Goal: Information Seeking & Learning: Learn about a topic

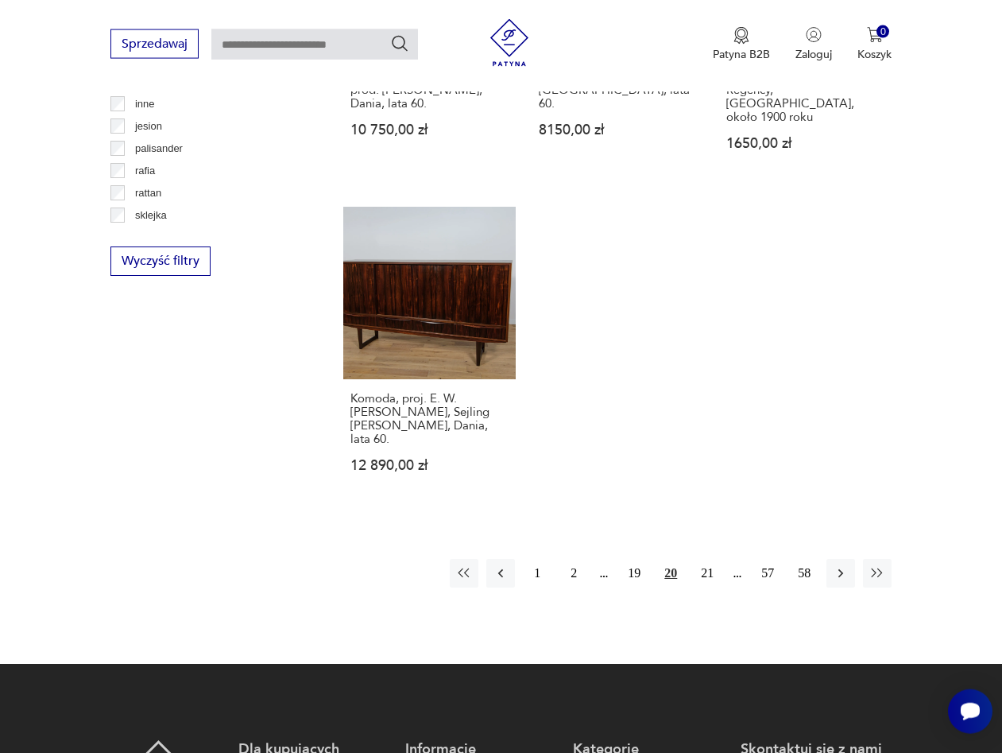
scroll to position [2241, 0]
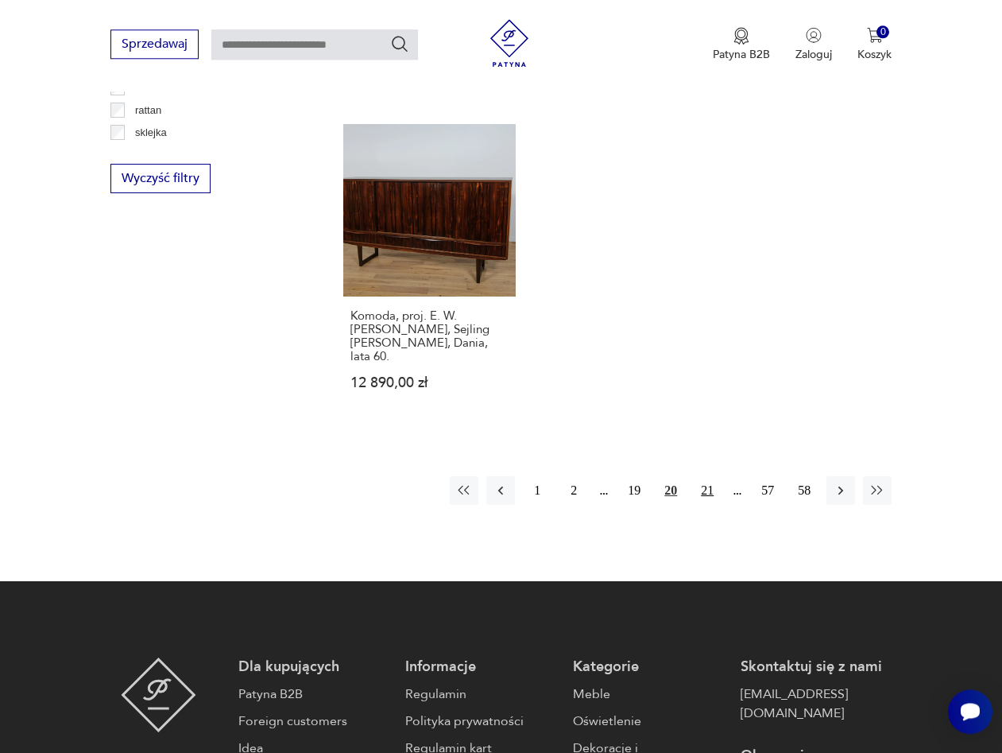
click at [710, 476] on button "21" at bounding box center [707, 490] width 29 height 29
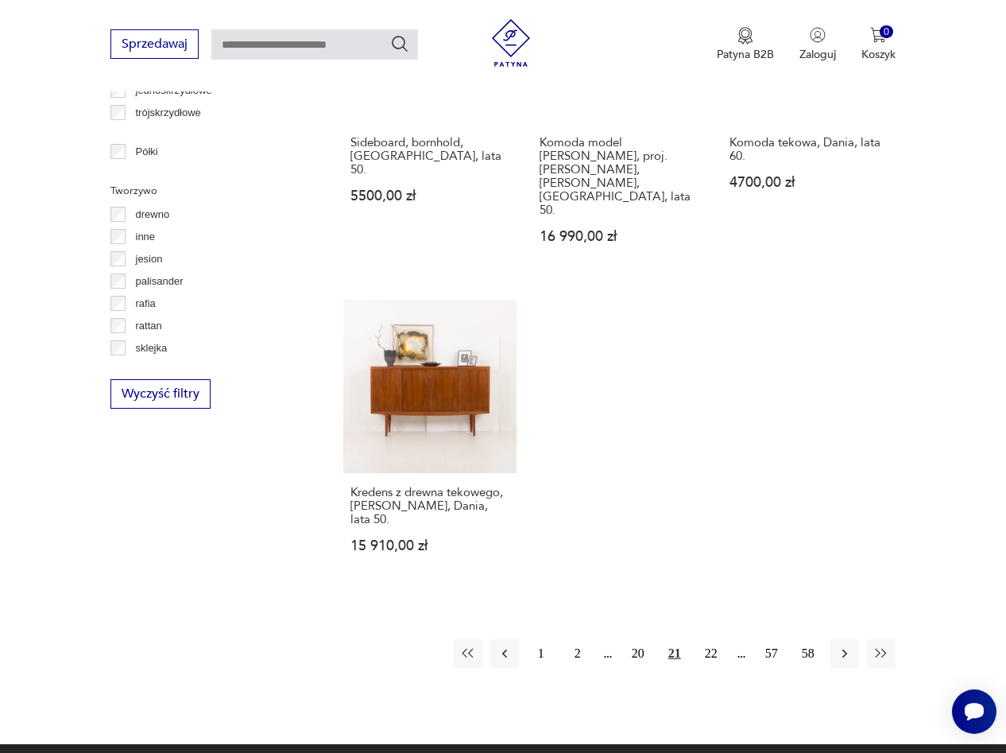
scroll to position [2026, 0]
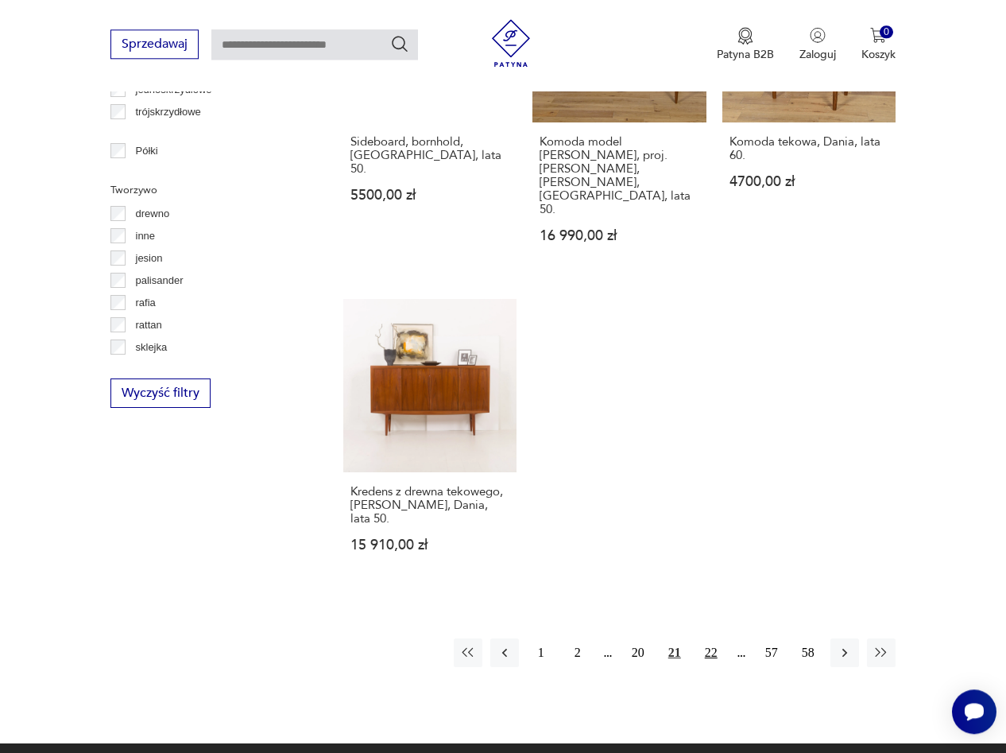
click at [711, 638] on button "22" at bounding box center [711, 652] width 29 height 29
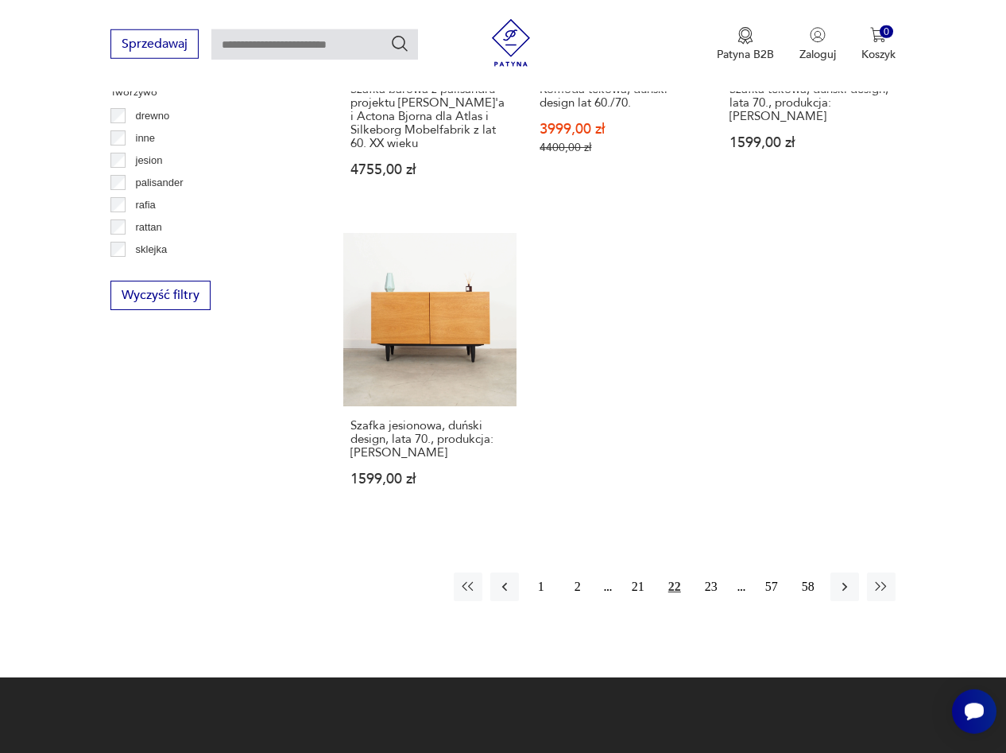
scroll to position [2125, 0]
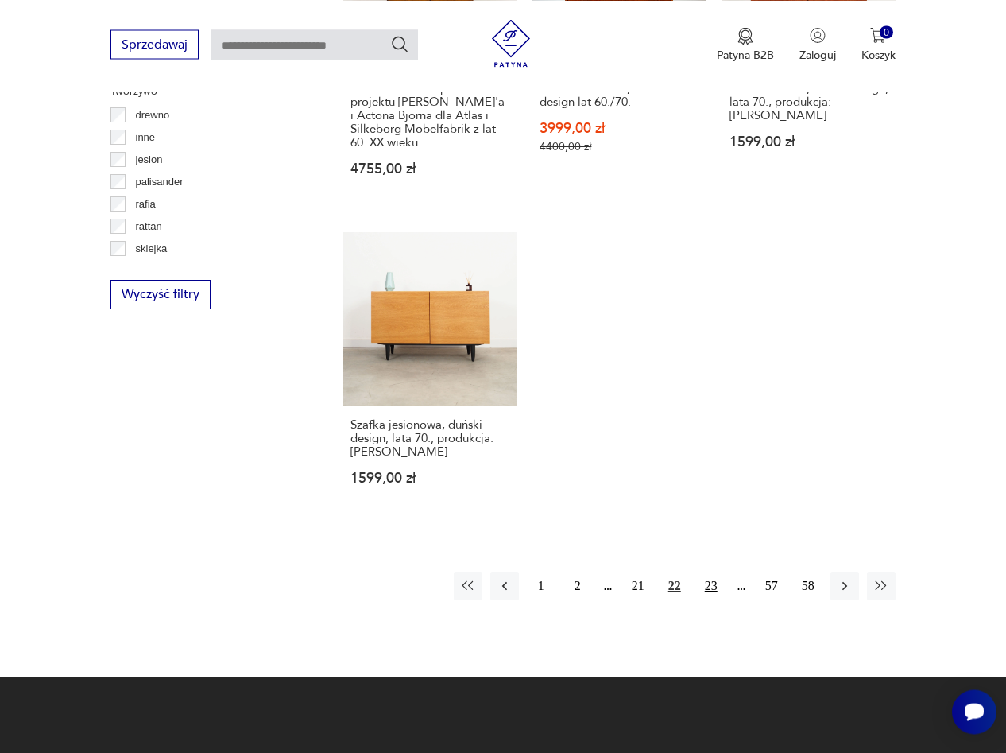
click at [705, 600] on button "23" at bounding box center [711, 585] width 29 height 29
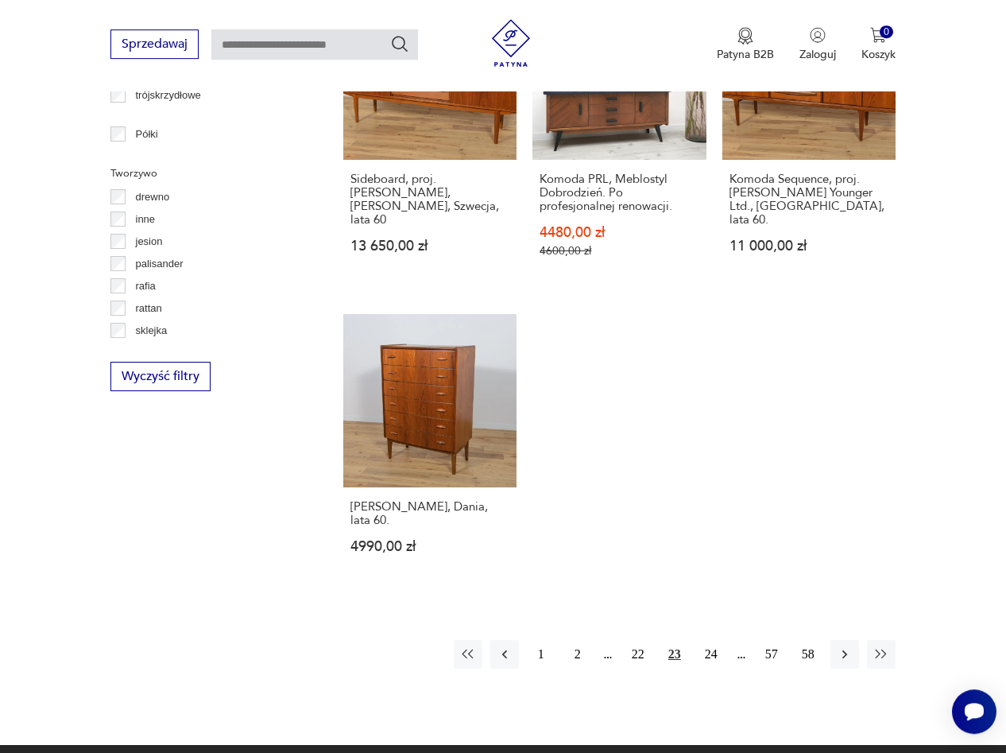
scroll to position [2044, 0]
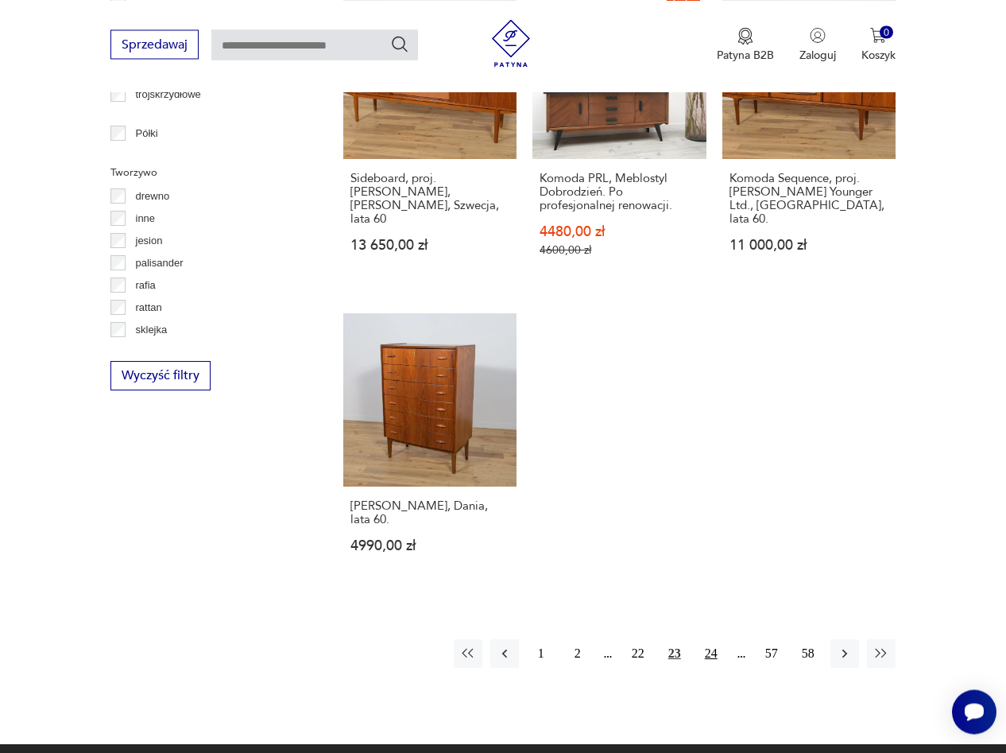
click at [709, 639] on button "24" at bounding box center [711, 653] width 29 height 29
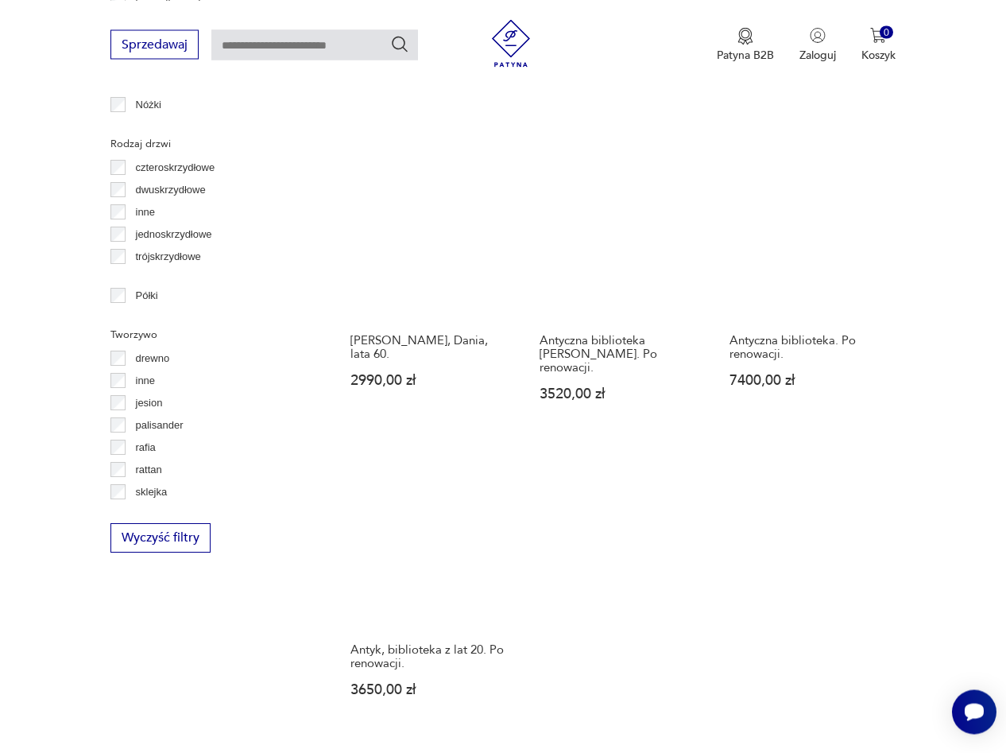
scroll to position [1963, 0]
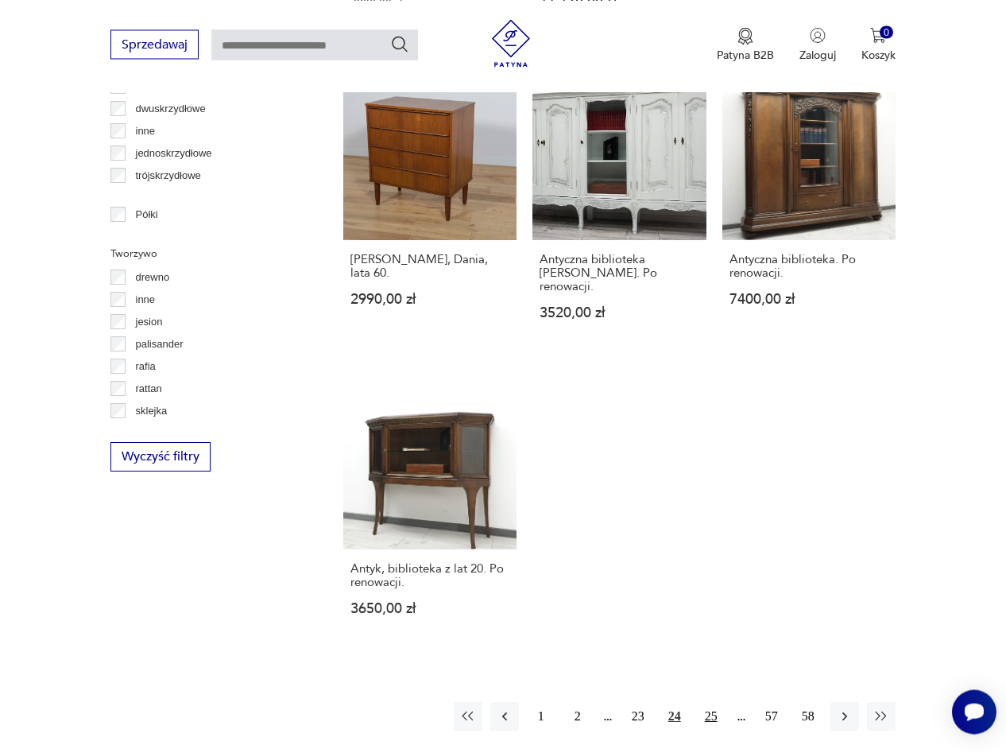
click at [710, 702] on button "25" at bounding box center [711, 716] width 29 height 29
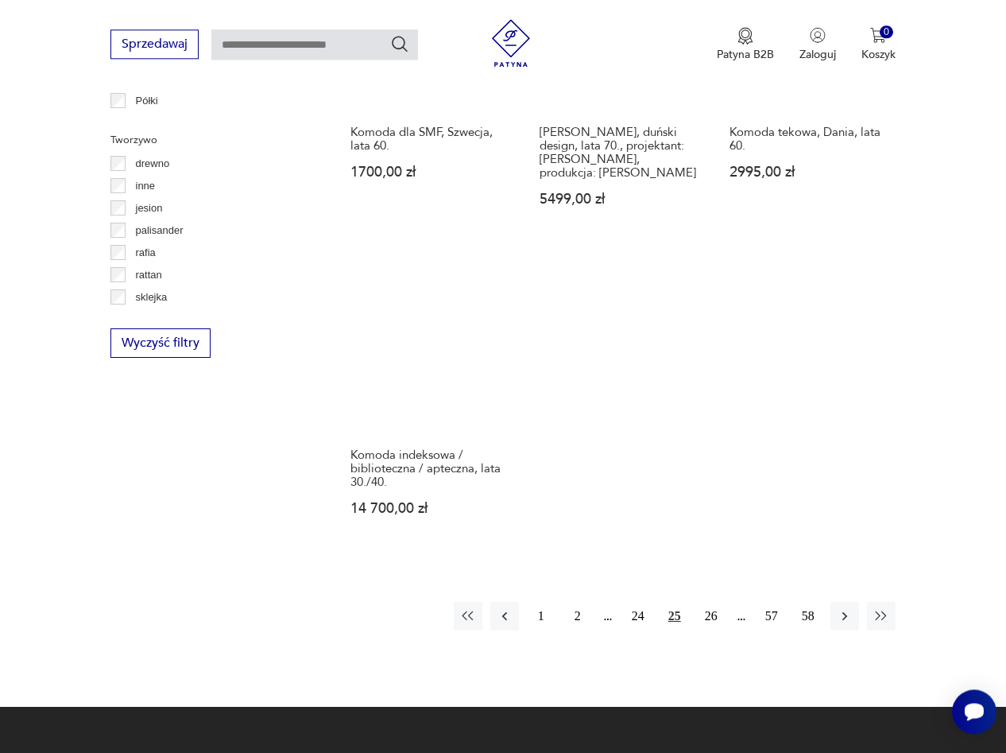
scroll to position [2043, 0]
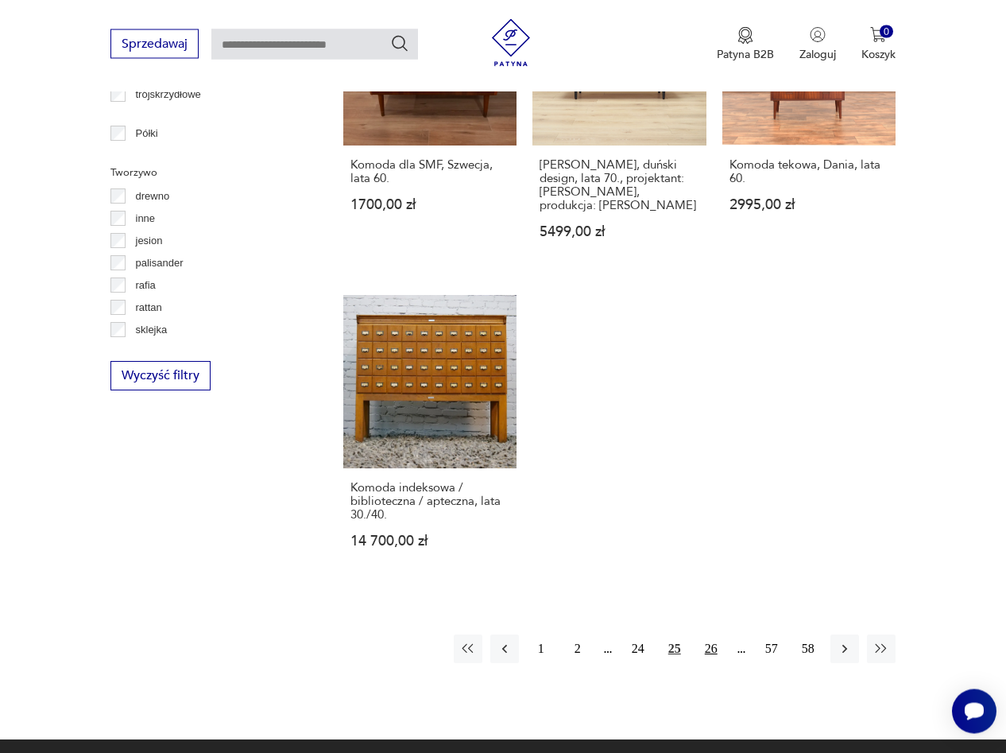
click at [710, 635] on button "26" at bounding box center [711, 649] width 29 height 29
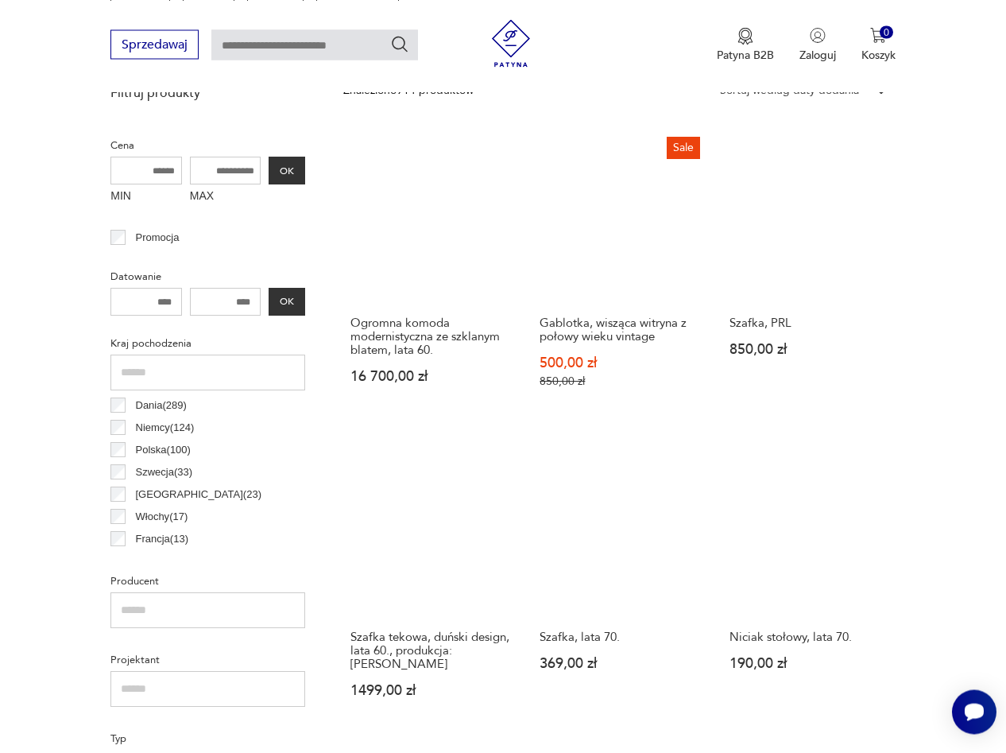
scroll to position [828, 0]
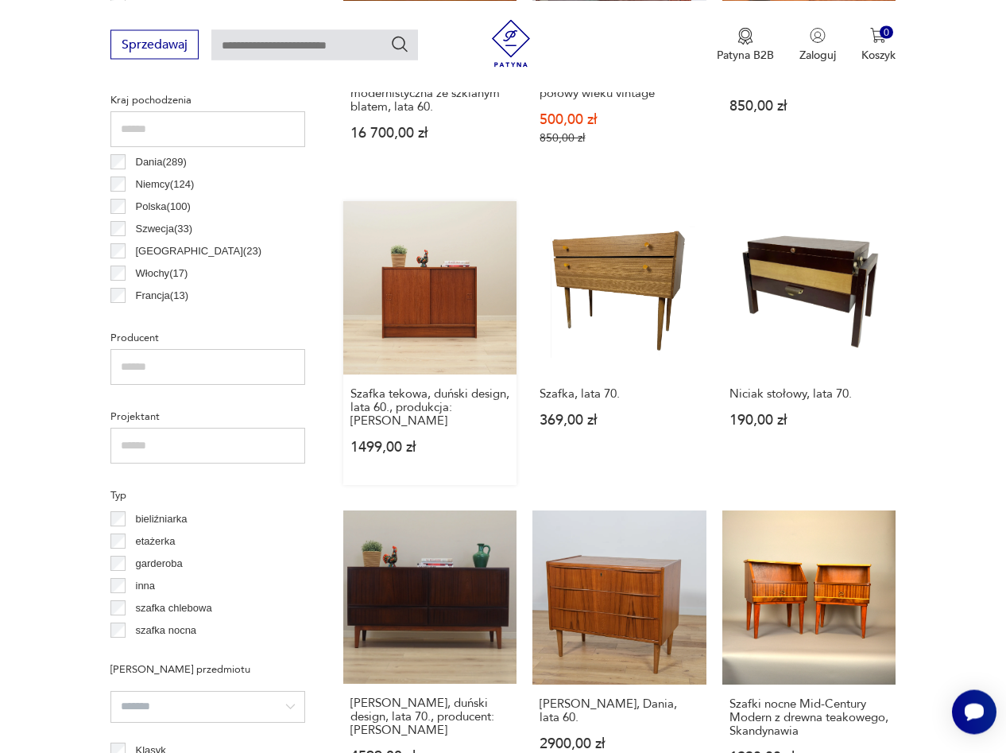
click at [420, 294] on link "Szafka tekowa, duński design, lata 60., produkcja: [PERSON_NAME] 1499,00 zł" at bounding box center [429, 343] width 173 height 284
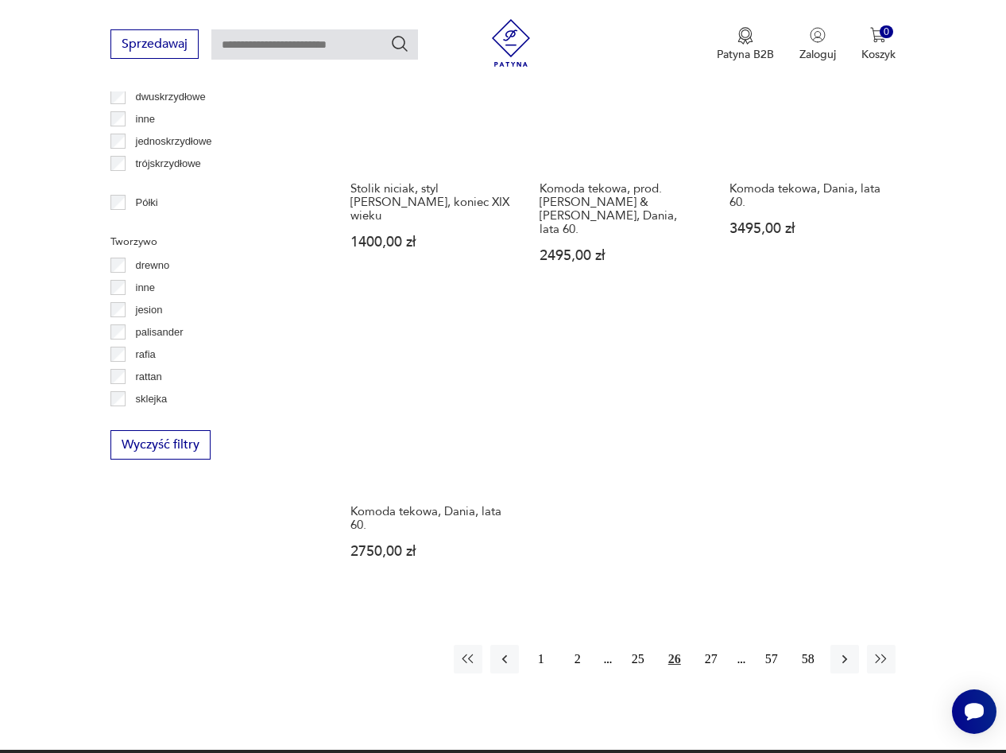
scroll to position [2018, 0]
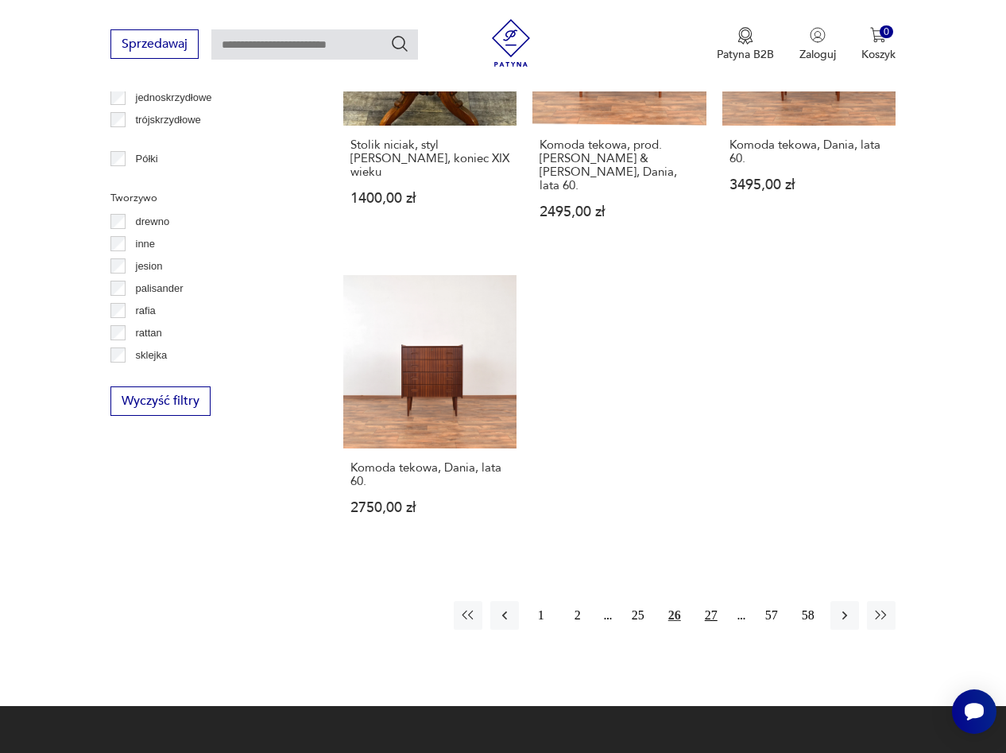
click at [708, 601] on button "27" at bounding box center [711, 615] width 29 height 29
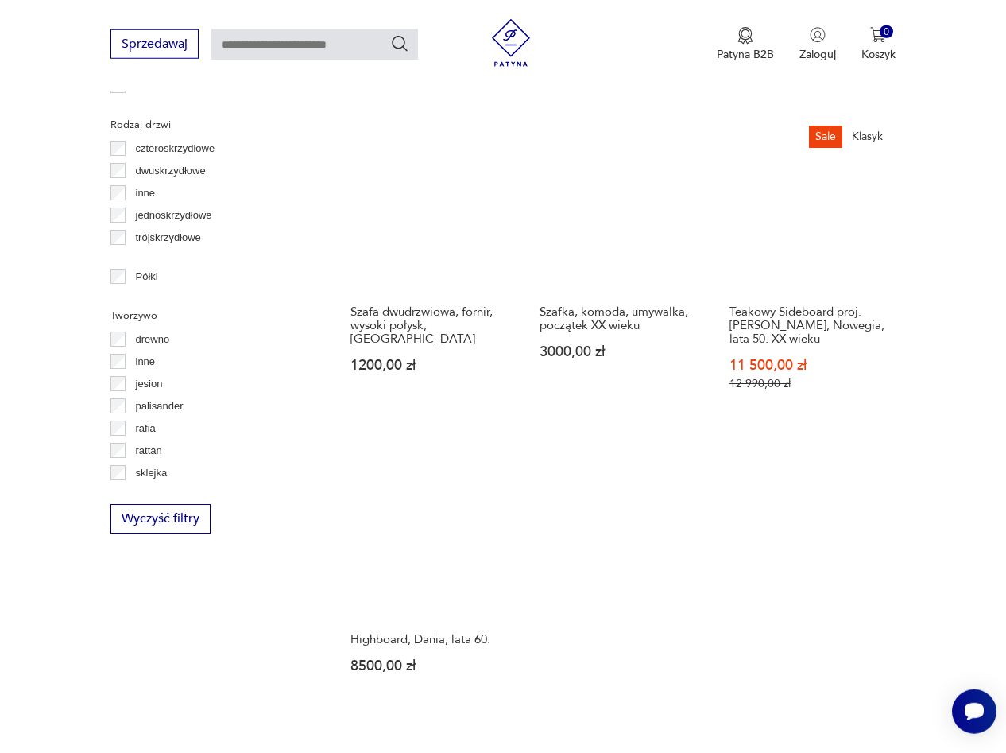
scroll to position [1962, 0]
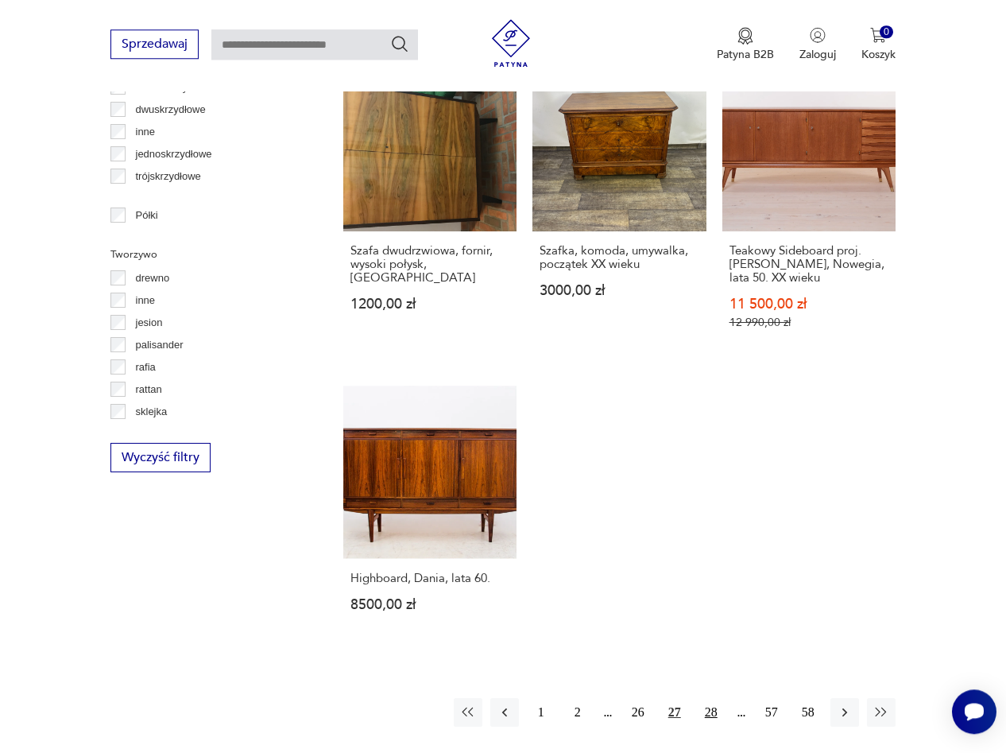
click at [706, 698] on button "28" at bounding box center [711, 712] width 29 height 29
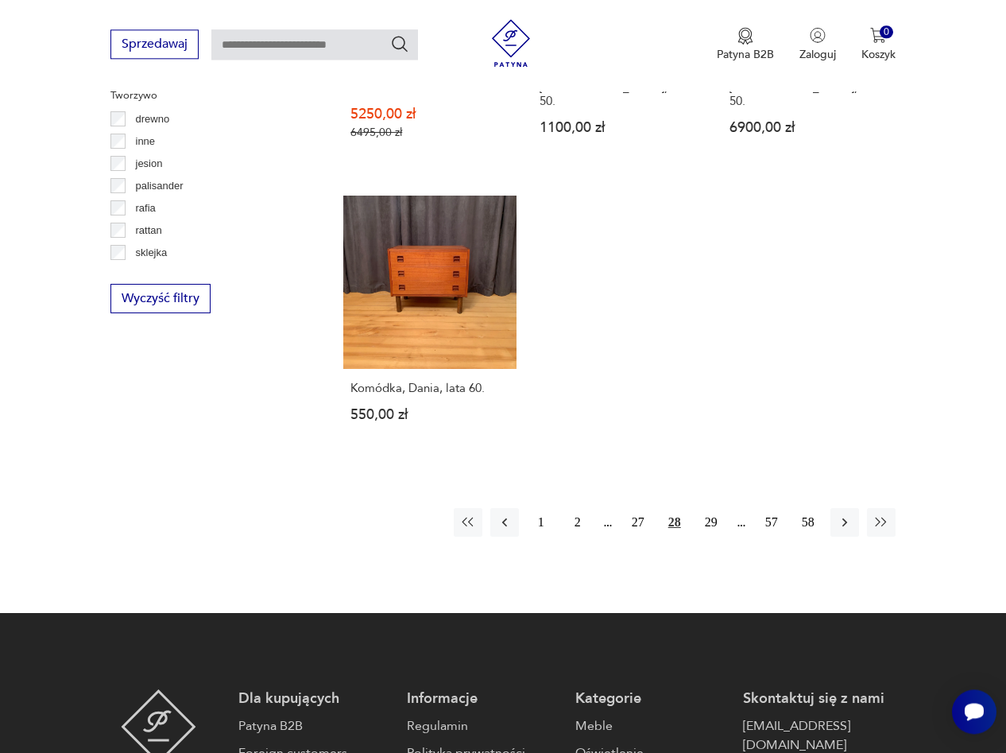
scroll to position [2124, 0]
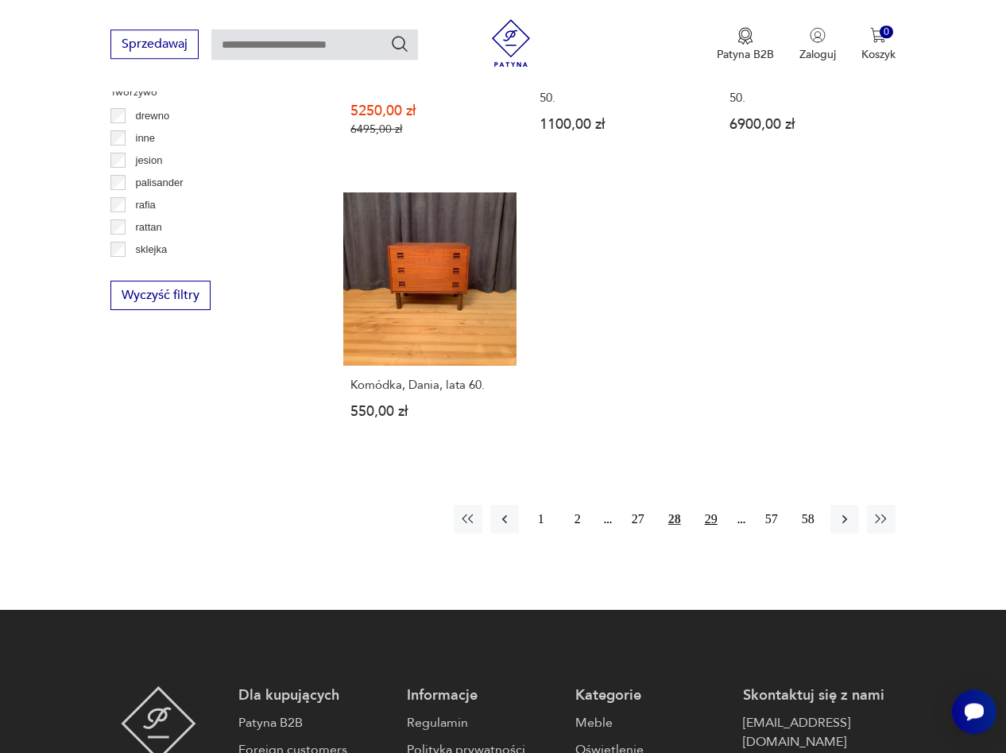
click at [711, 505] on button "29" at bounding box center [711, 519] width 29 height 29
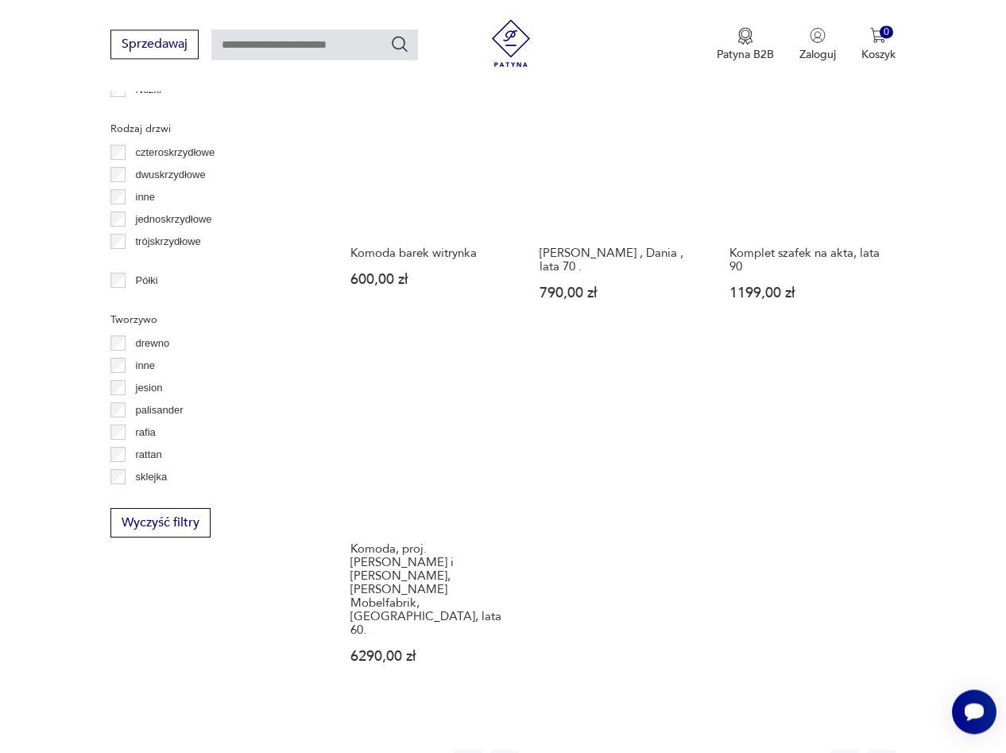
scroll to position [2124, 0]
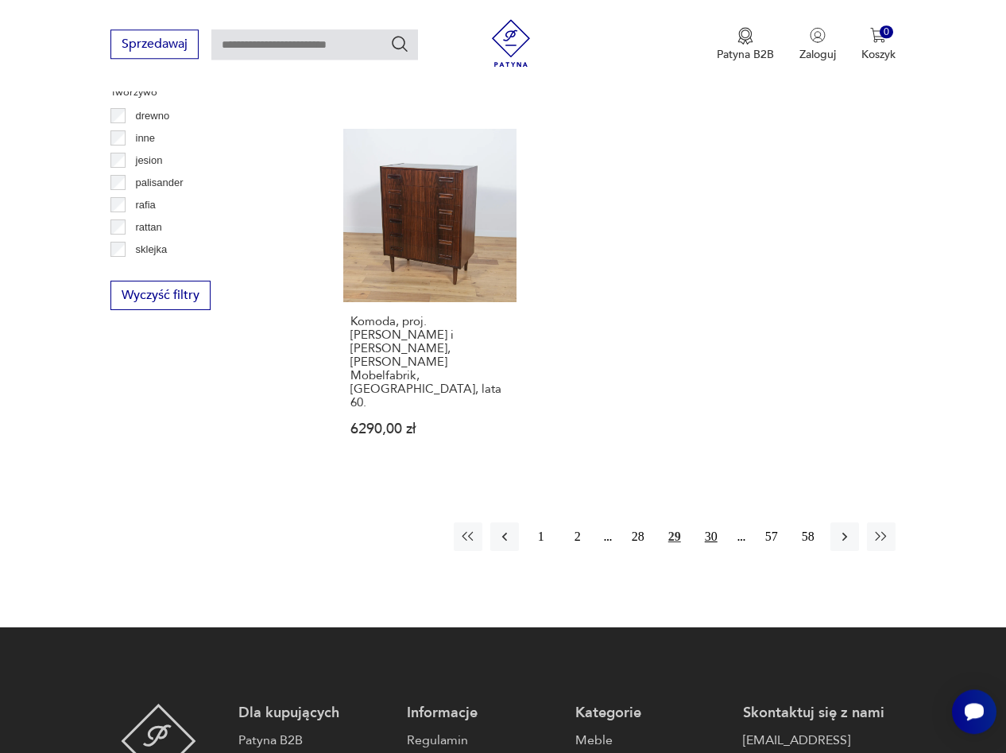
click at [714, 522] on button "30" at bounding box center [711, 536] width 29 height 29
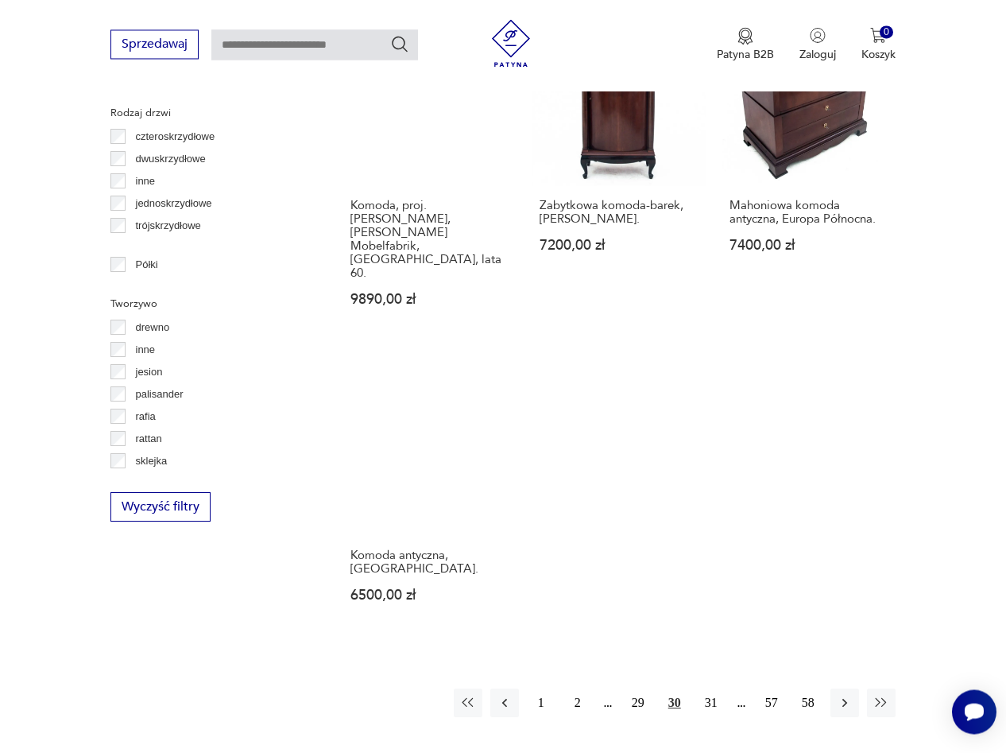
scroll to position [2043, 0]
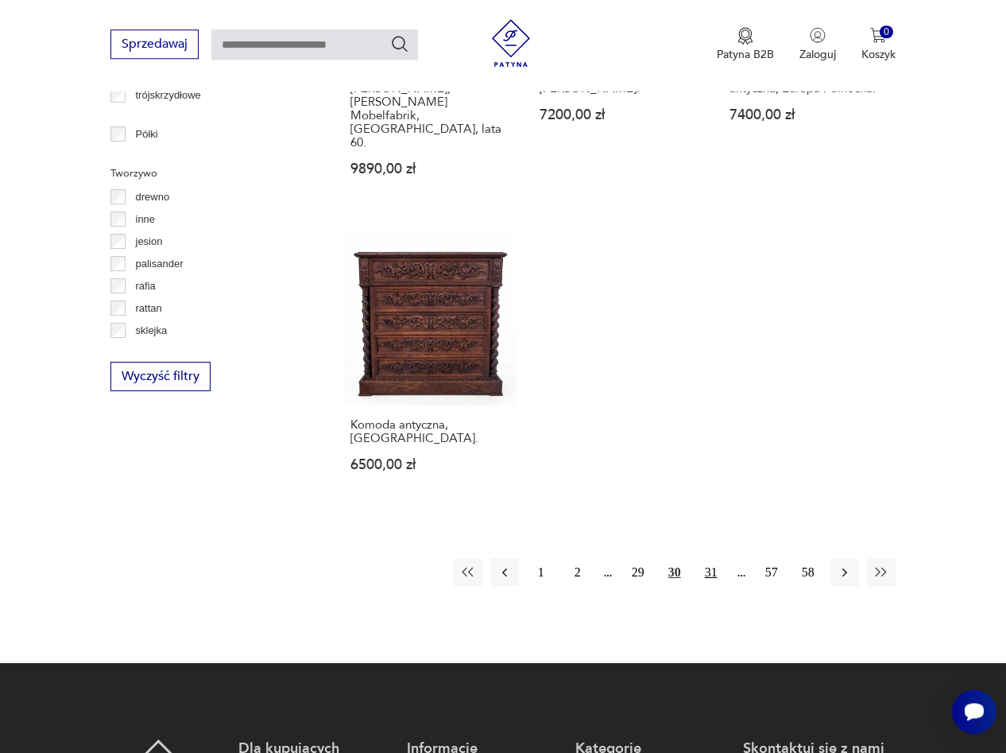
click at [717, 558] on button "31" at bounding box center [711, 572] width 29 height 29
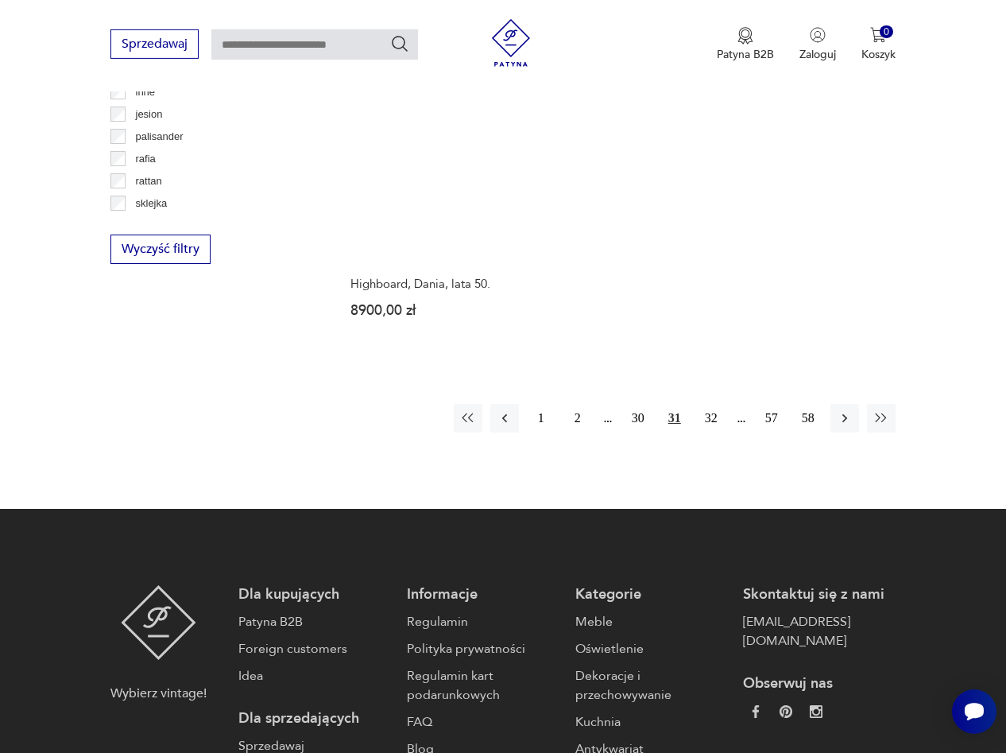
scroll to position [2205, 0]
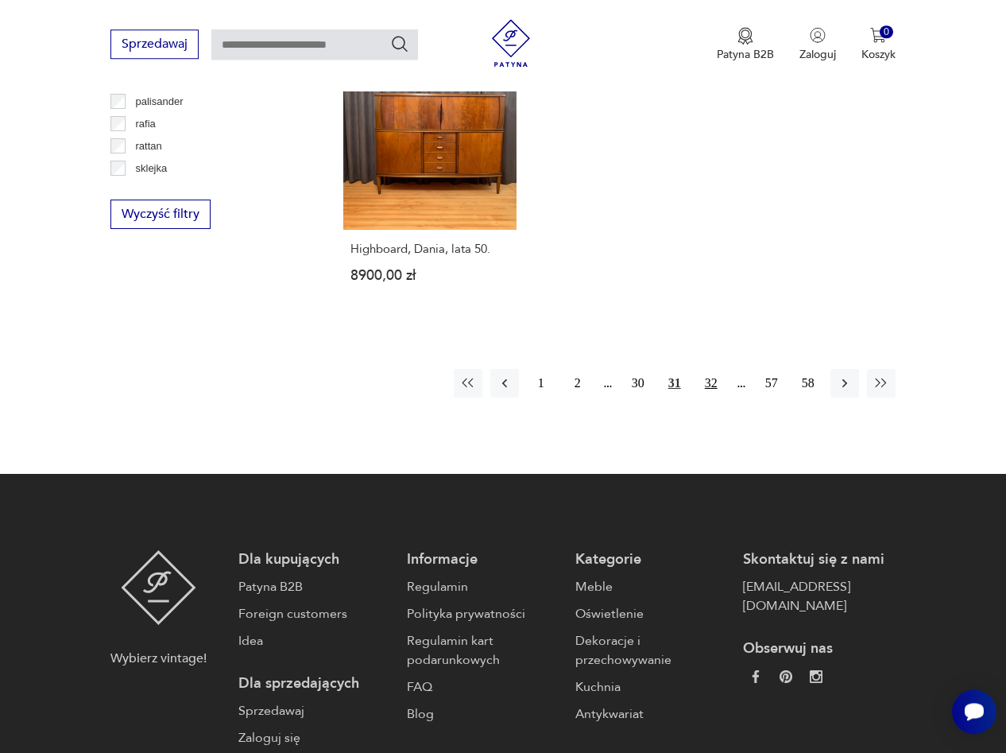
click at [714, 373] on button "32" at bounding box center [711, 383] width 29 height 29
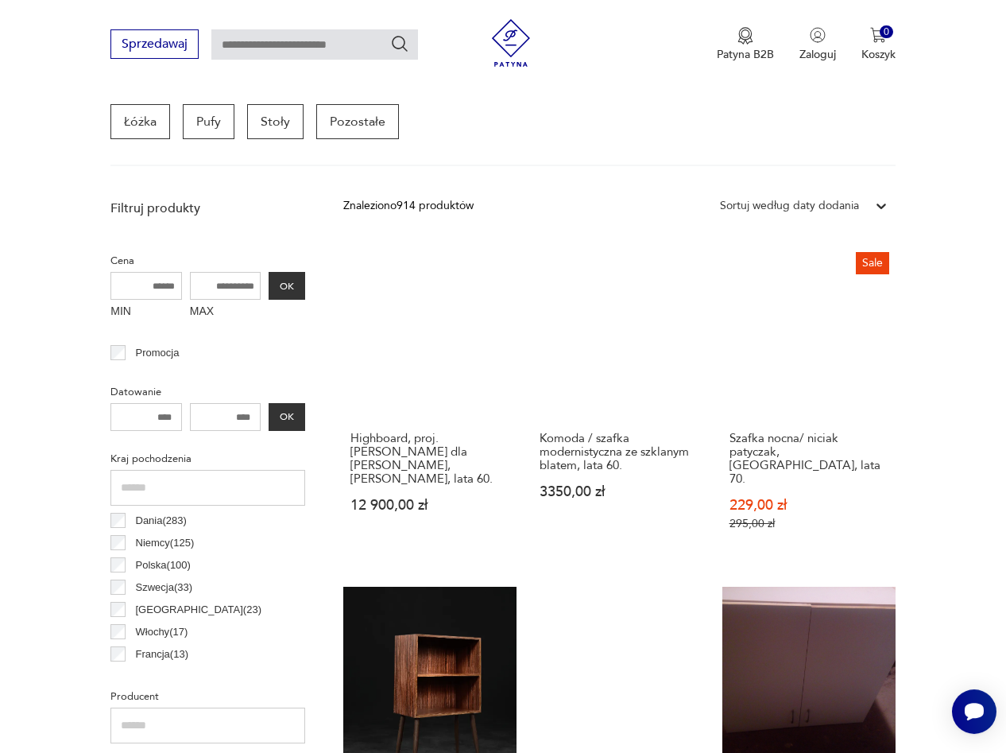
scroll to position [503, 0]
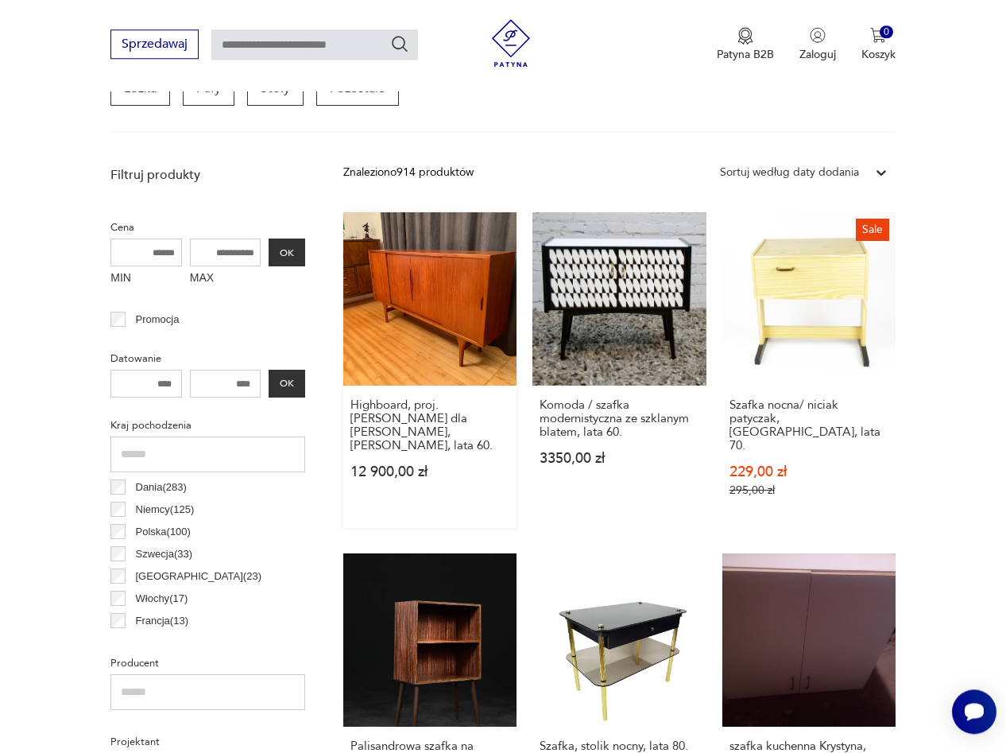
click at [419, 319] on link "Highboard, proj. [PERSON_NAME] dla [PERSON_NAME], [PERSON_NAME], lata 60. 12 90…" at bounding box center [429, 369] width 173 height 315
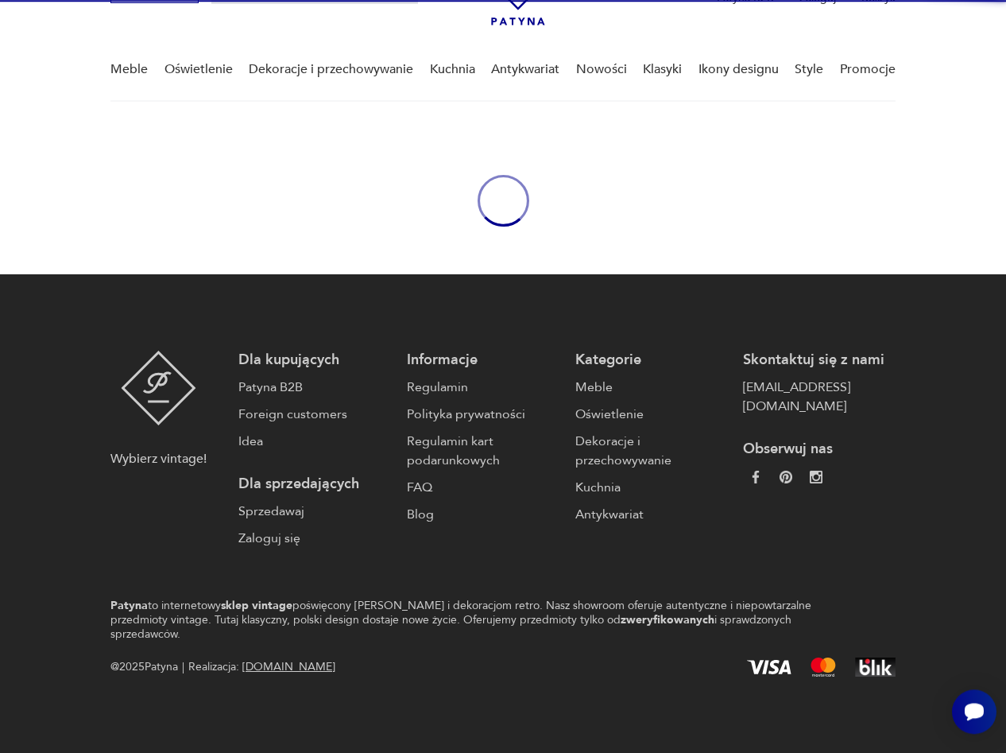
scroll to position [83, 0]
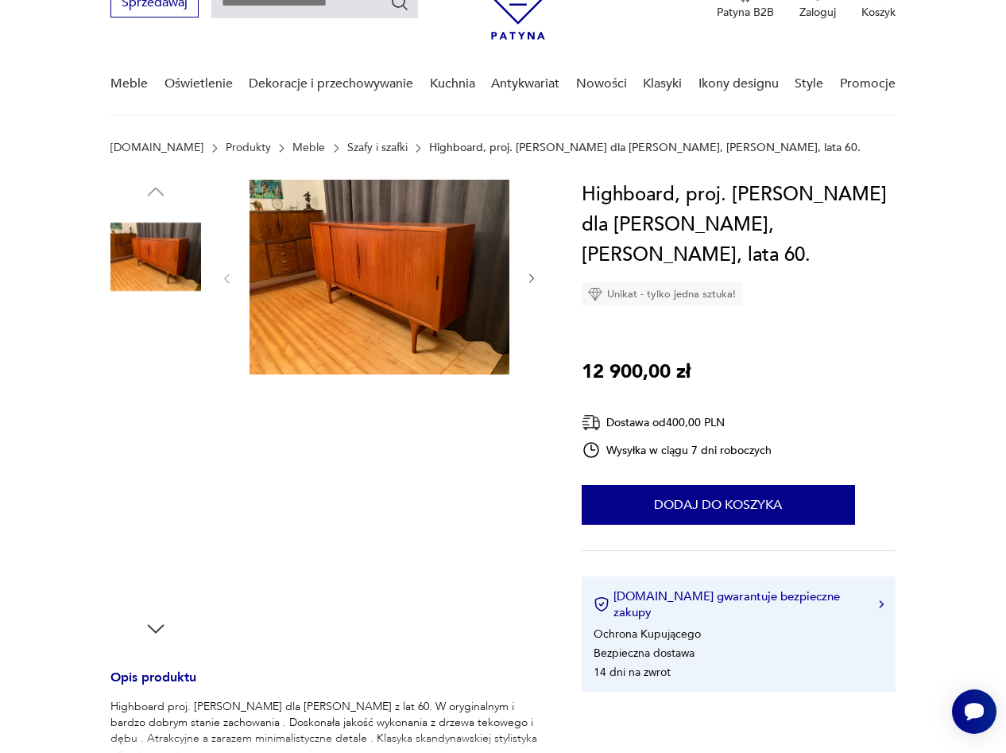
click at [406, 302] on img at bounding box center [380, 277] width 260 height 195
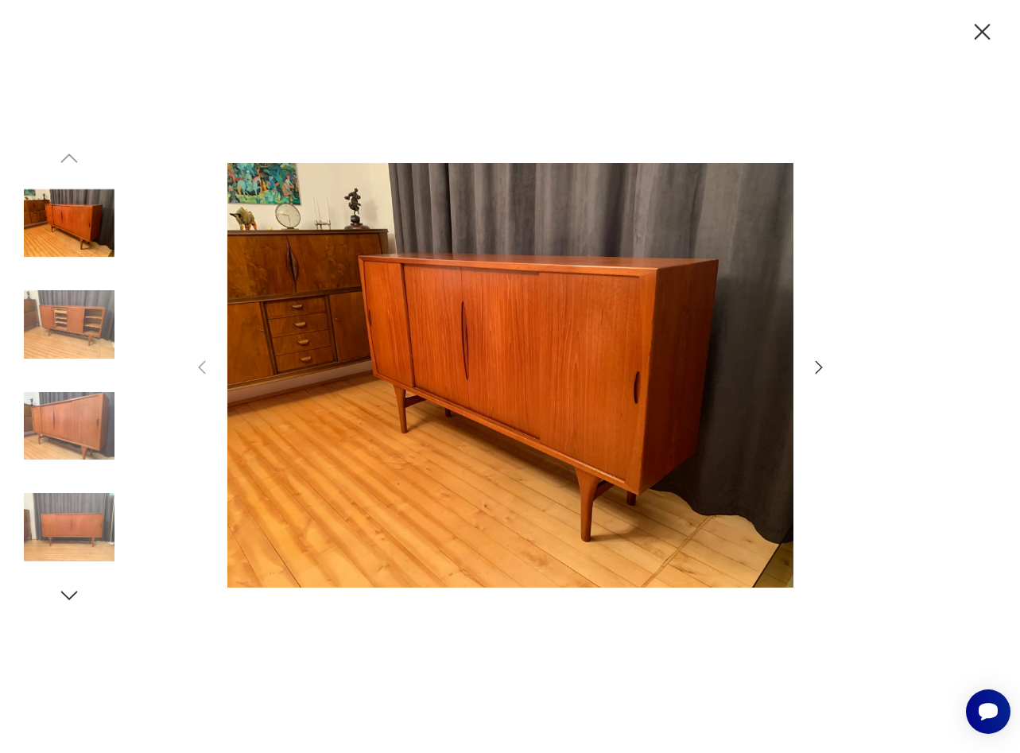
click at [818, 367] on icon "button" at bounding box center [818, 367] width 19 height 19
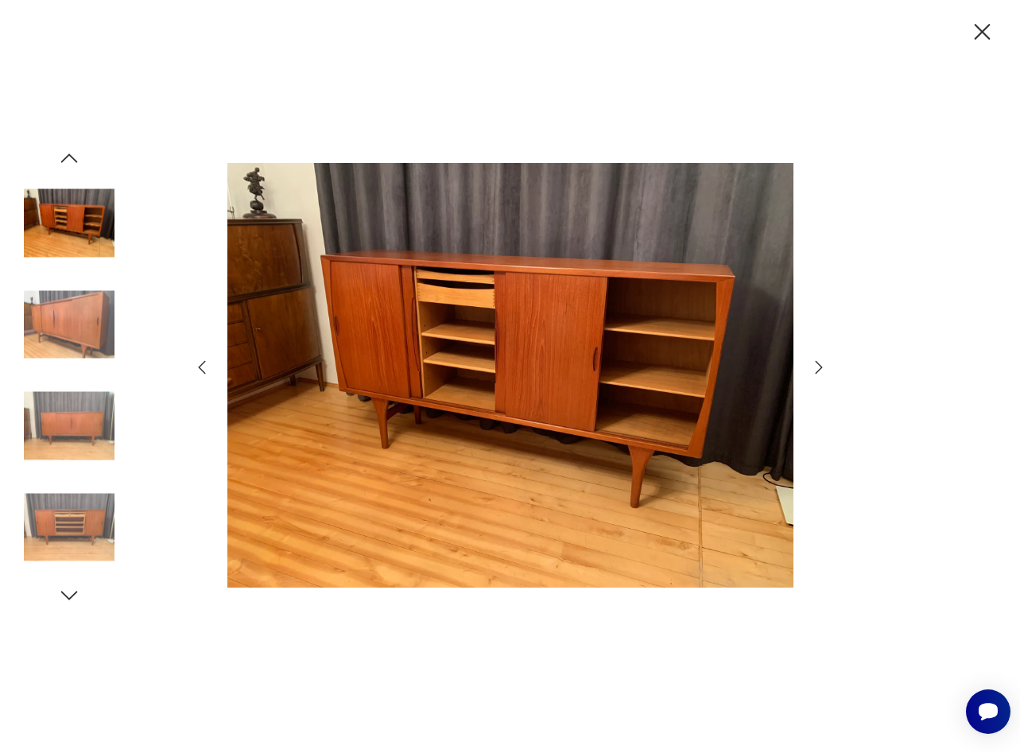
click at [818, 367] on icon "button" at bounding box center [818, 367] width 19 height 19
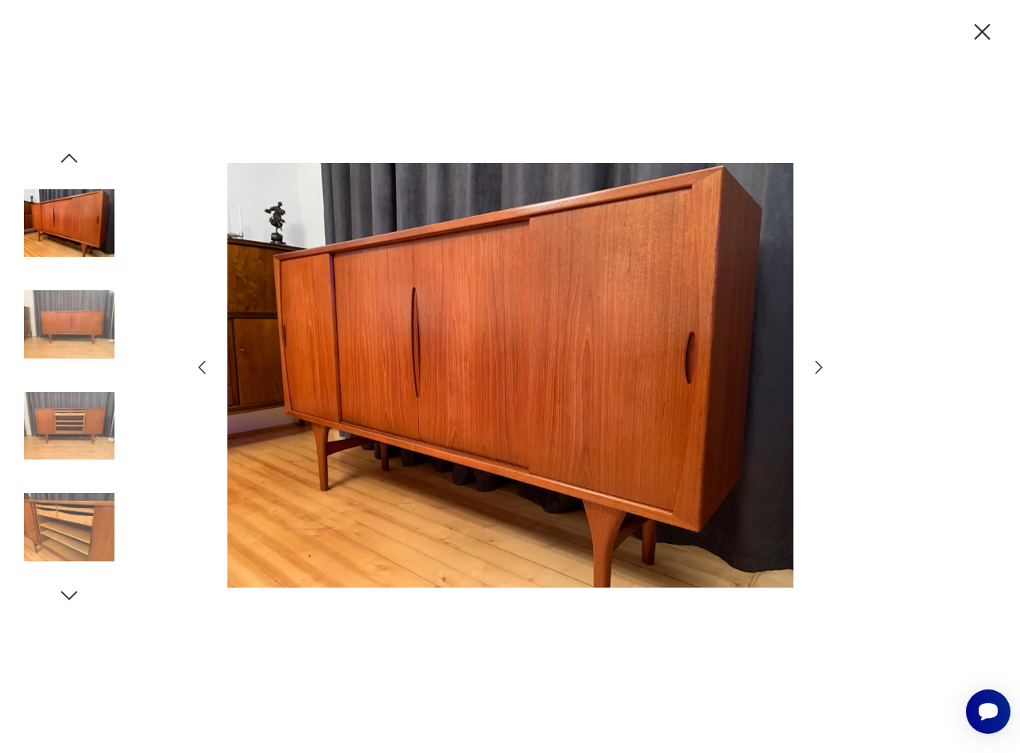
click at [818, 367] on icon "button" at bounding box center [818, 367] width 19 height 19
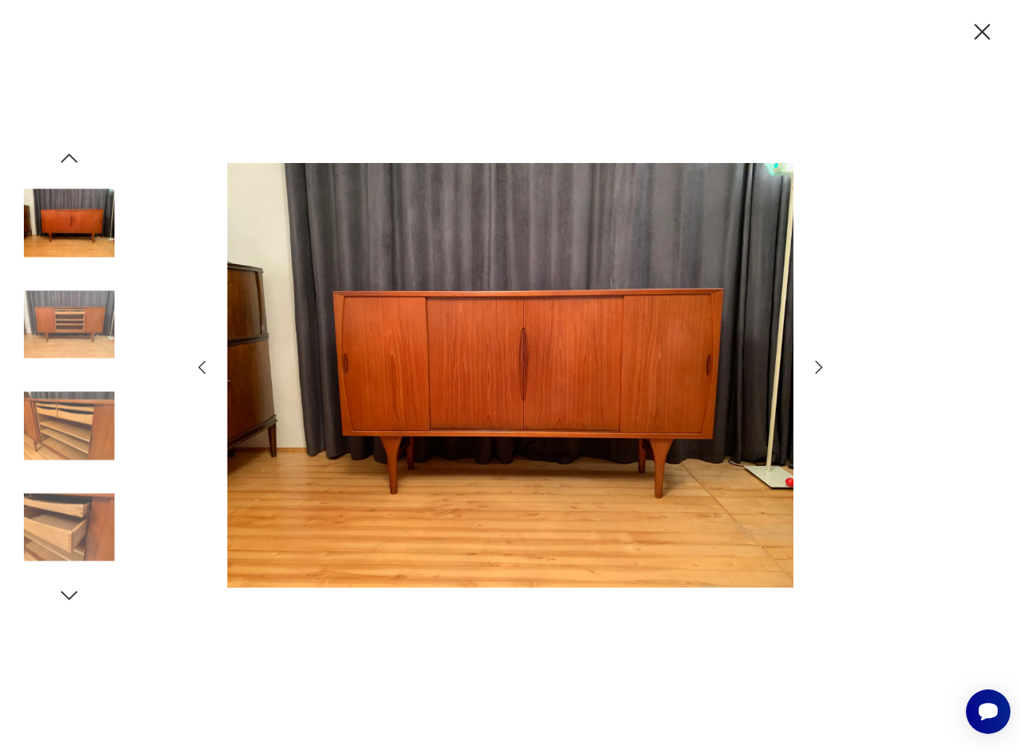
click at [818, 367] on icon "button" at bounding box center [818, 367] width 19 height 19
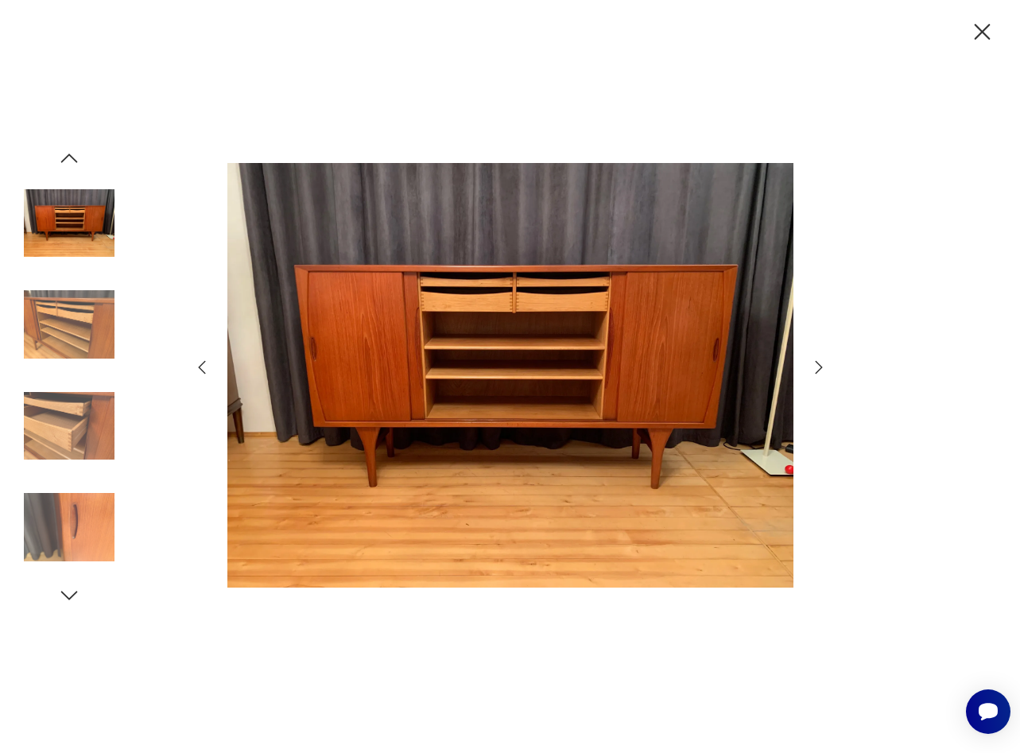
click at [818, 367] on icon "button" at bounding box center [818, 367] width 19 height 19
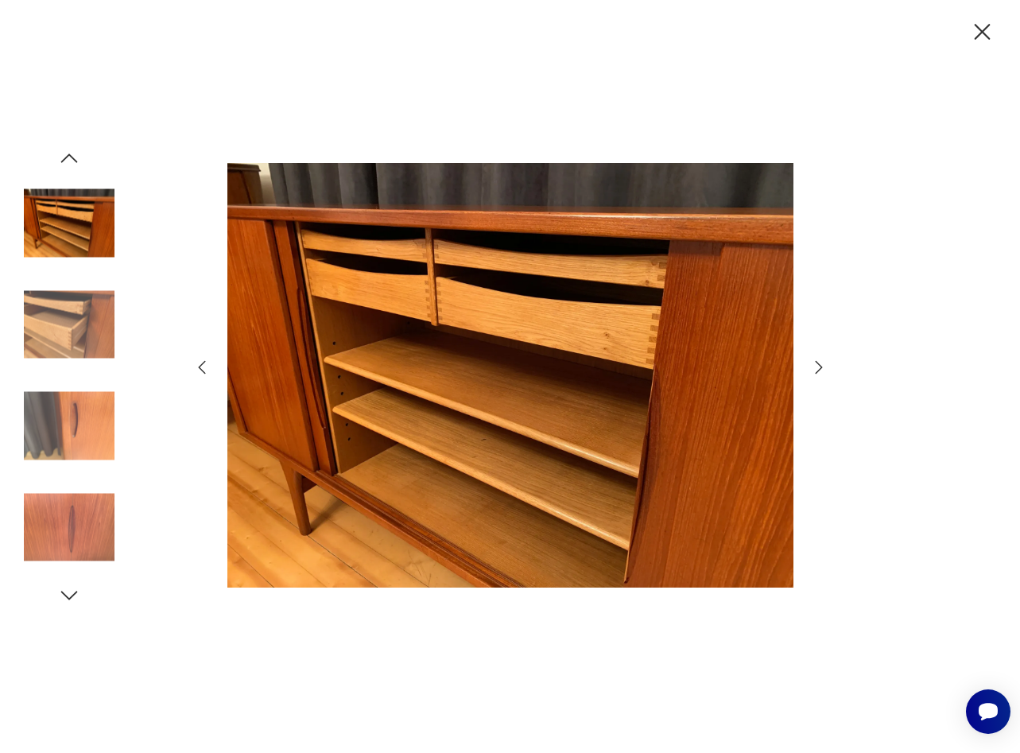
click at [818, 367] on icon "button" at bounding box center [818, 367] width 19 height 19
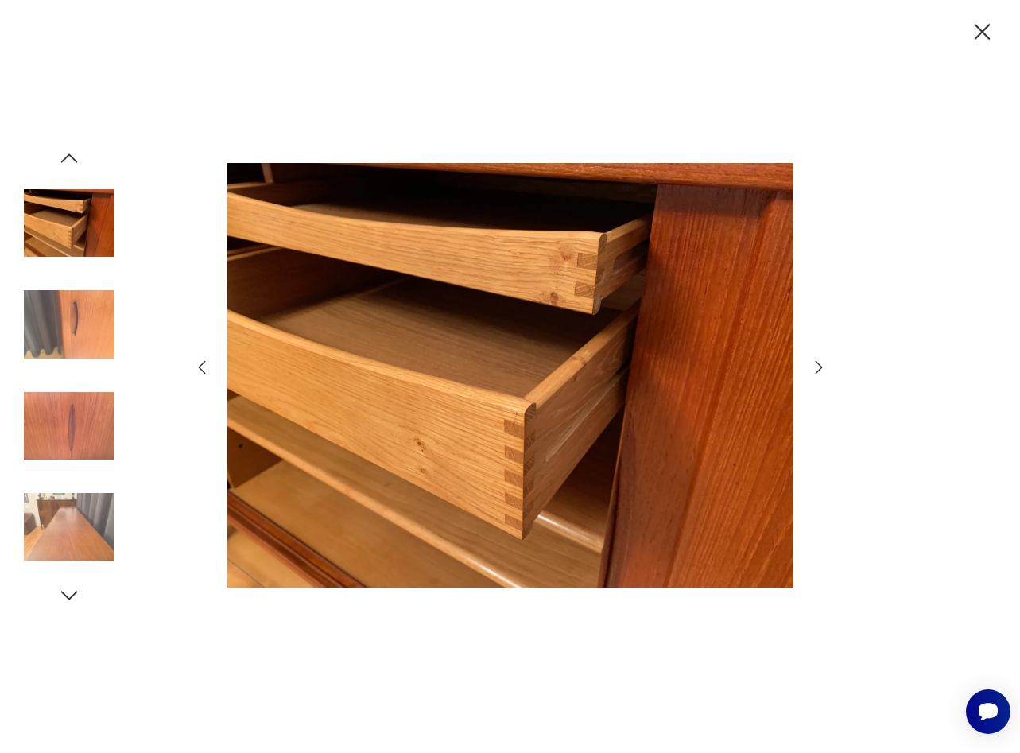
click at [818, 367] on icon "button" at bounding box center [818, 367] width 19 height 19
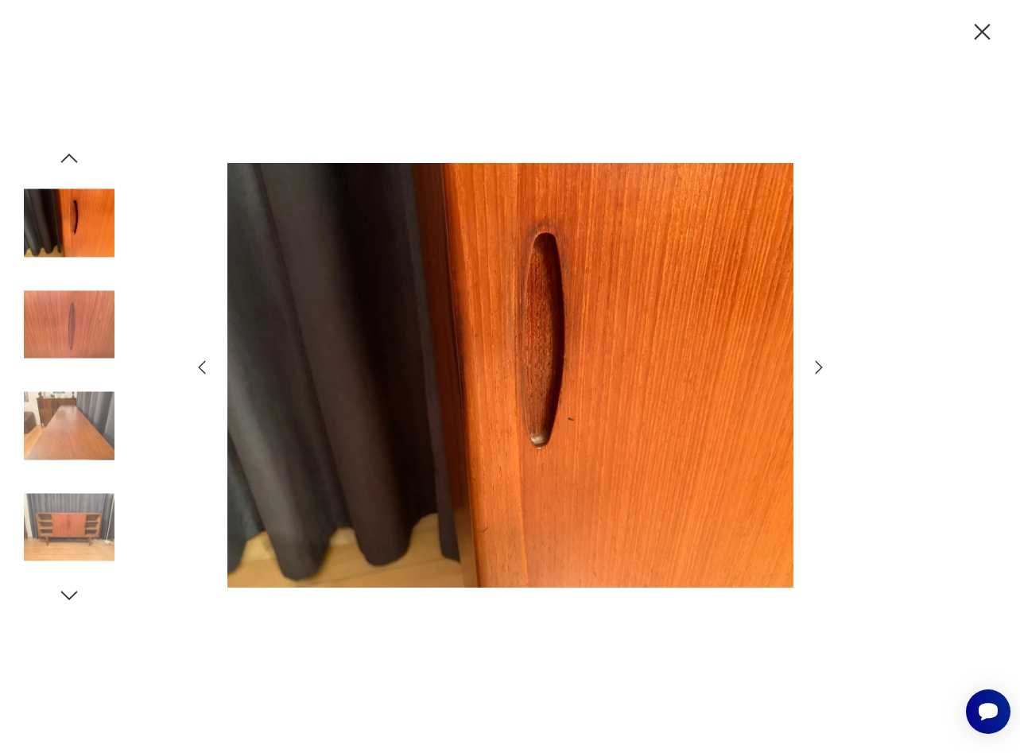
click at [818, 367] on icon "button" at bounding box center [818, 367] width 19 height 19
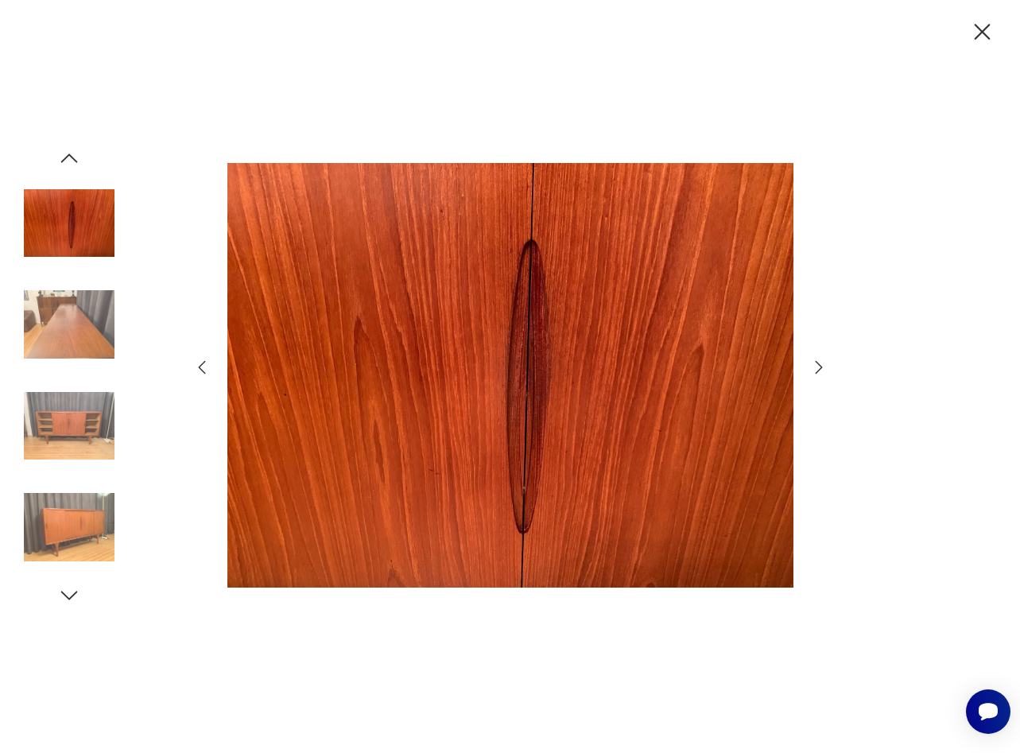
click at [818, 367] on icon "button" at bounding box center [818, 367] width 19 height 19
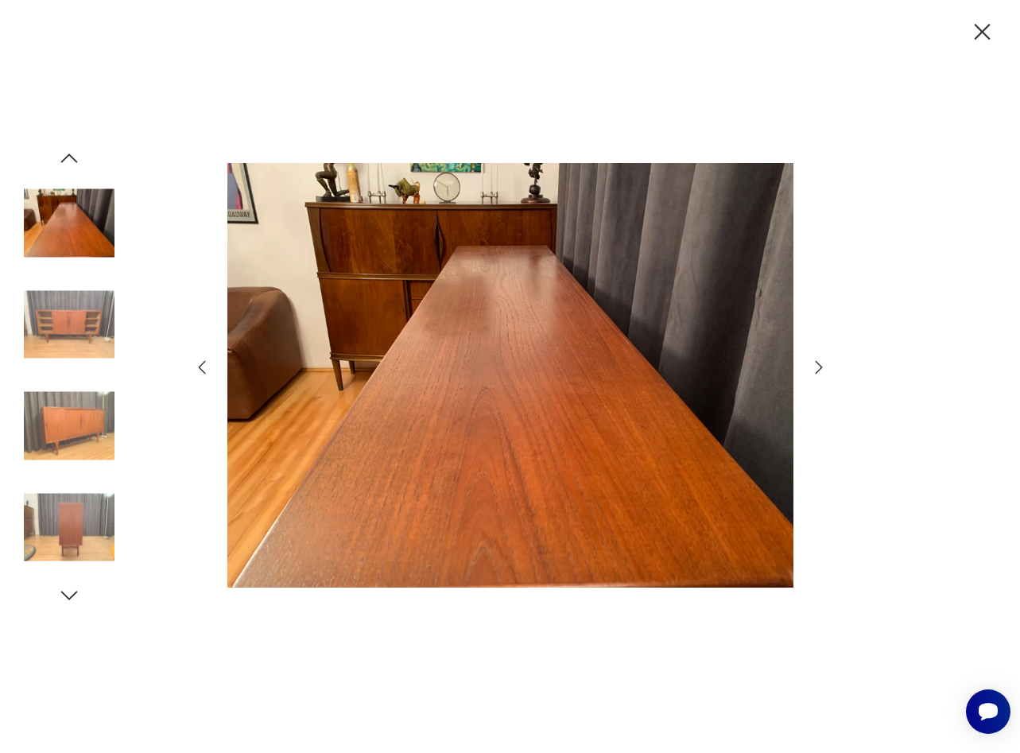
click at [983, 35] on icon "button" at bounding box center [982, 32] width 28 height 28
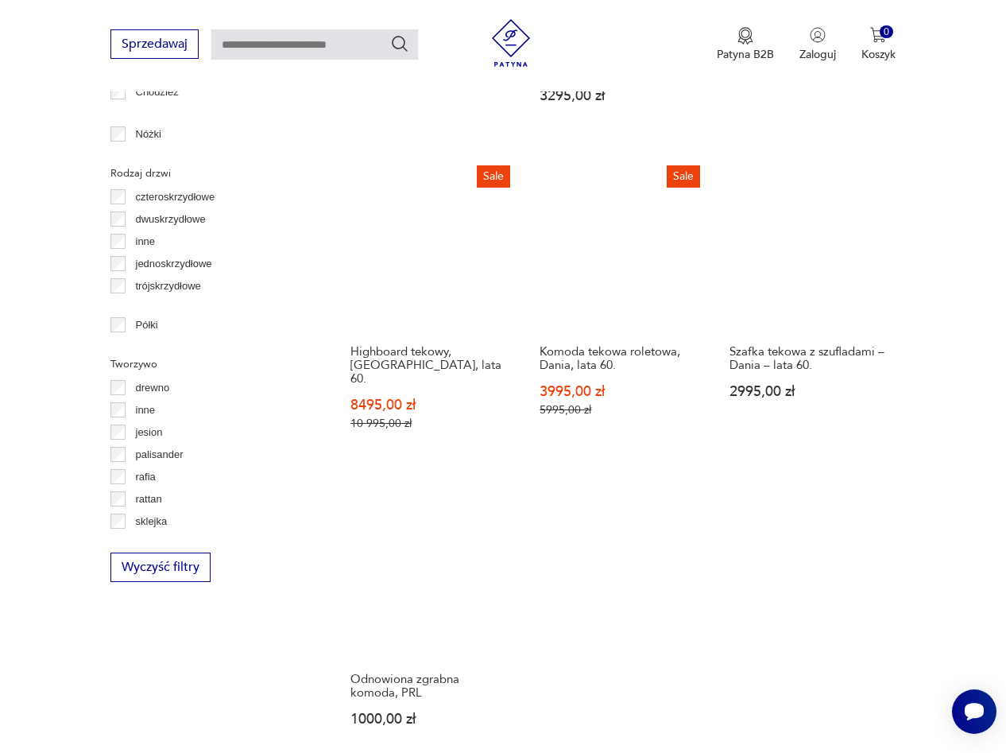
scroll to position [2177, 0]
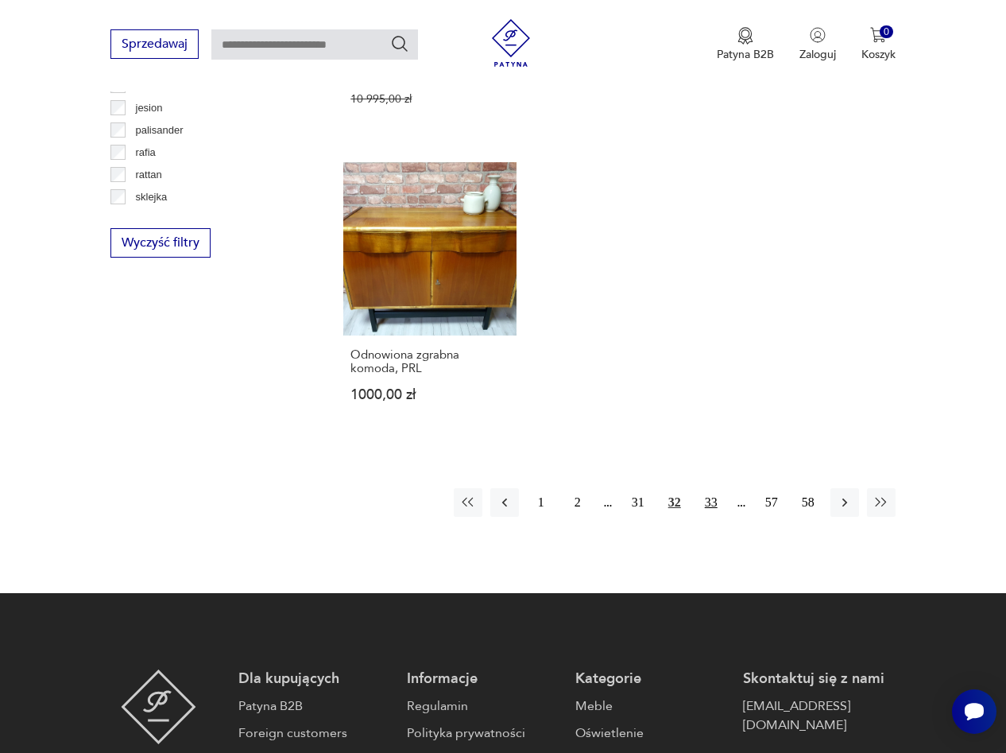
click at [712, 488] on button "33" at bounding box center [711, 502] width 29 height 29
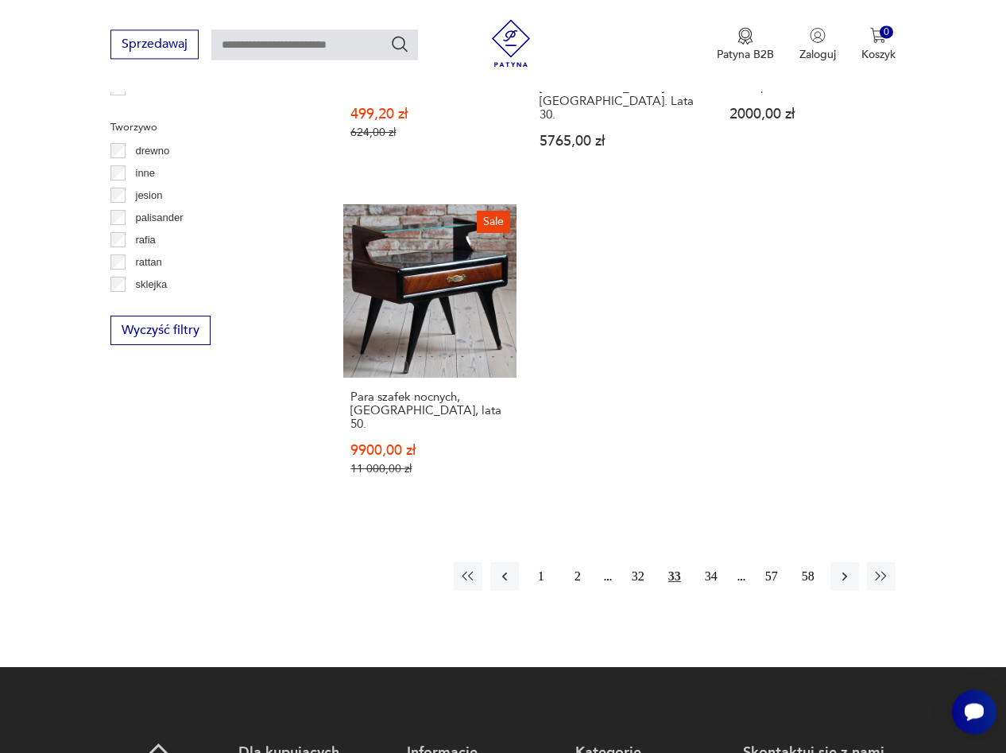
scroll to position [2124, 0]
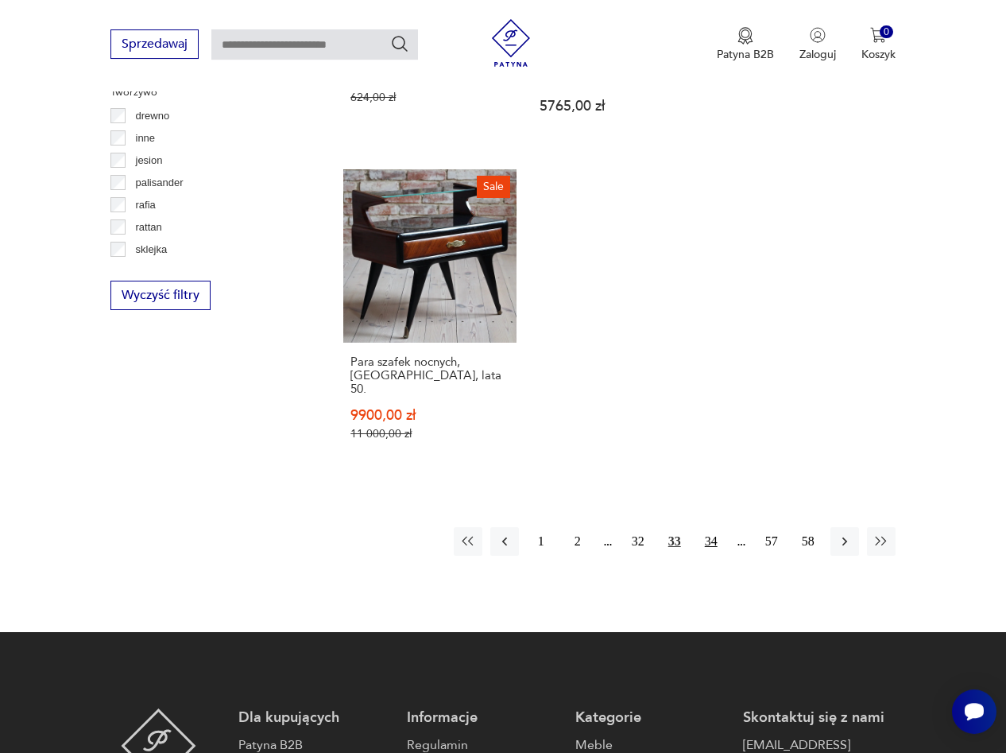
click at [713, 527] on button "34" at bounding box center [711, 541] width 29 height 29
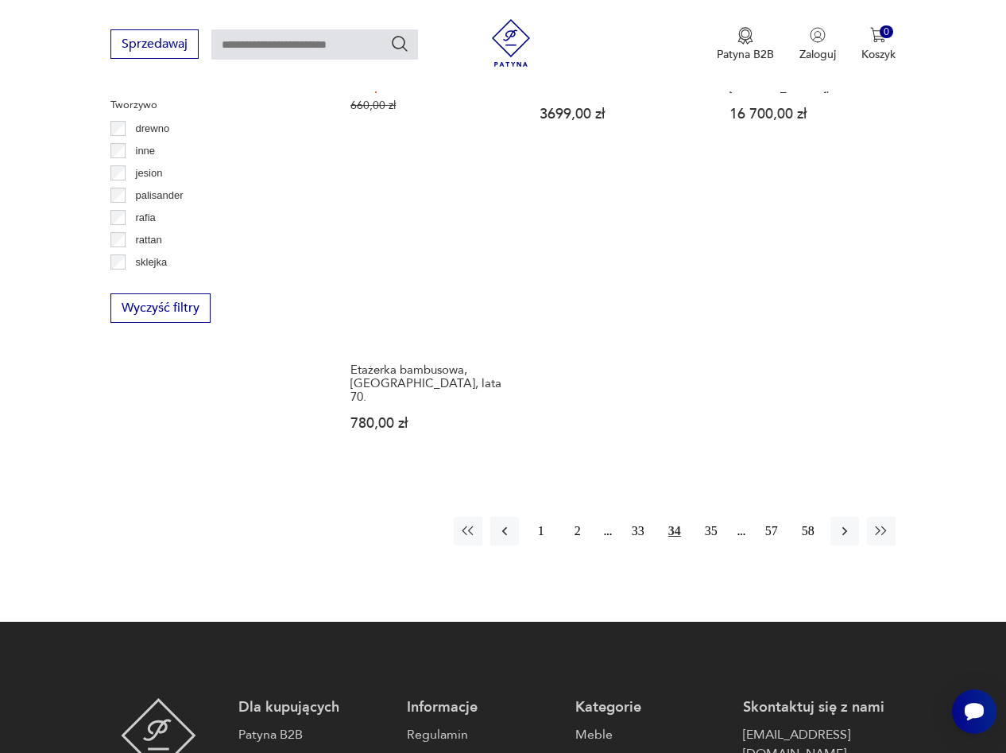
scroll to position [2205, 0]
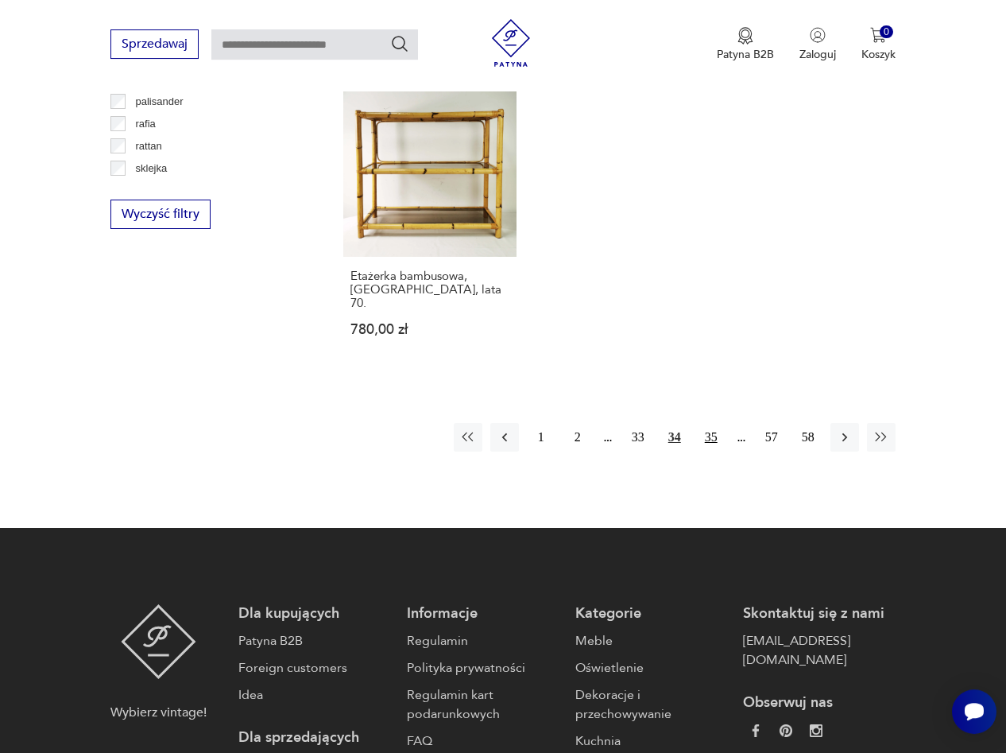
click at [714, 423] on button "35" at bounding box center [711, 437] width 29 height 29
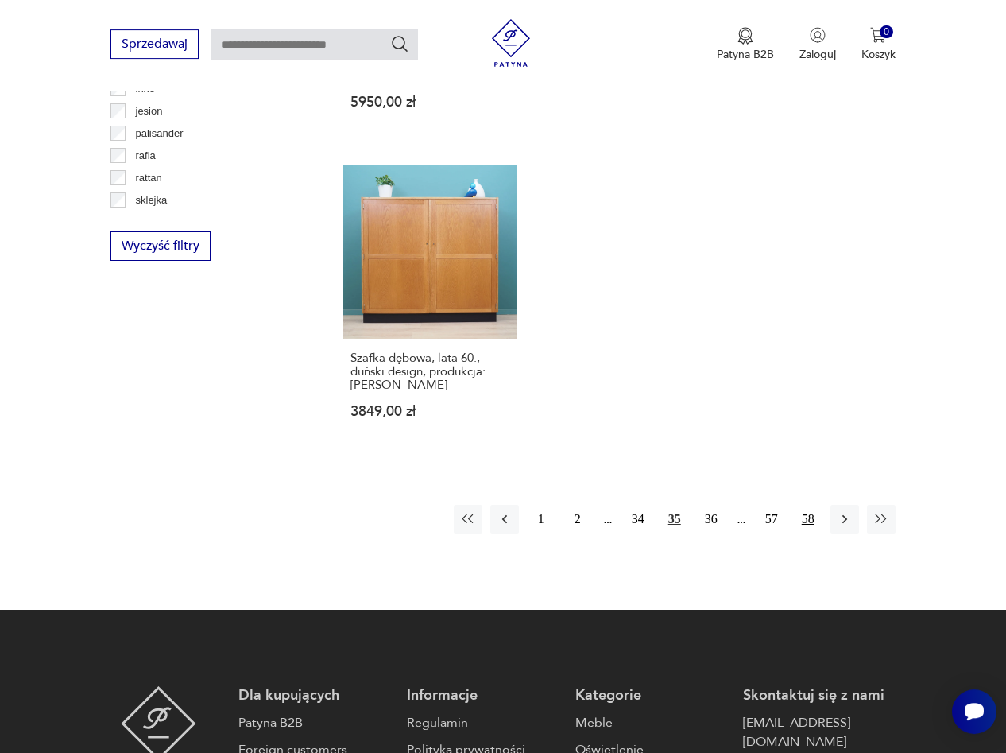
scroll to position [2205, 0]
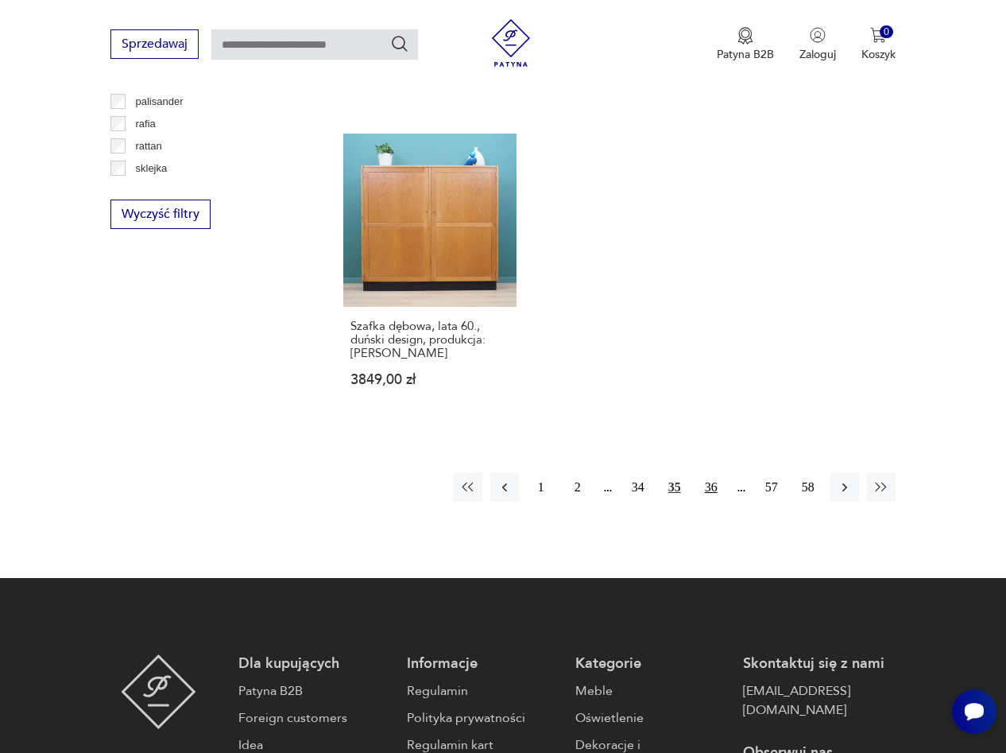
click at [713, 473] on button "36" at bounding box center [711, 487] width 29 height 29
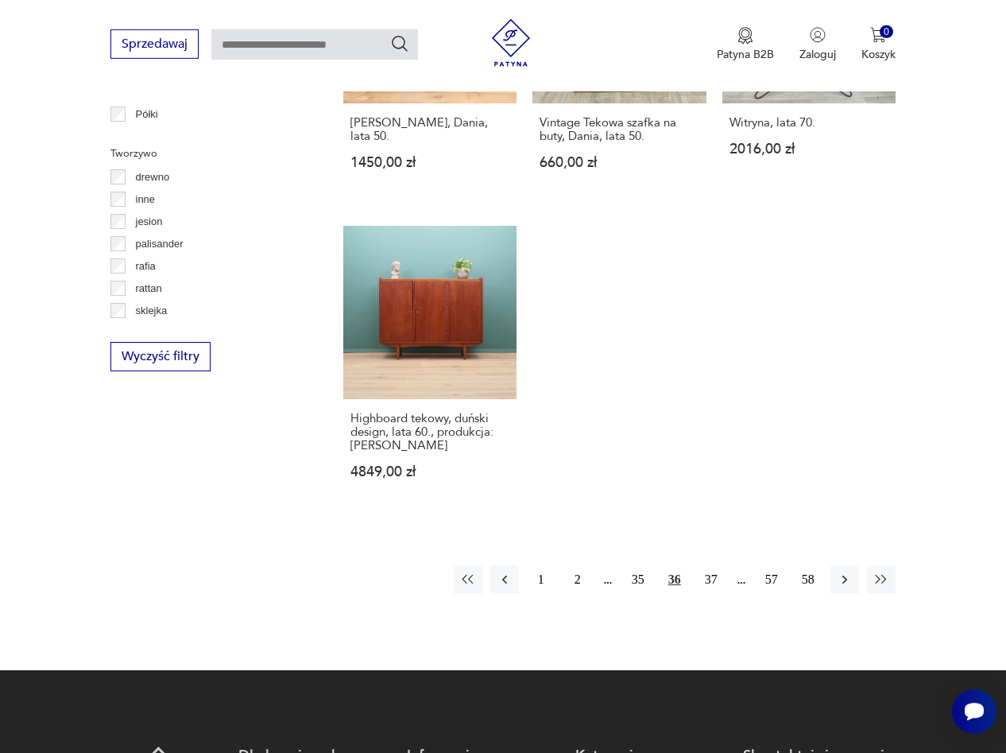
scroll to position [2154, 0]
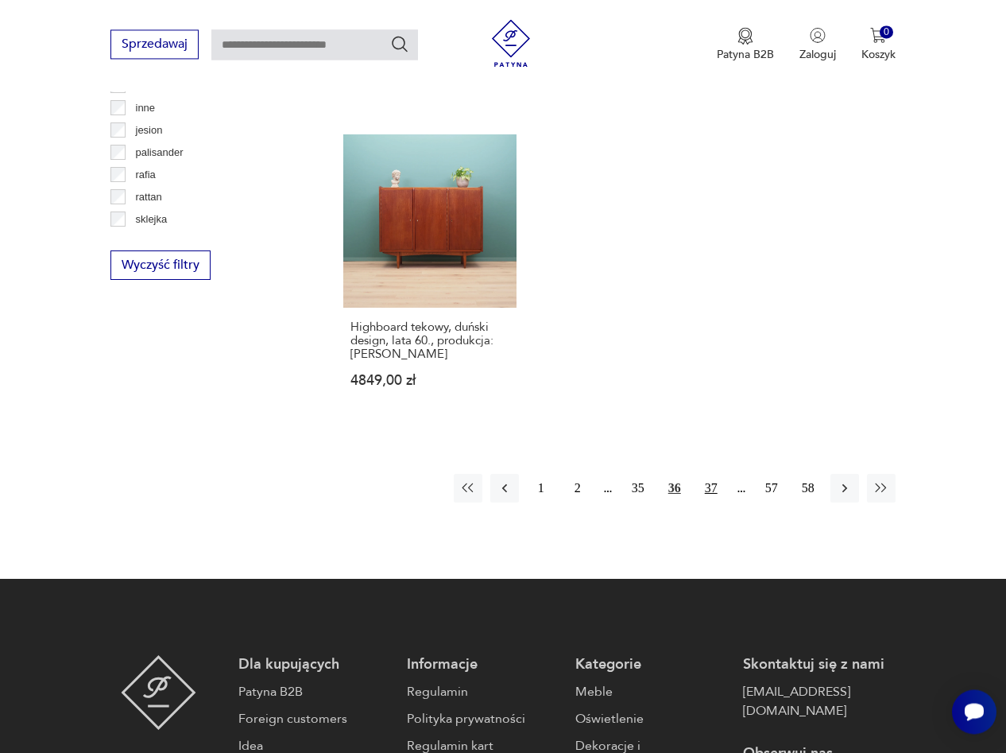
click at [709, 474] on button "37" at bounding box center [711, 488] width 29 height 29
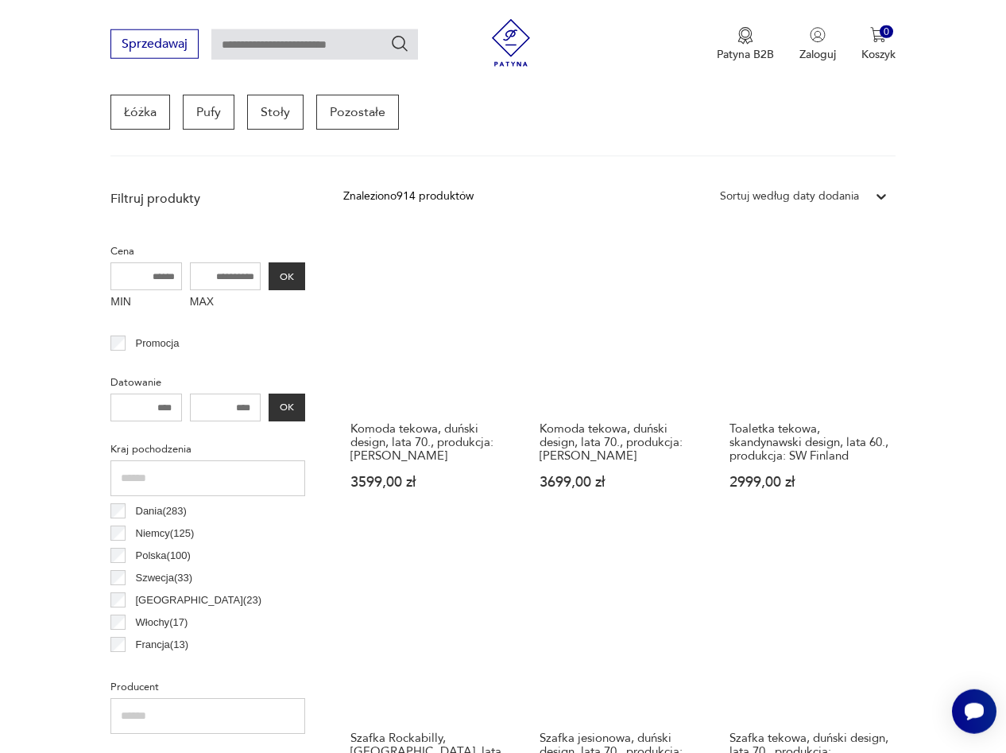
scroll to position [665, 0]
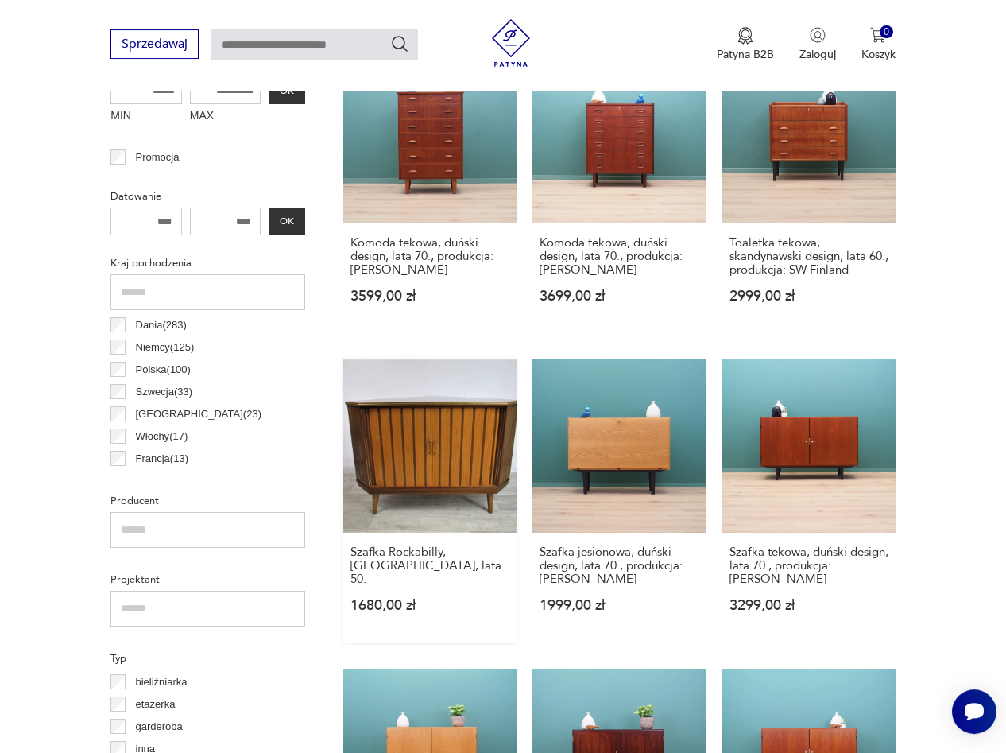
click at [427, 485] on link "Szafka Rockabilly, [GEOGRAPHIC_DATA], lata 50. 1680,00 zł" at bounding box center [429, 501] width 173 height 284
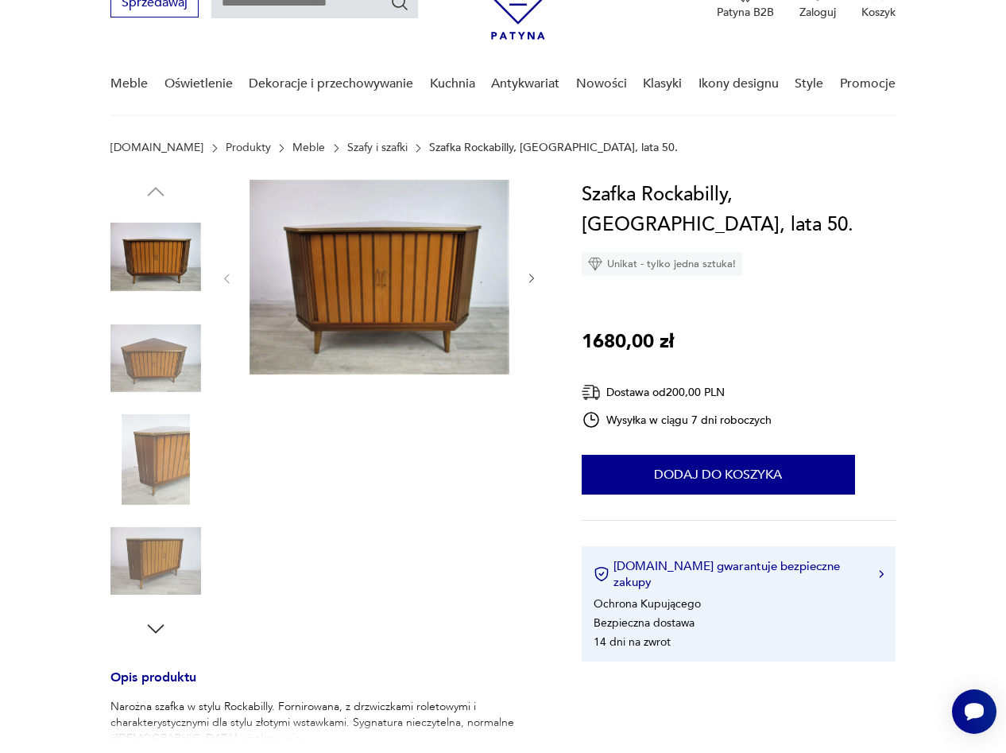
click at [381, 298] on img at bounding box center [380, 277] width 260 height 195
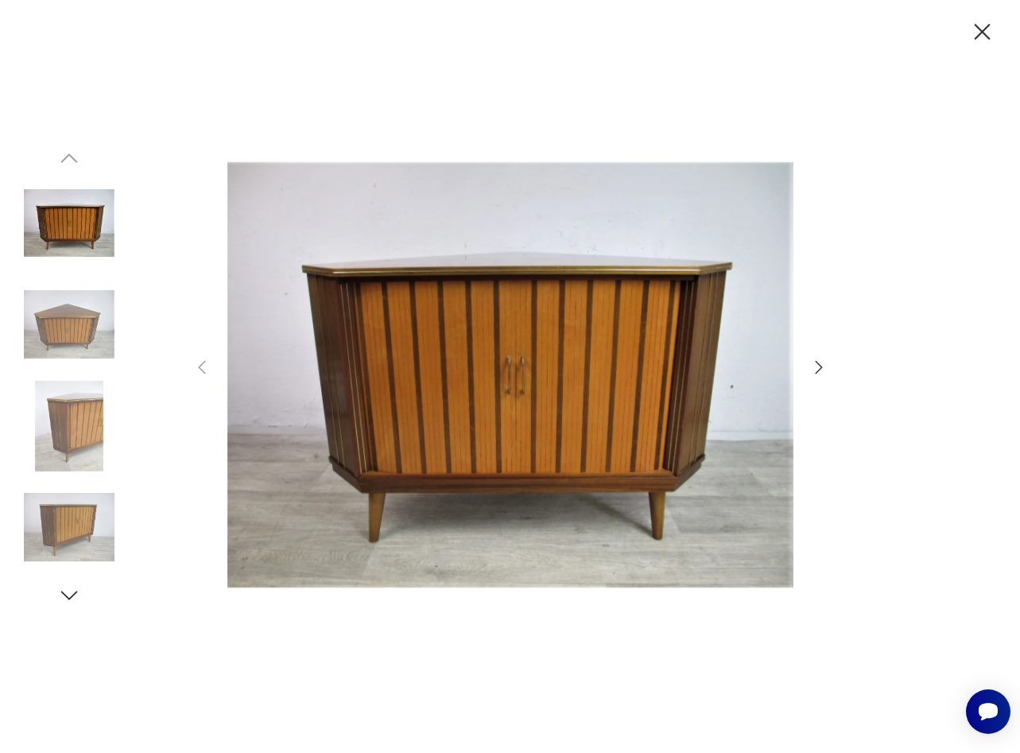
click at [816, 369] on icon "button" at bounding box center [818, 367] width 19 height 19
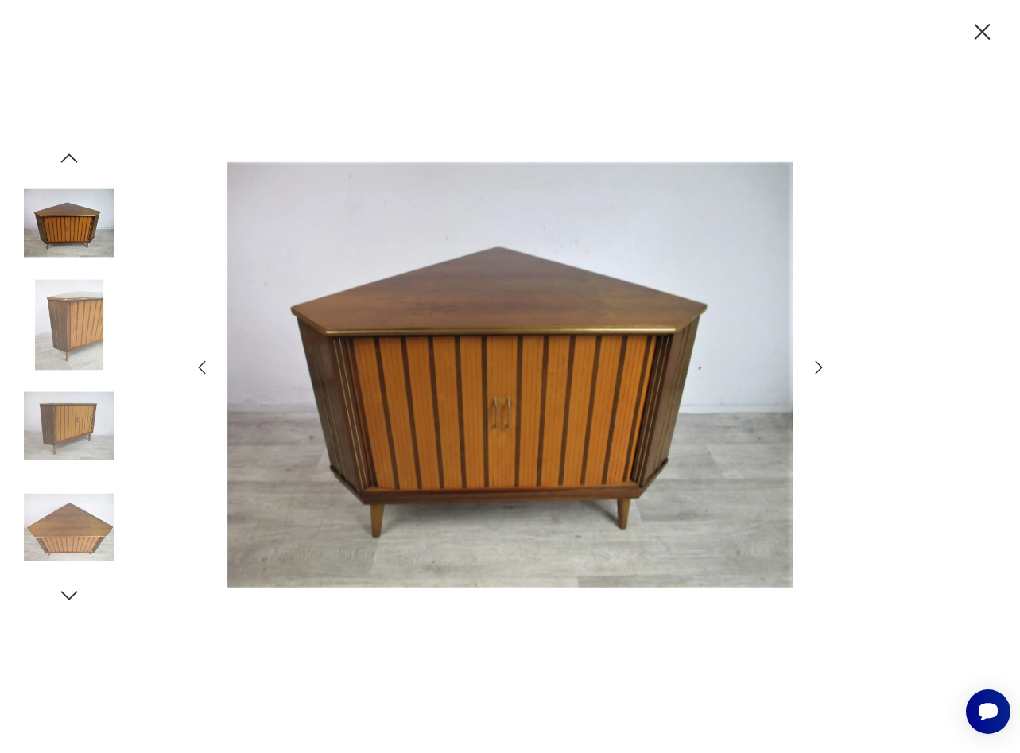
click at [816, 369] on icon "button" at bounding box center [818, 367] width 19 height 19
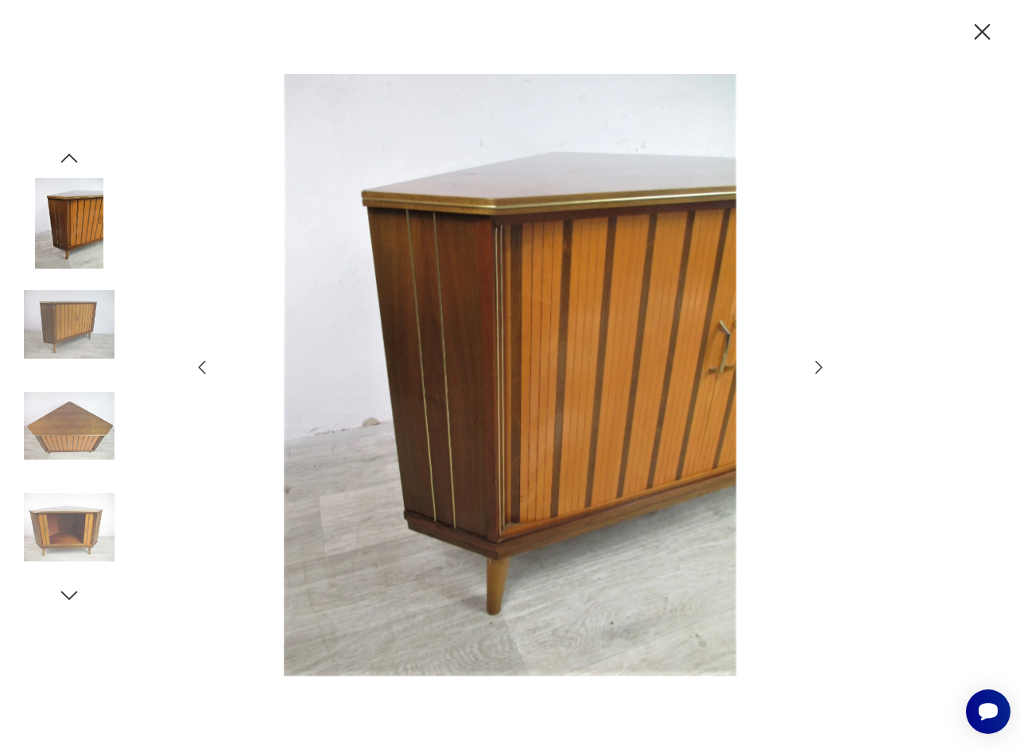
click at [816, 368] on icon "button" at bounding box center [818, 367] width 19 height 19
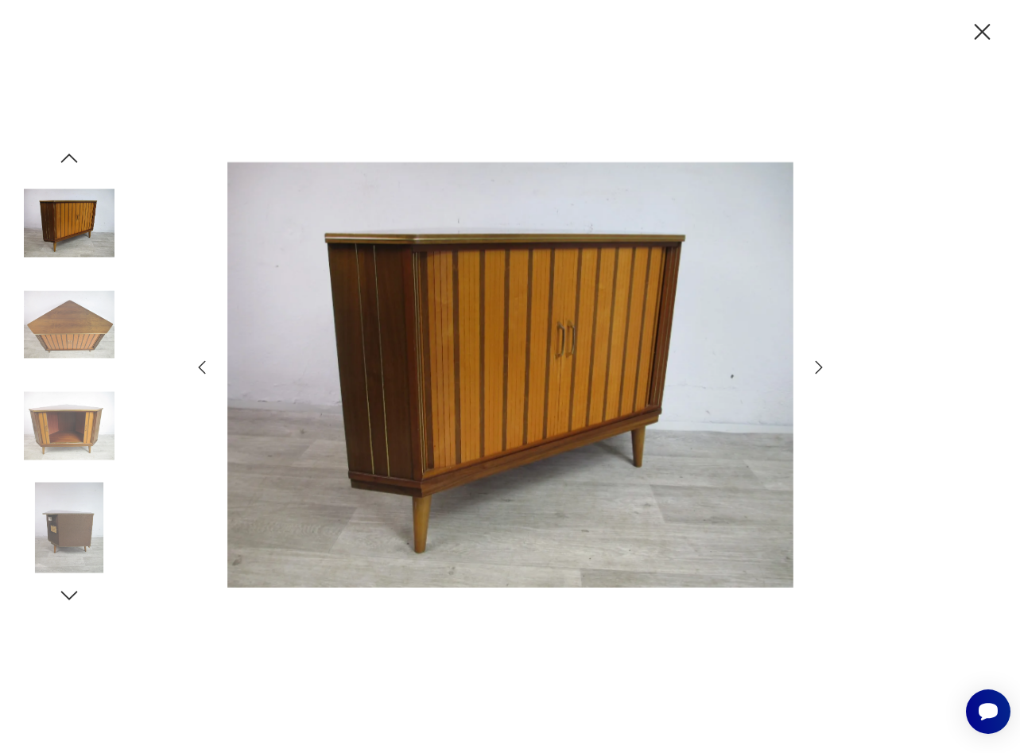
click at [816, 368] on icon "button" at bounding box center [818, 367] width 19 height 19
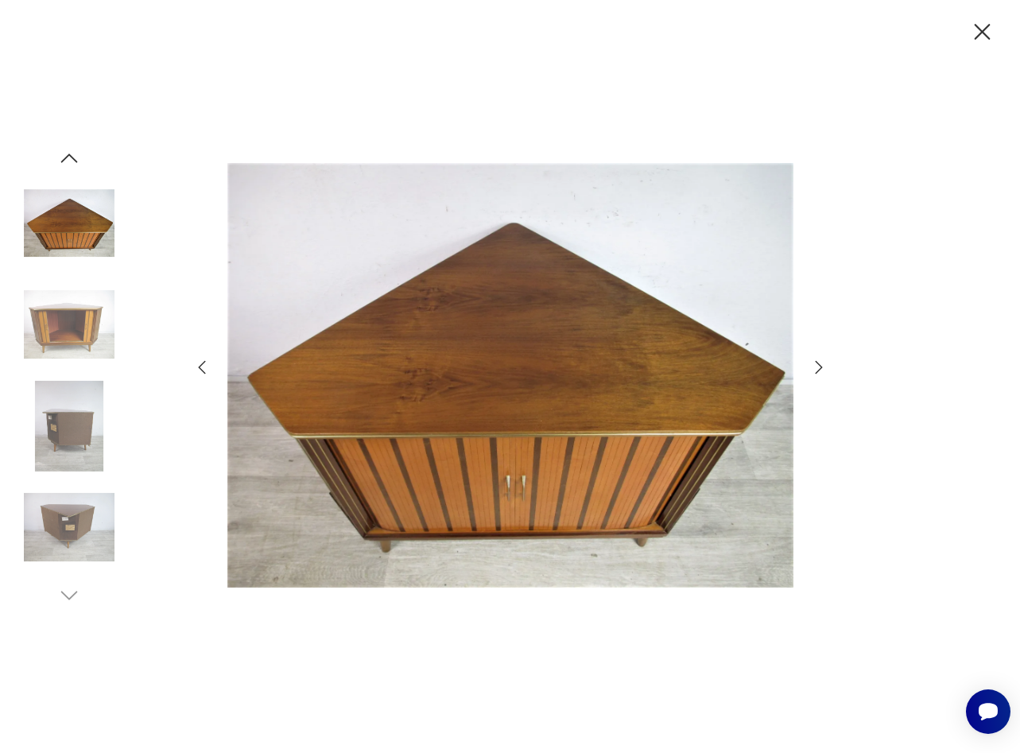
click at [813, 362] on icon "button" at bounding box center [818, 367] width 19 height 19
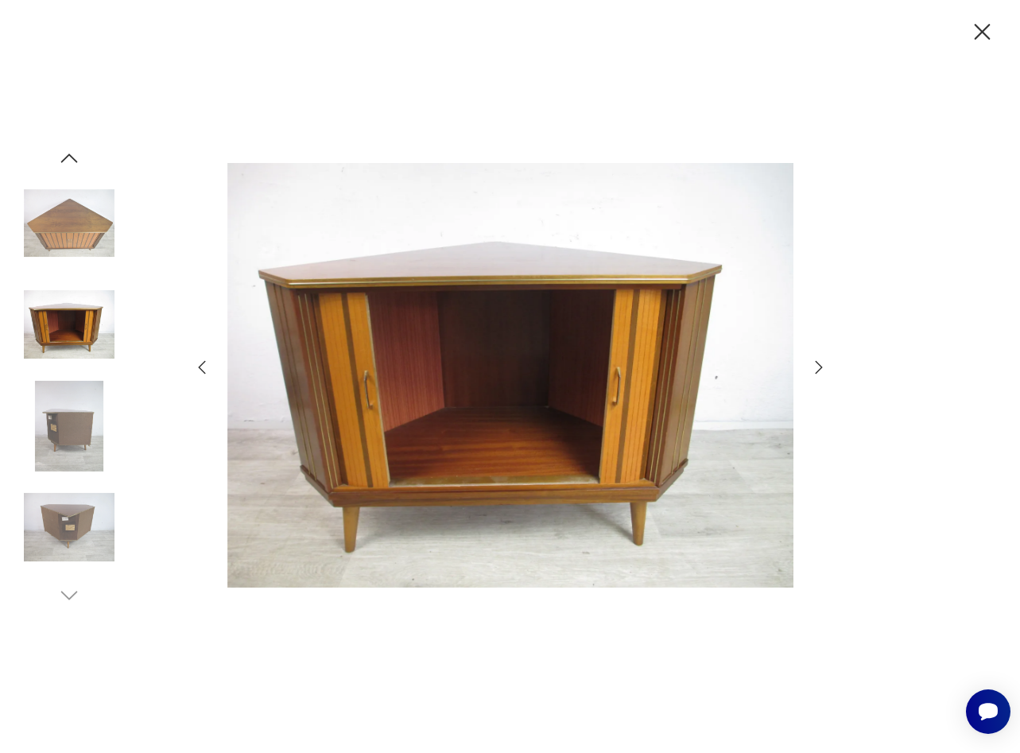
click at [812, 362] on icon "button" at bounding box center [818, 367] width 19 height 19
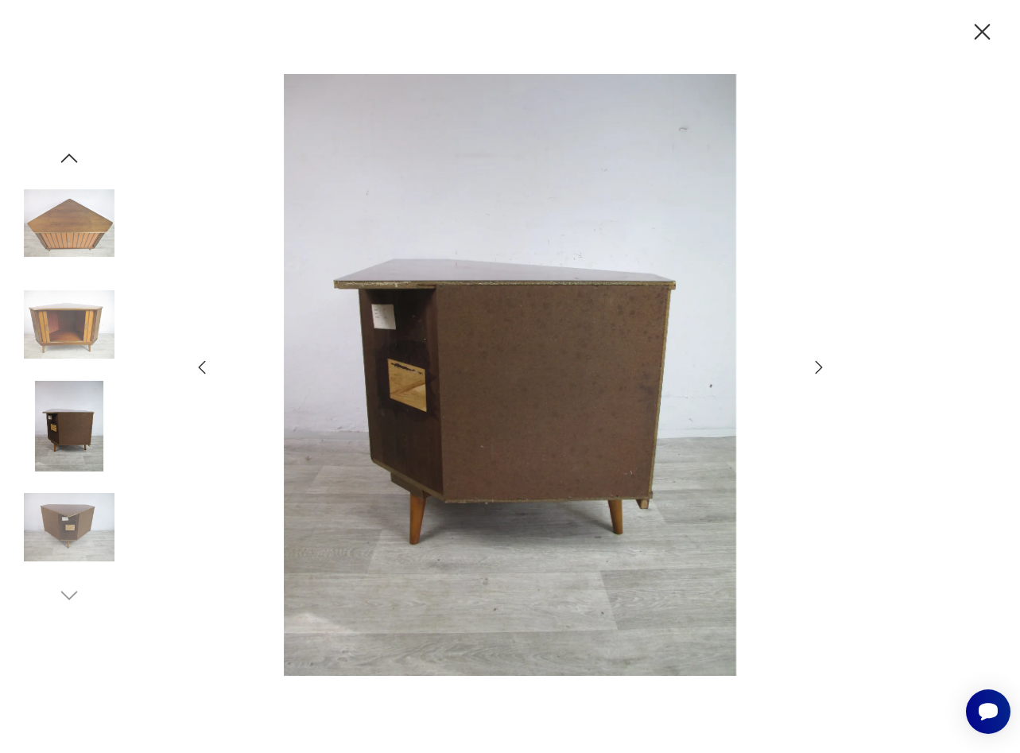
click at [812, 362] on icon "button" at bounding box center [818, 367] width 19 height 19
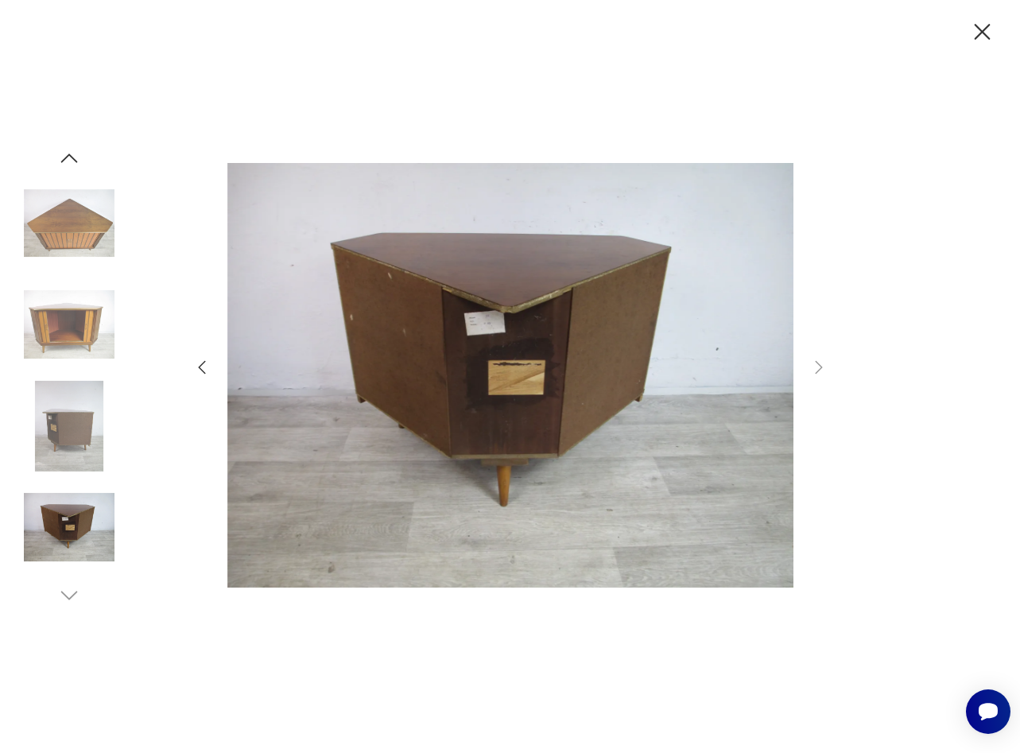
click at [979, 33] on icon "button" at bounding box center [982, 32] width 28 height 28
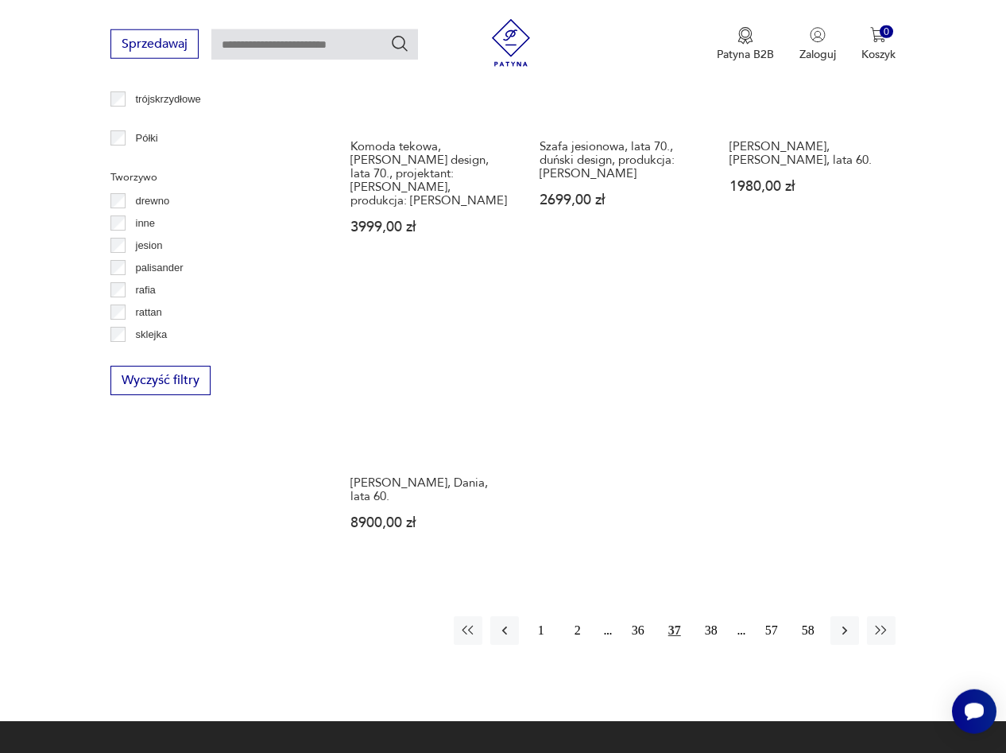
scroll to position [2043, 0]
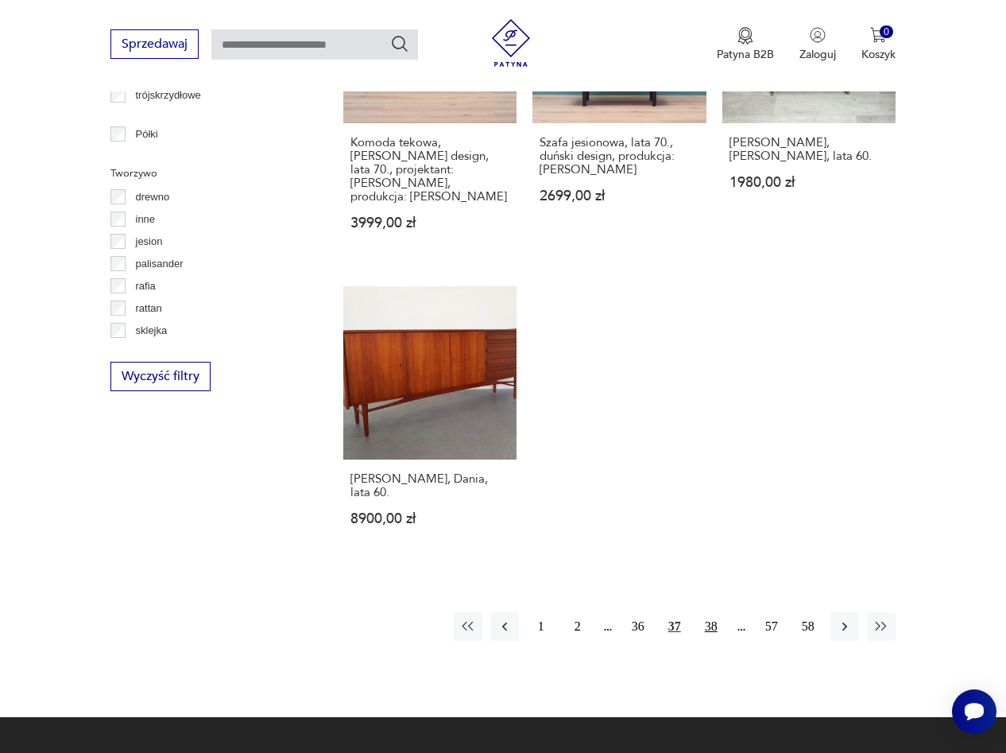
click at [709, 612] on button "38" at bounding box center [711, 626] width 29 height 29
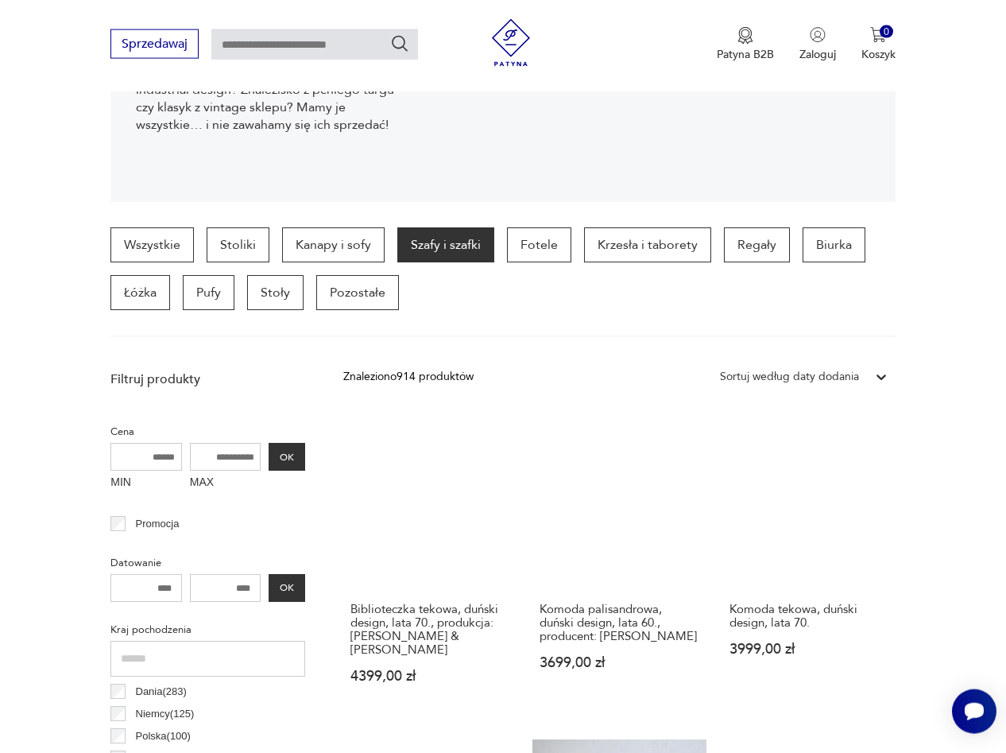
scroll to position [422, 0]
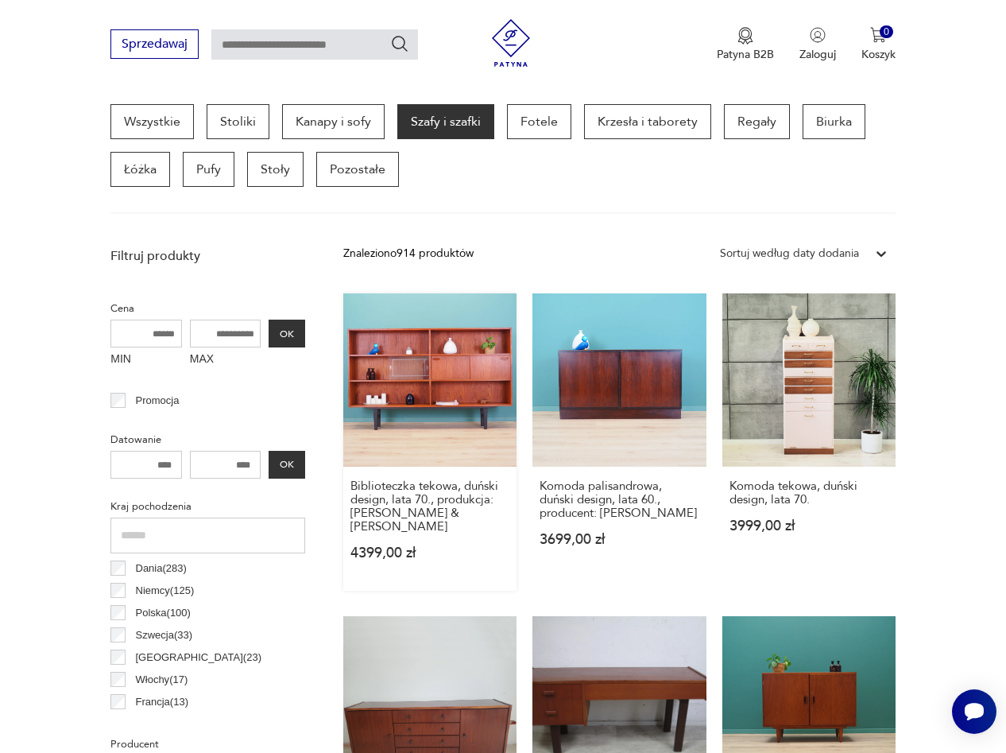
click at [479, 383] on link "Biblioteczka tekowa, duński design, lata 70., produkcja: [PERSON_NAME] & [PERSO…" at bounding box center [429, 441] width 173 height 297
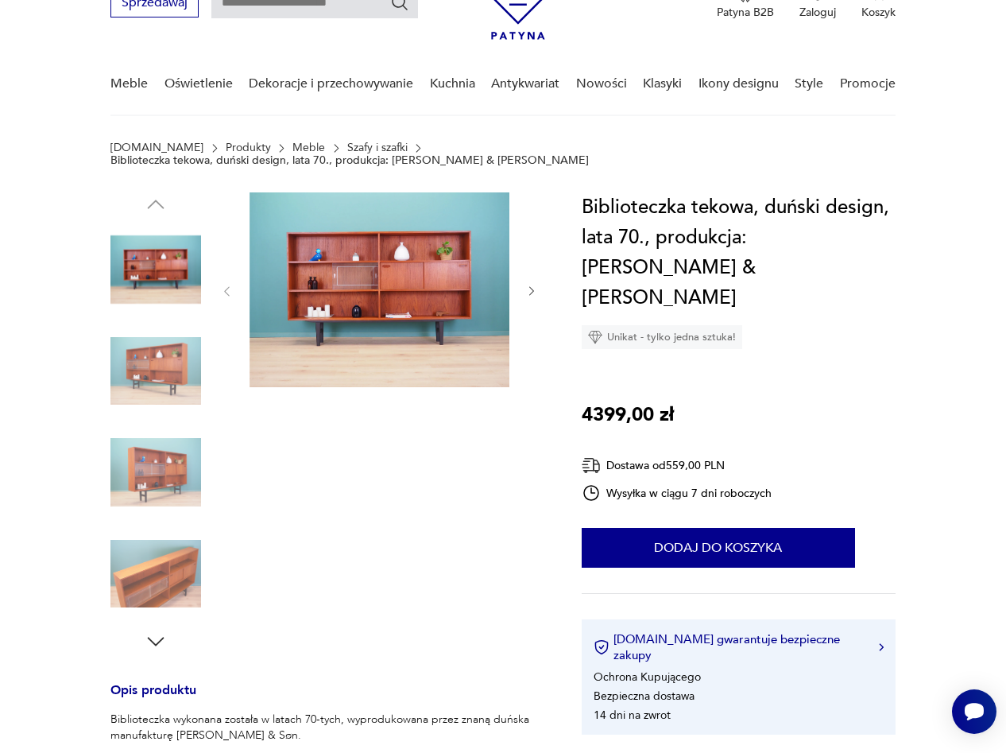
click at [150, 346] on img at bounding box center [155, 371] width 91 height 91
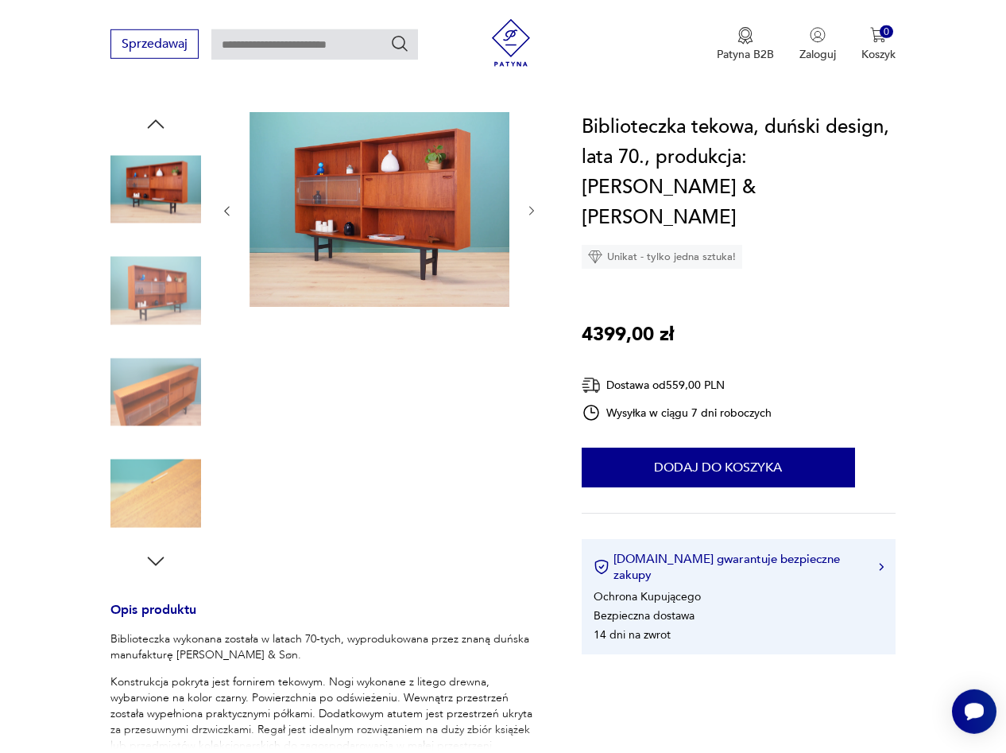
scroll to position [164, 0]
click at [146, 386] on img at bounding box center [155, 391] width 91 height 91
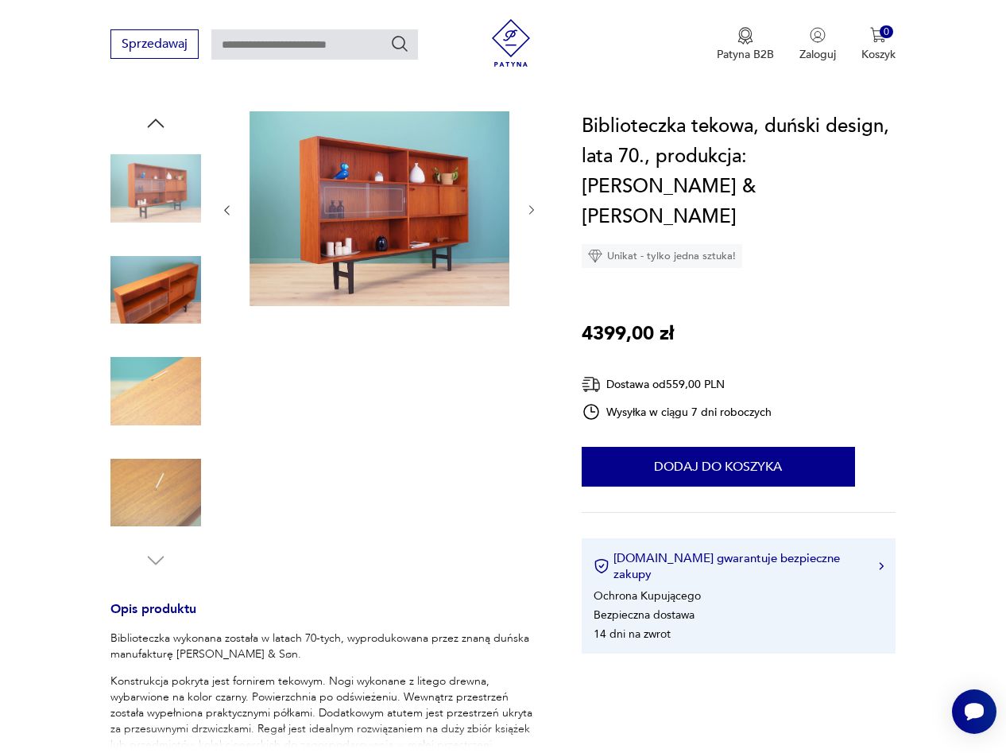
click at [155, 371] on img at bounding box center [155, 391] width 91 height 91
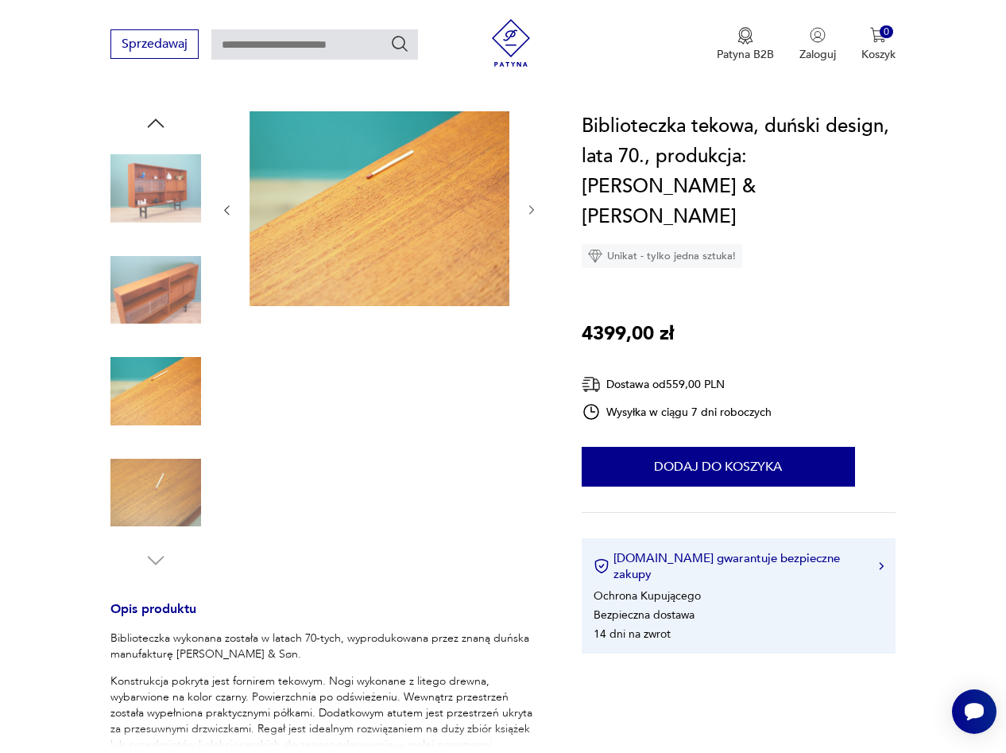
click at [161, 462] on img at bounding box center [155, 492] width 91 height 91
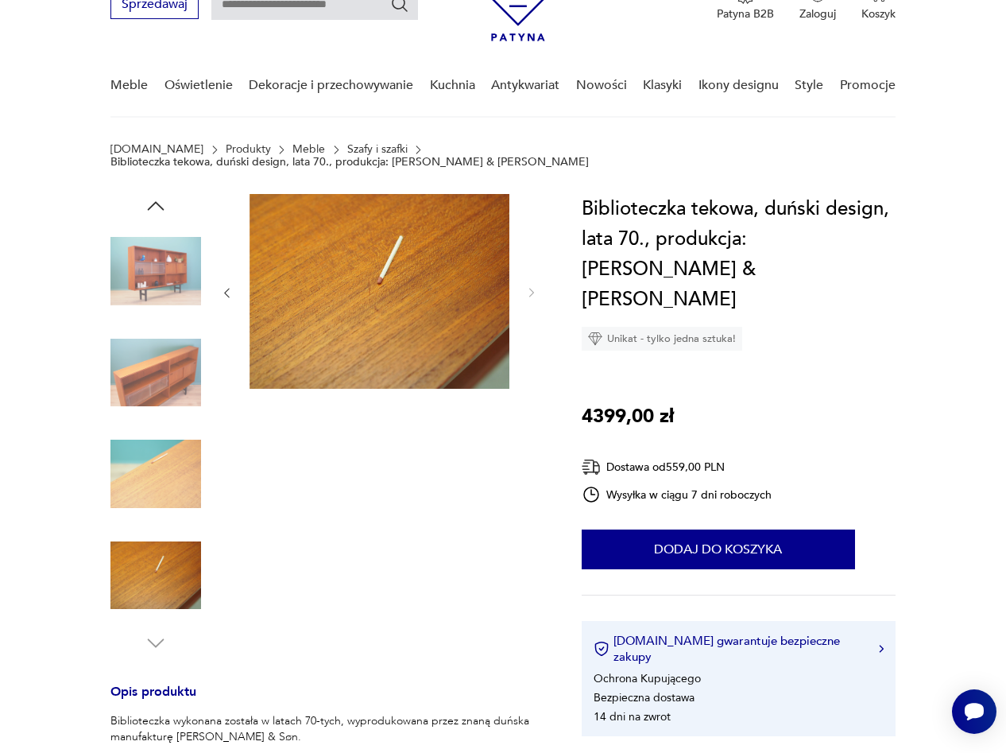
scroll to position [0, 0]
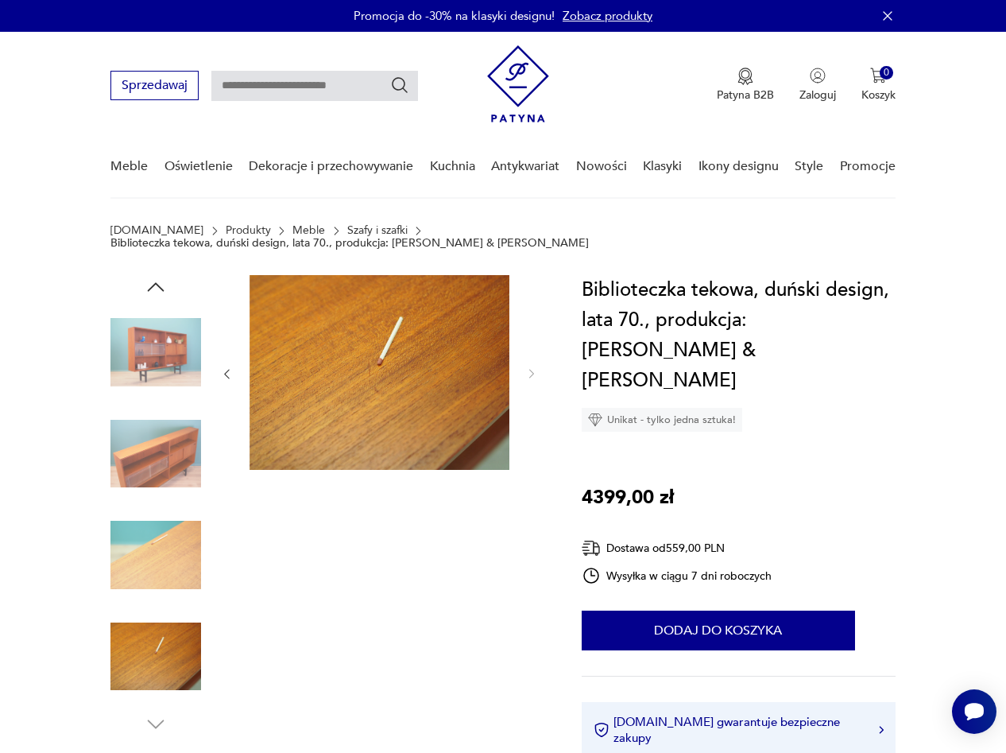
click at [354, 363] on img at bounding box center [380, 372] width 260 height 195
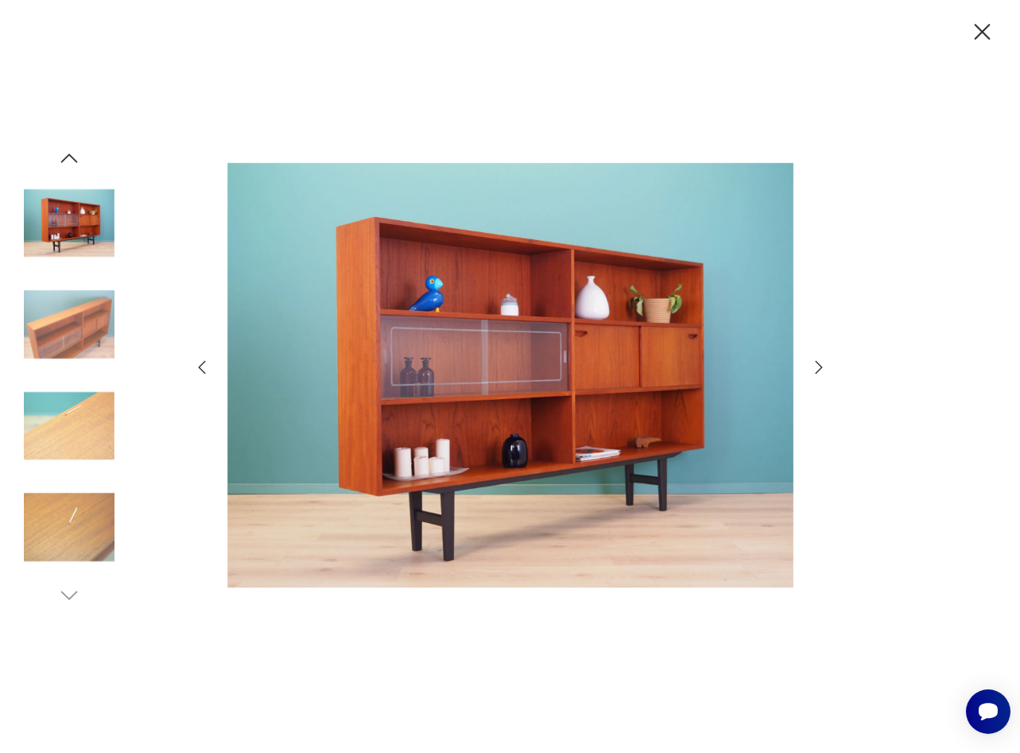
click at [811, 366] on icon "button" at bounding box center [818, 367] width 19 height 19
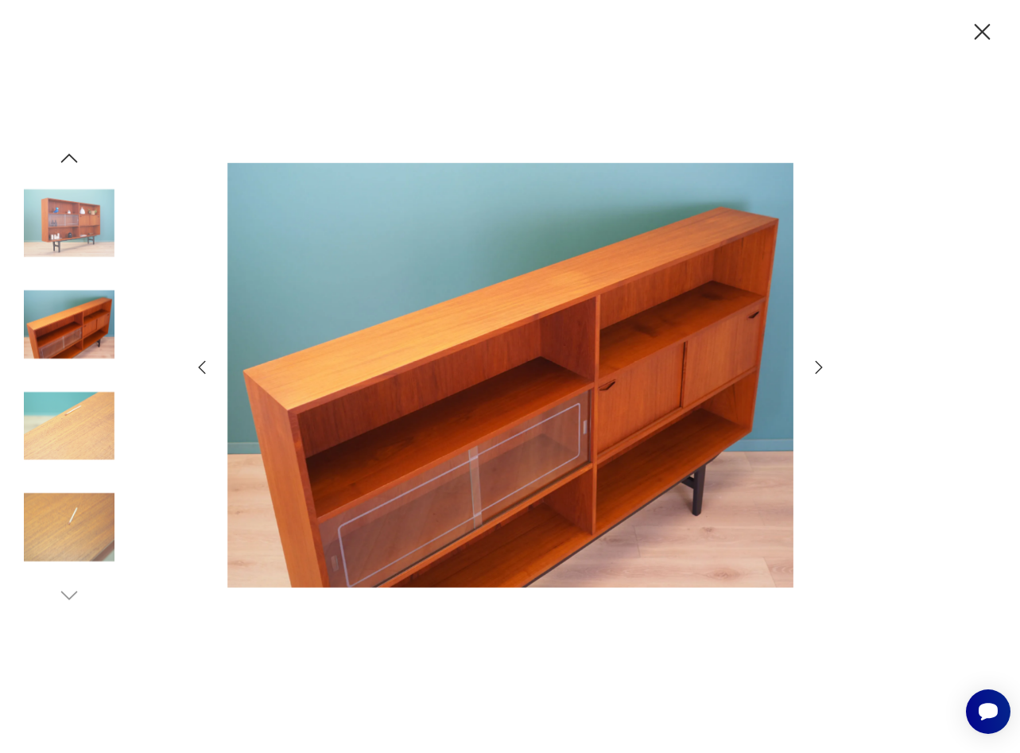
click at [811, 366] on icon "button" at bounding box center [818, 367] width 19 height 19
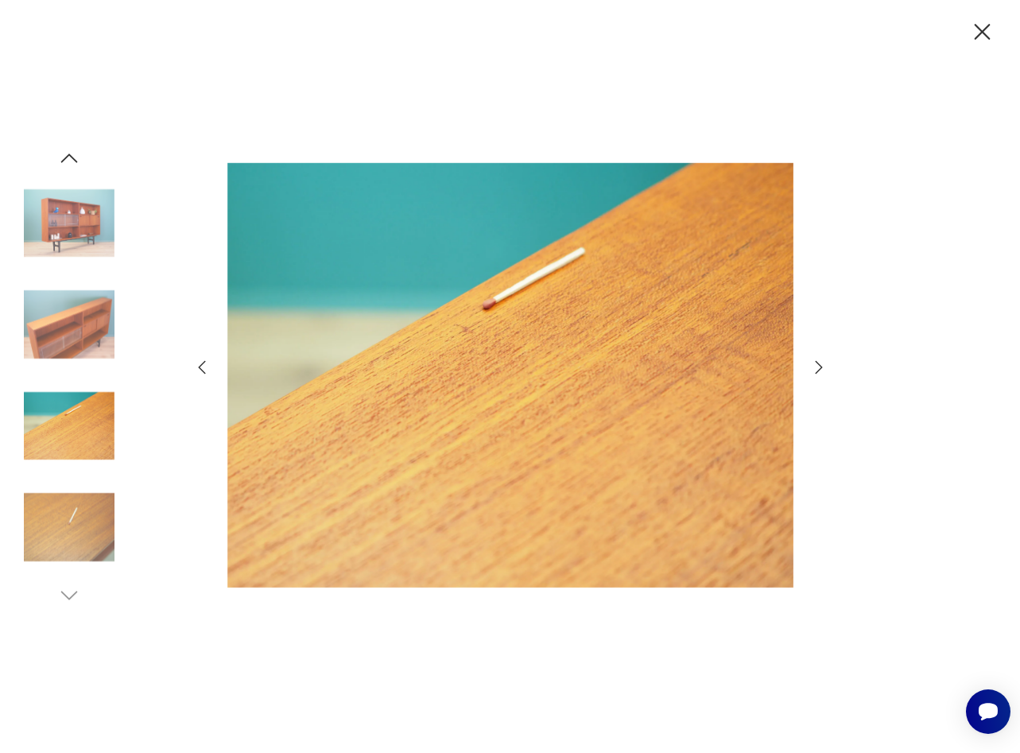
click at [811, 366] on icon "button" at bounding box center [818, 367] width 19 height 19
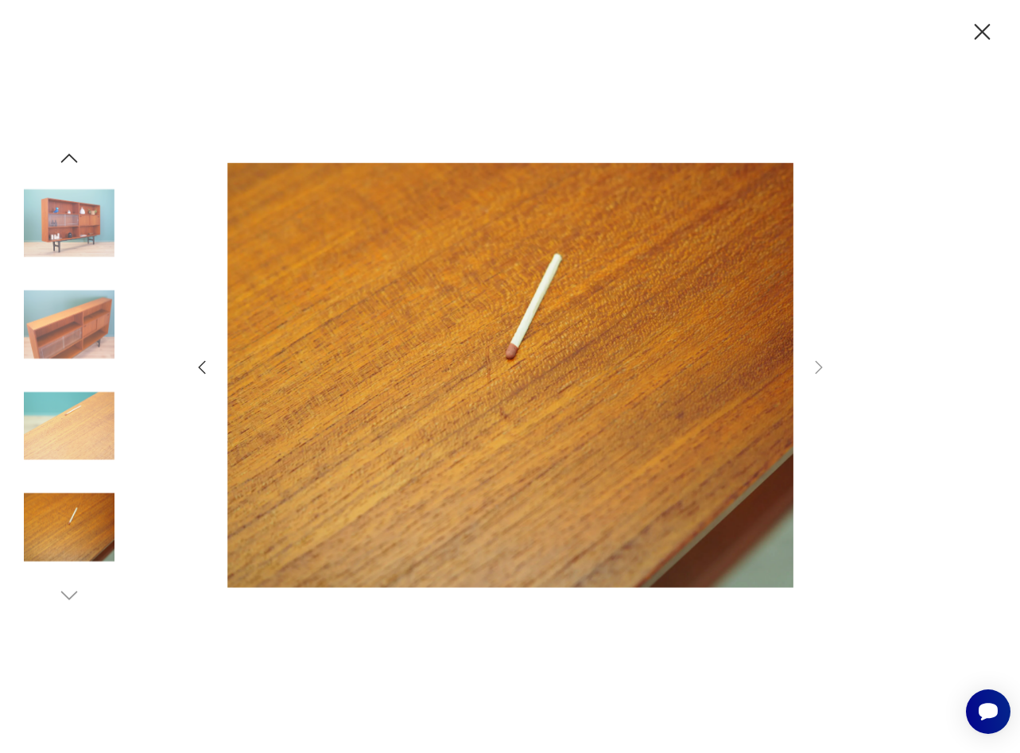
click at [205, 369] on icon "button" at bounding box center [201, 367] width 19 height 19
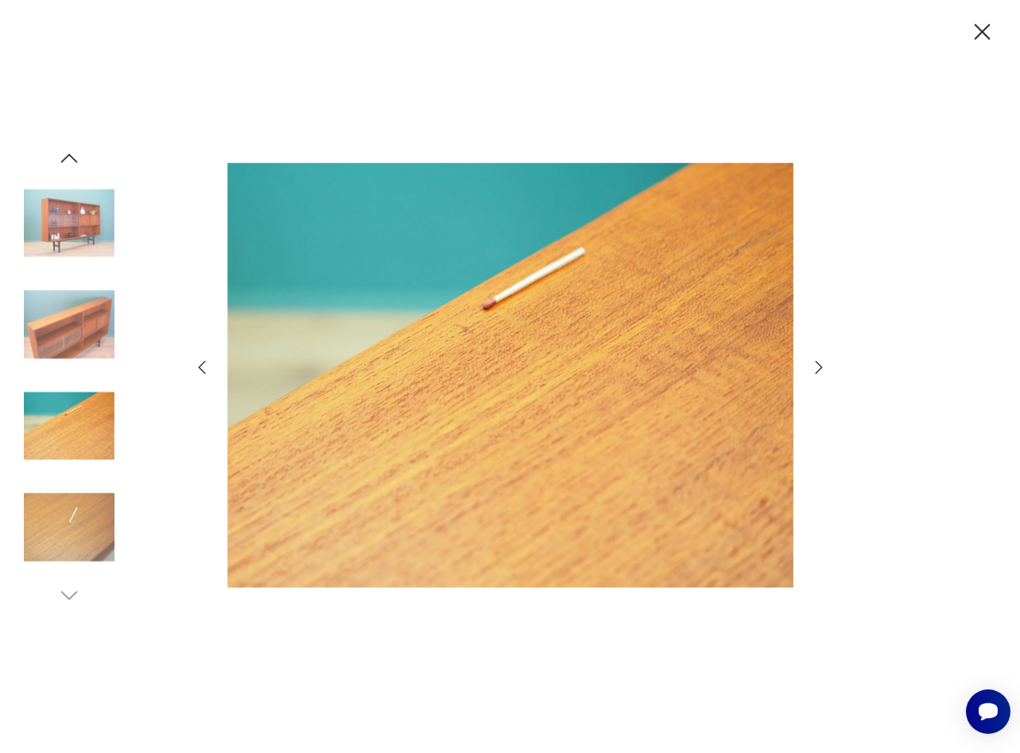
click at [205, 369] on icon "button" at bounding box center [201, 367] width 19 height 19
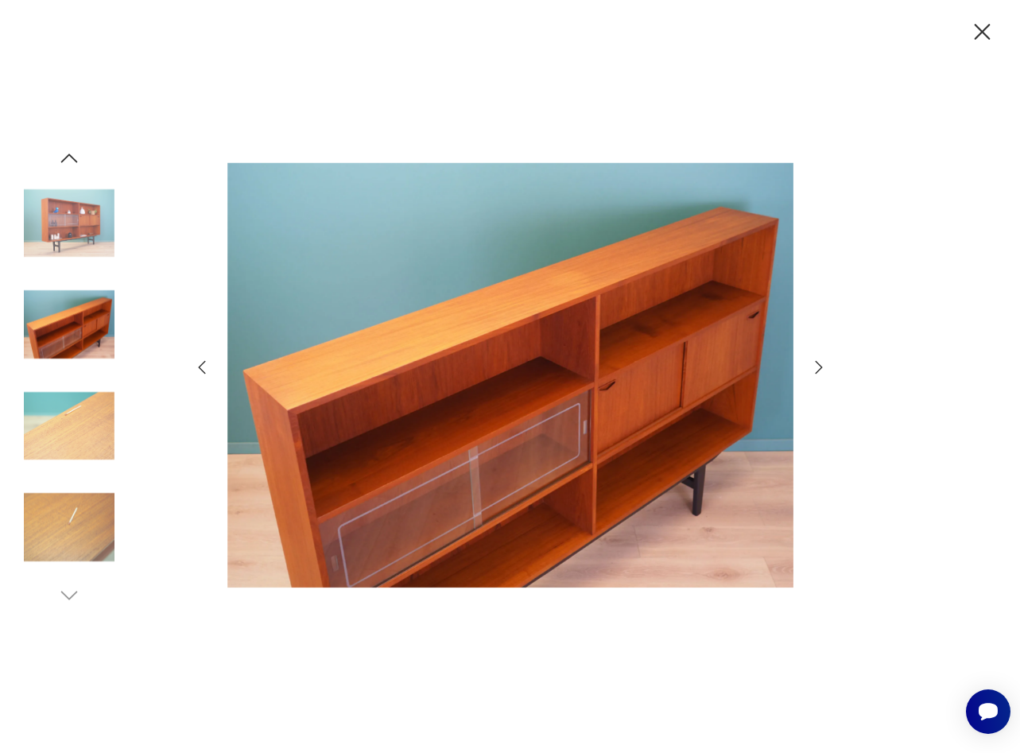
click at [205, 369] on icon "button" at bounding box center [201, 367] width 19 height 19
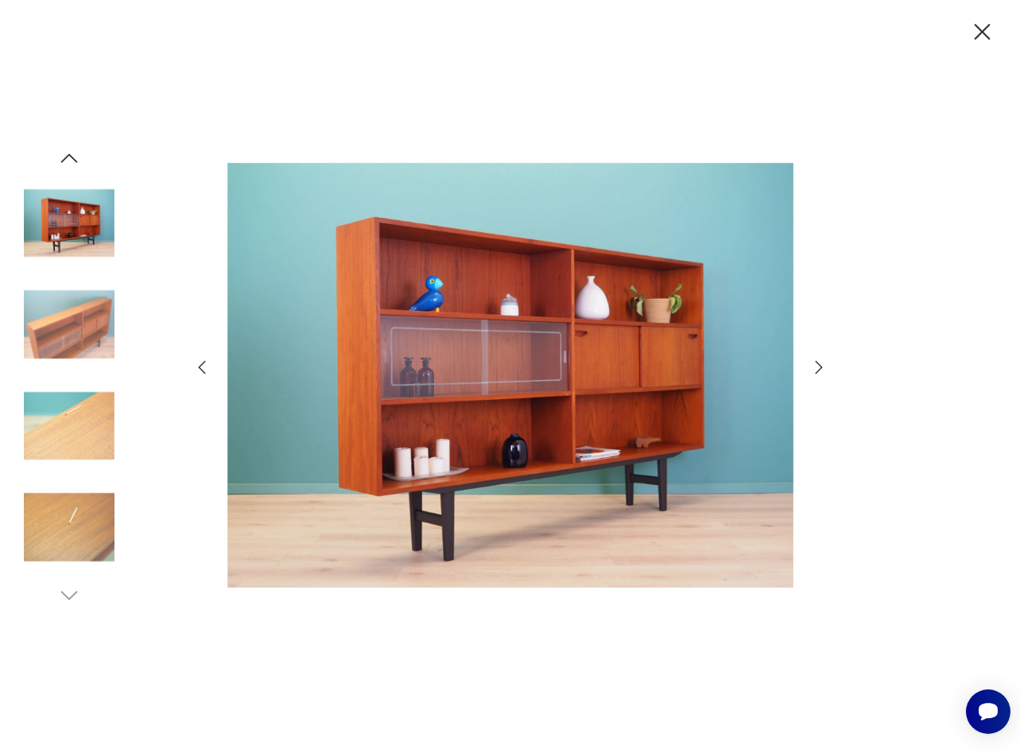
click at [192, 360] on icon "button" at bounding box center [201, 367] width 19 height 19
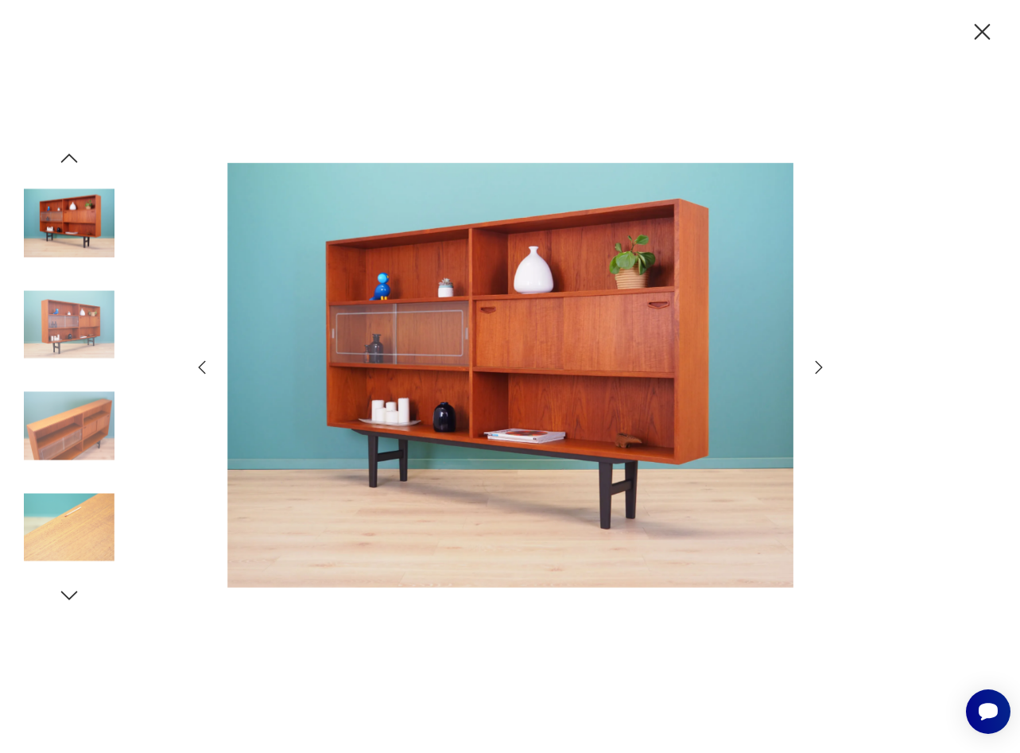
click at [192, 359] on icon "button" at bounding box center [201, 367] width 19 height 19
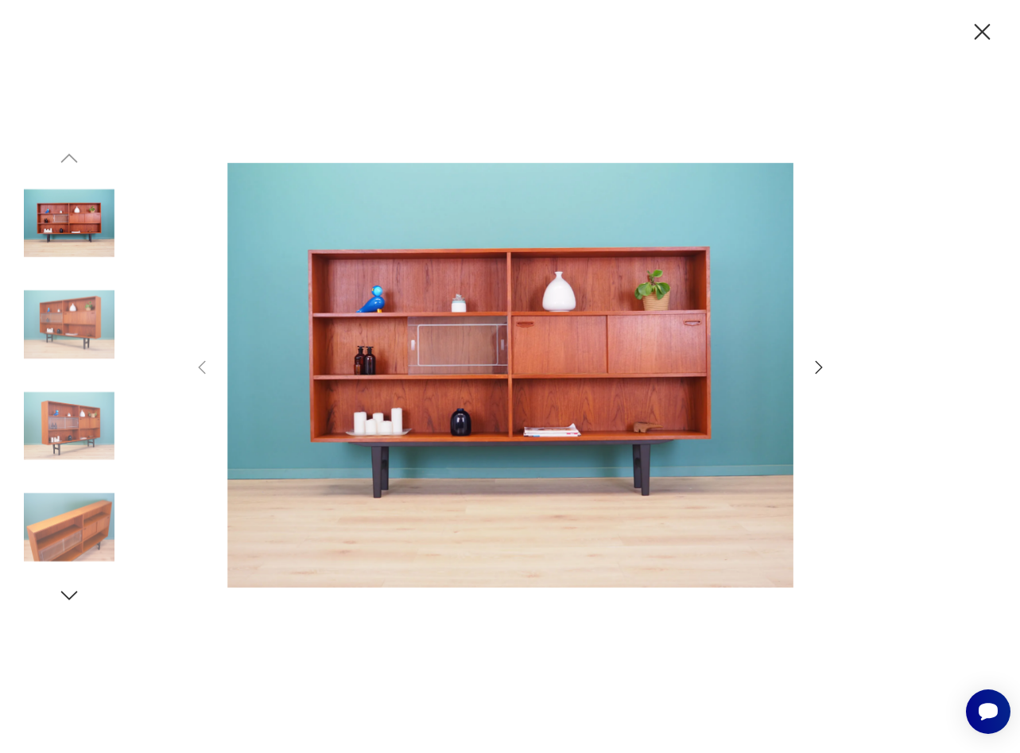
click at [978, 37] on icon "button" at bounding box center [982, 32] width 16 height 16
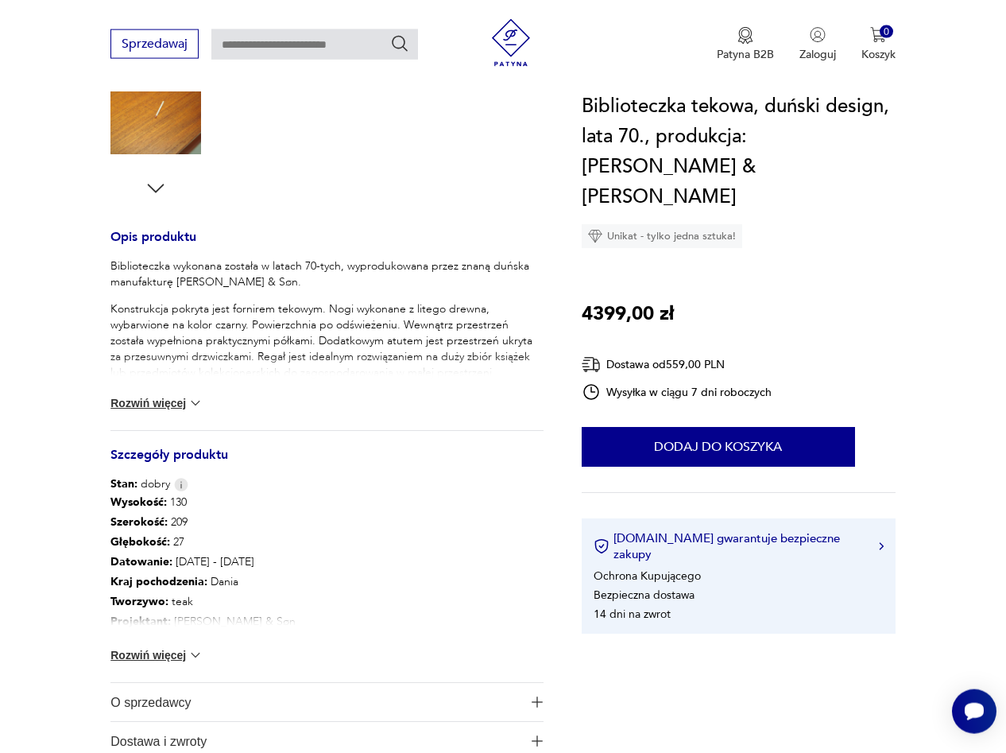
scroll to position [567, 0]
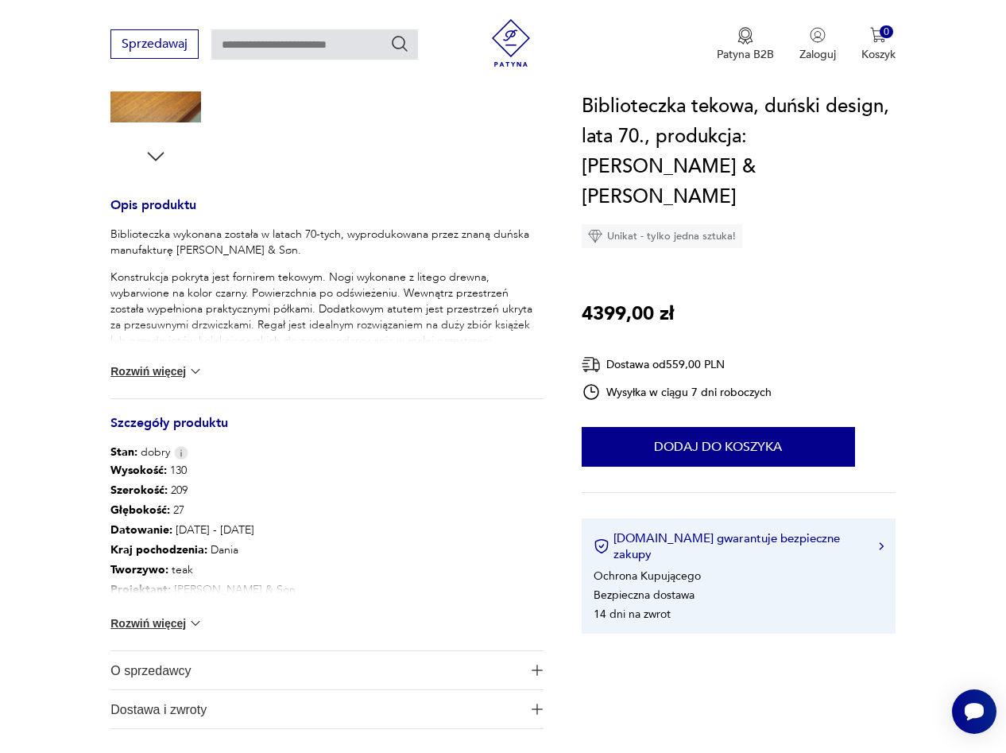
click at [199, 615] on img at bounding box center [196, 623] width 16 height 16
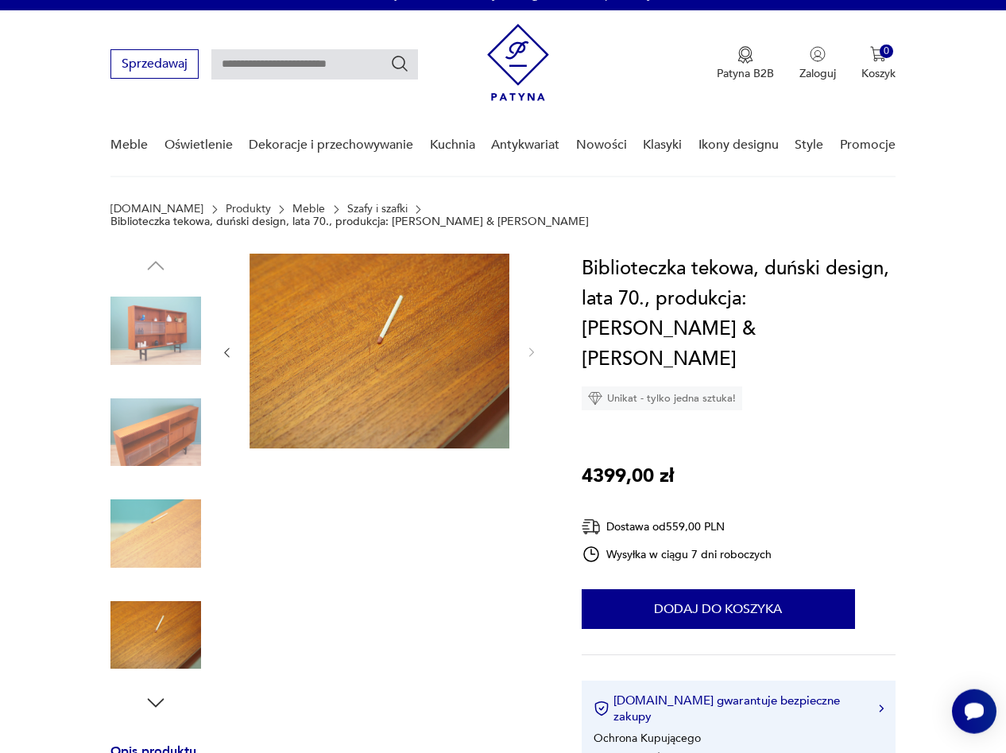
scroll to position [0, 0]
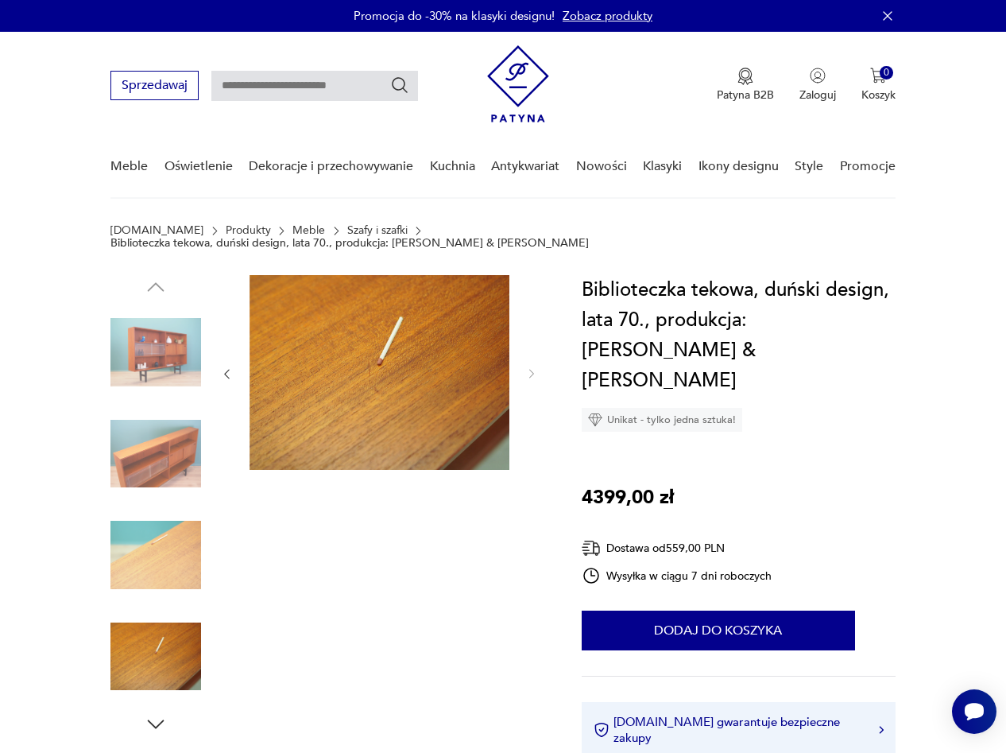
click at [145, 432] on img at bounding box center [155, 453] width 91 height 91
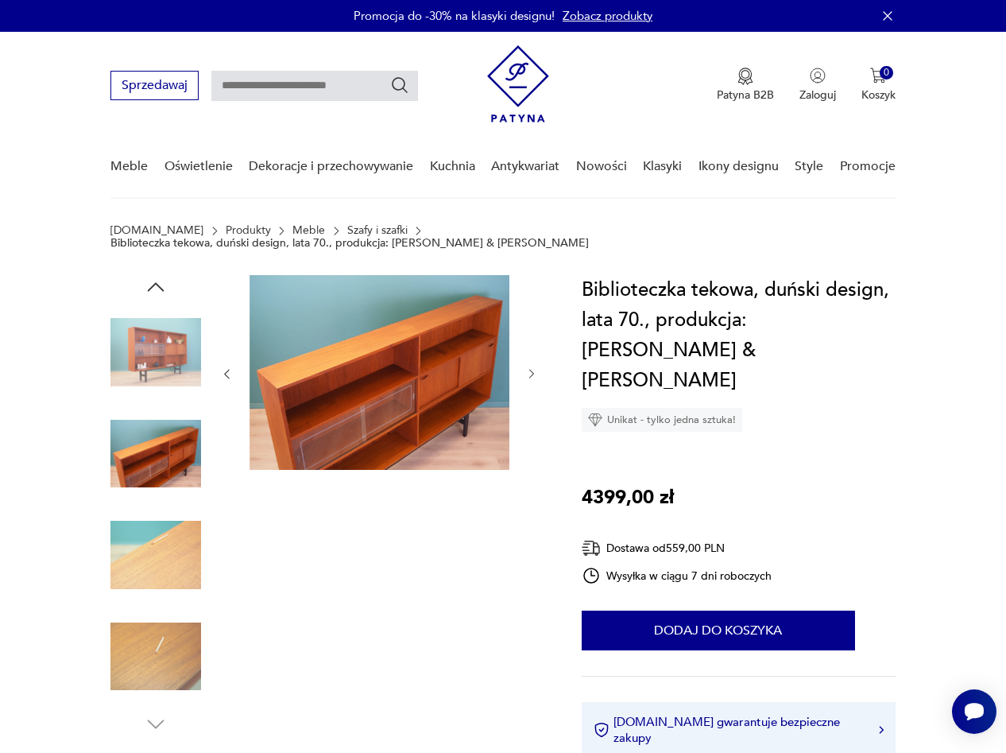
click at [144, 339] on img at bounding box center [155, 352] width 91 height 91
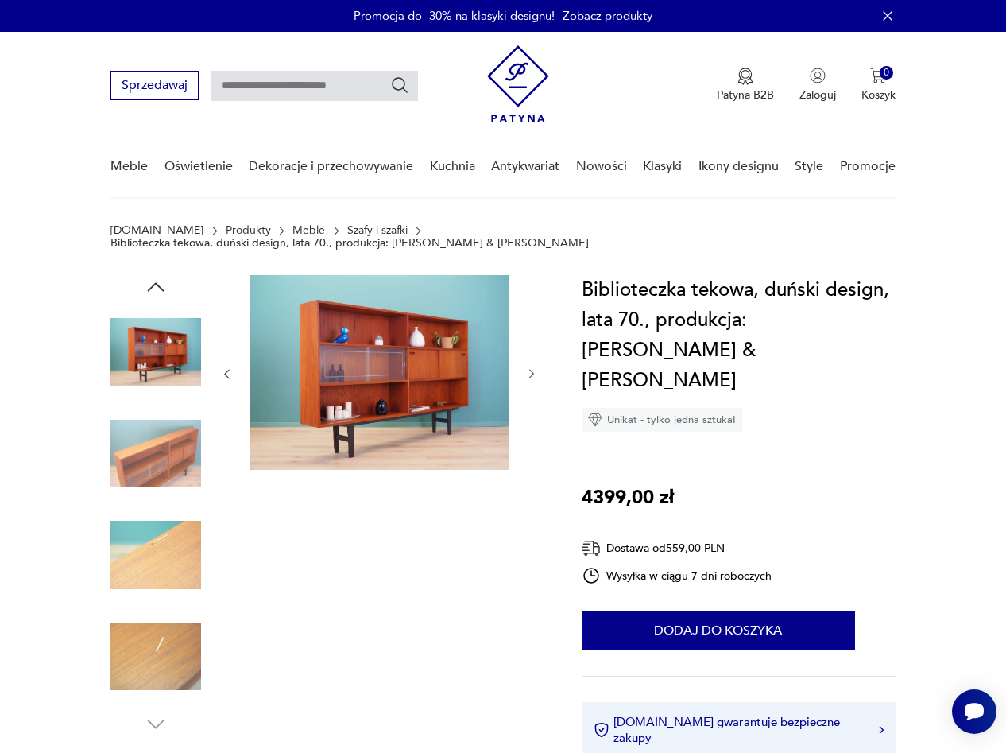
click at [437, 355] on img at bounding box center [380, 372] width 260 height 195
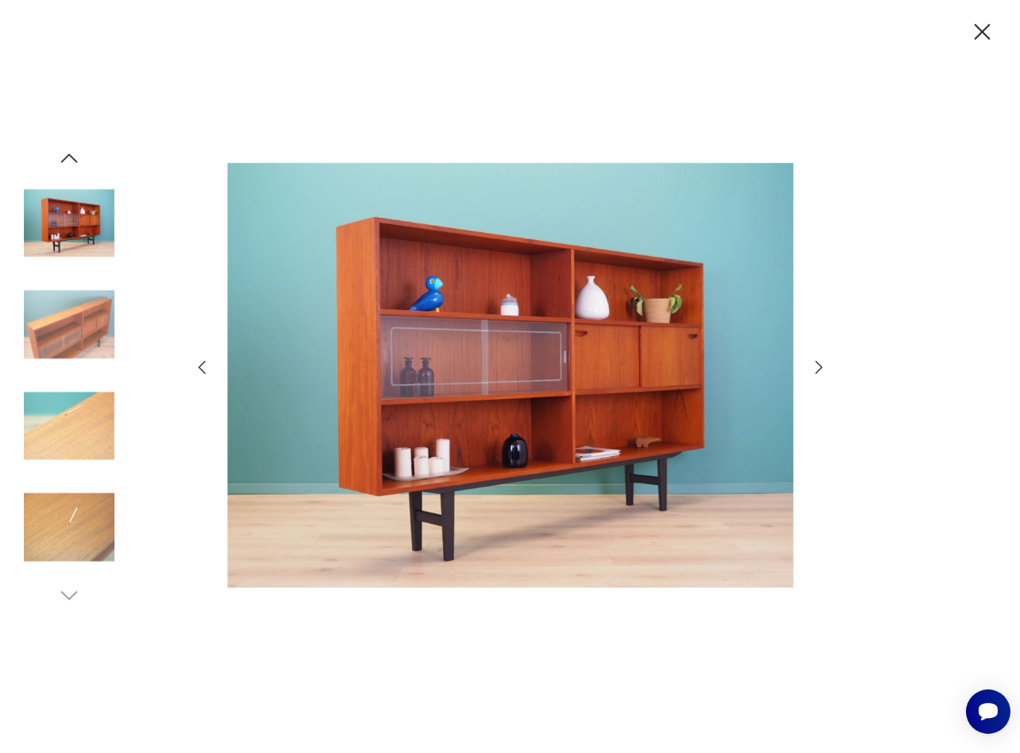
click at [817, 365] on icon "button" at bounding box center [818, 367] width 19 height 19
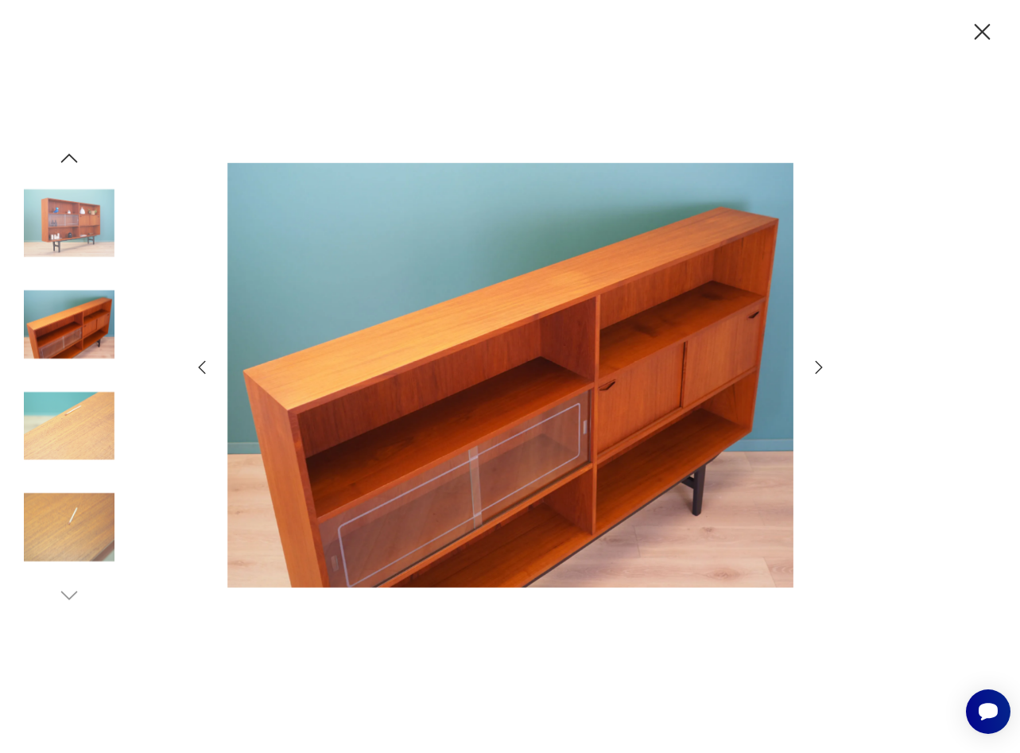
click at [817, 365] on icon "button" at bounding box center [818, 367] width 19 height 19
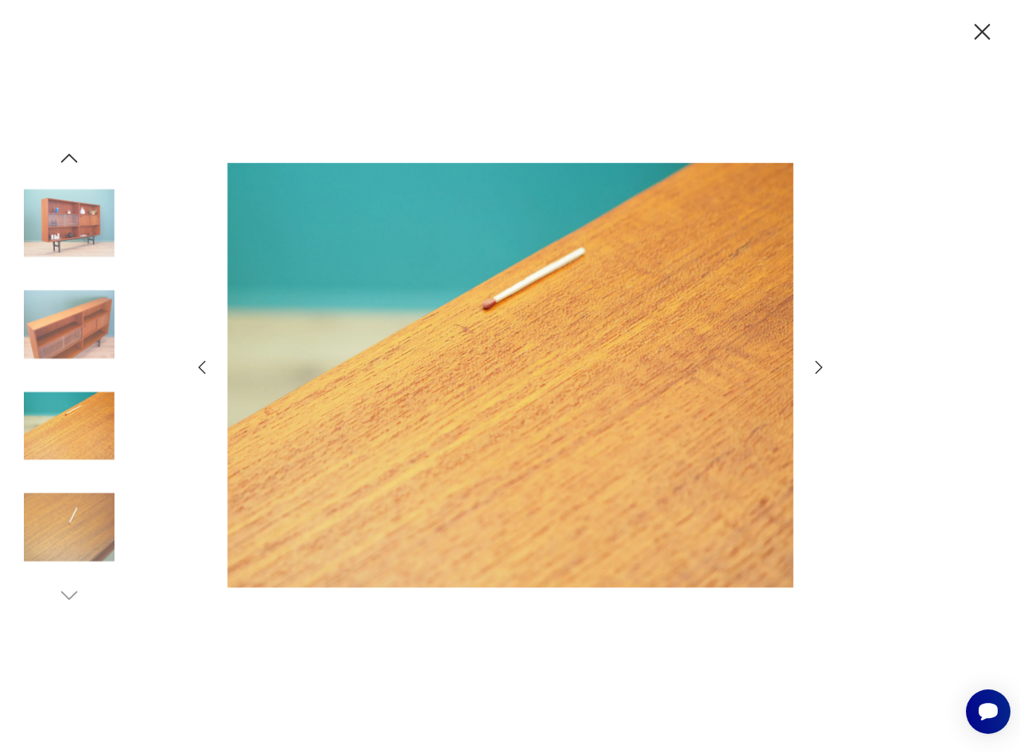
click at [817, 365] on icon "button" at bounding box center [818, 367] width 19 height 19
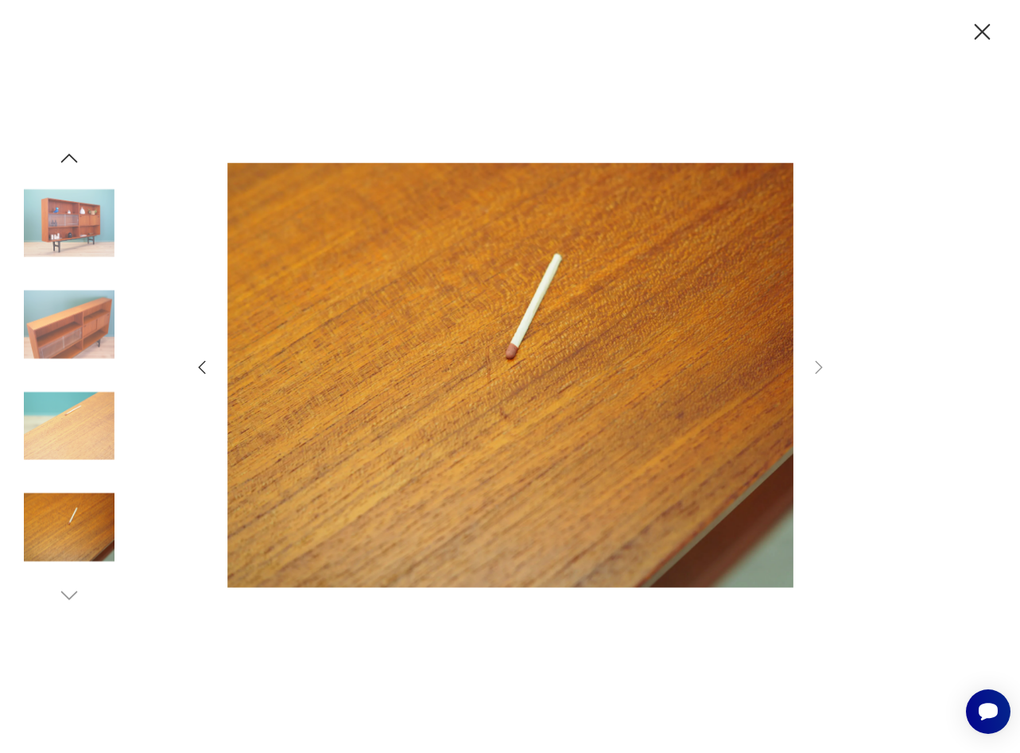
click at [976, 38] on icon "button" at bounding box center [982, 32] width 16 height 16
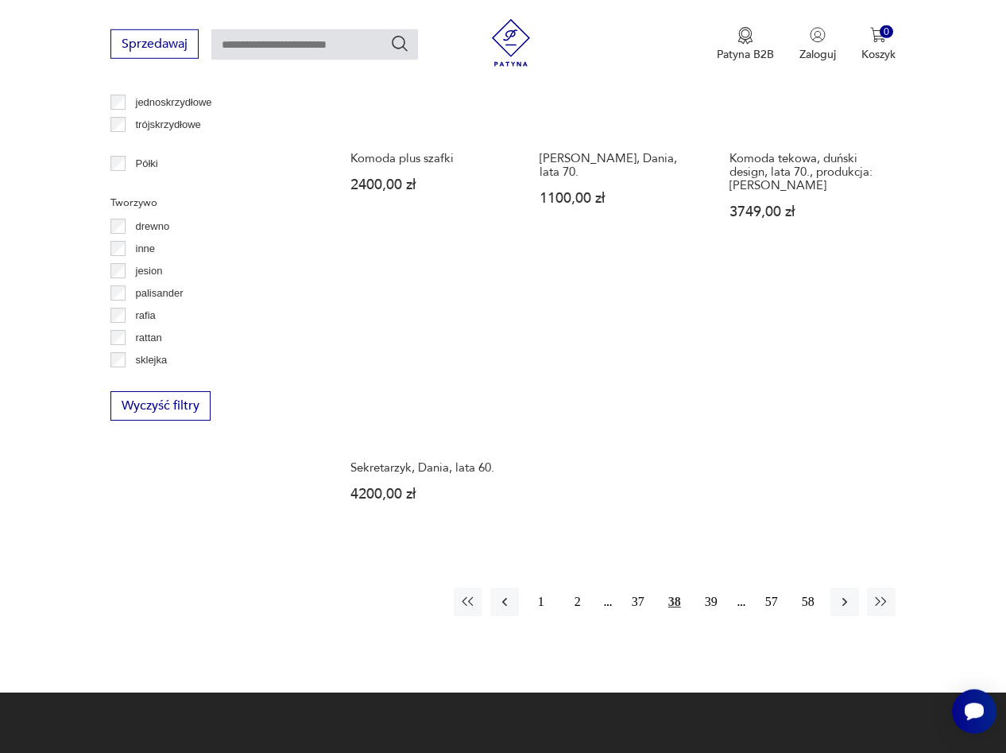
scroll to position [2112, 0]
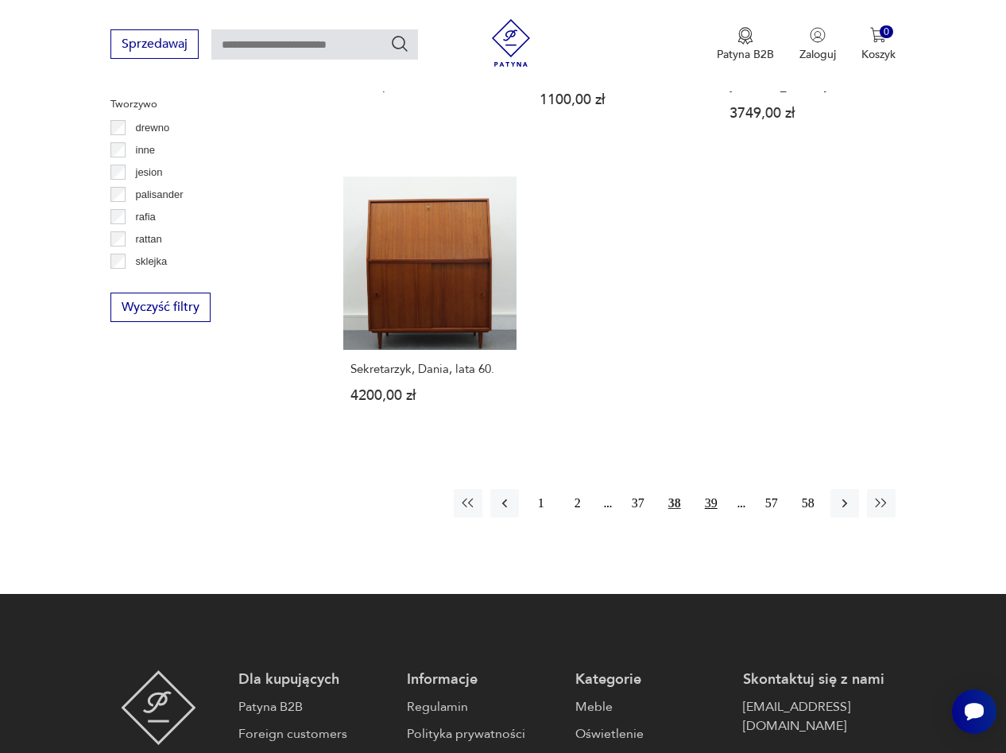
click at [707, 489] on button "39" at bounding box center [711, 503] width 29 height 29
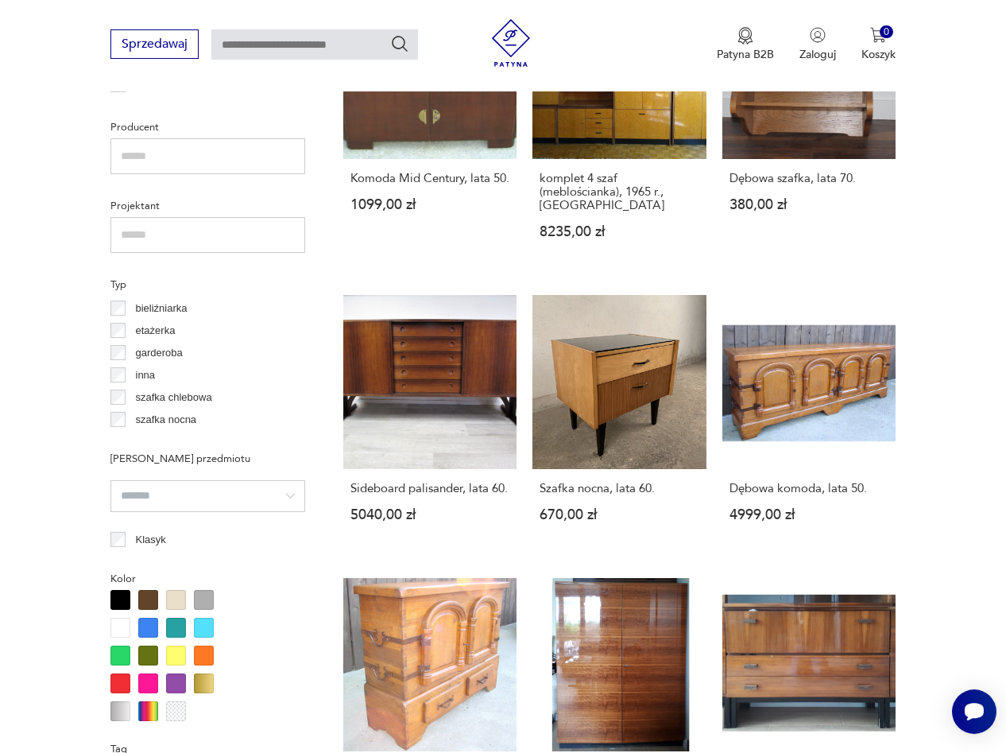
scroll to position [1233, 0]
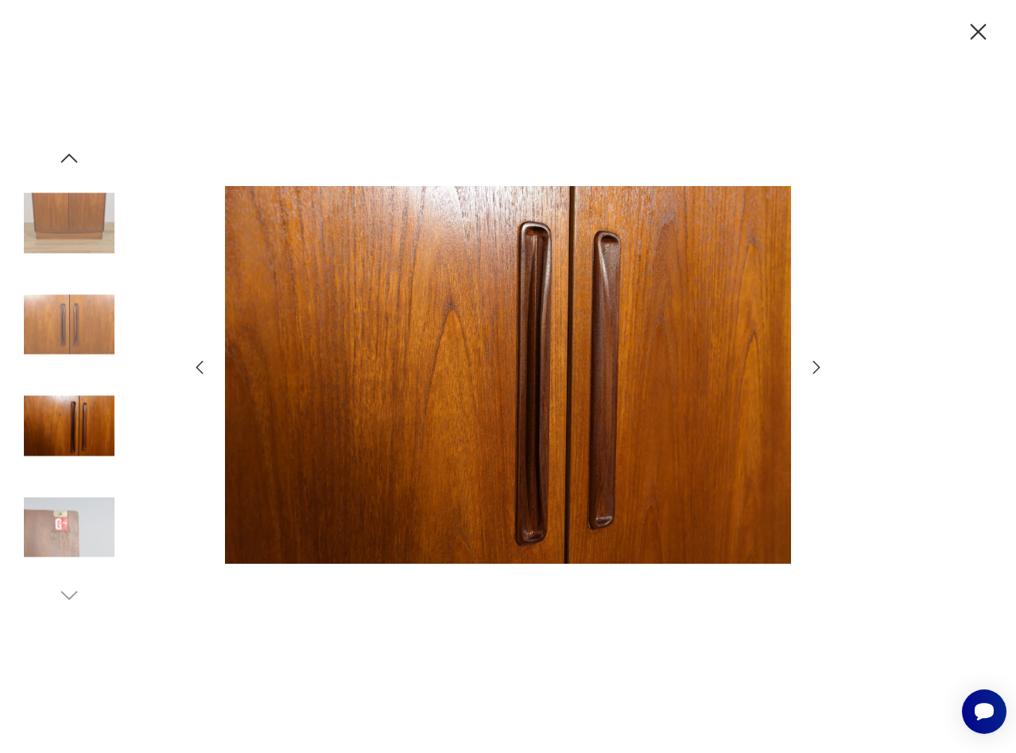
click at [64, 158] on icon "button" at bounding box center [69, 158] width 24 height 24
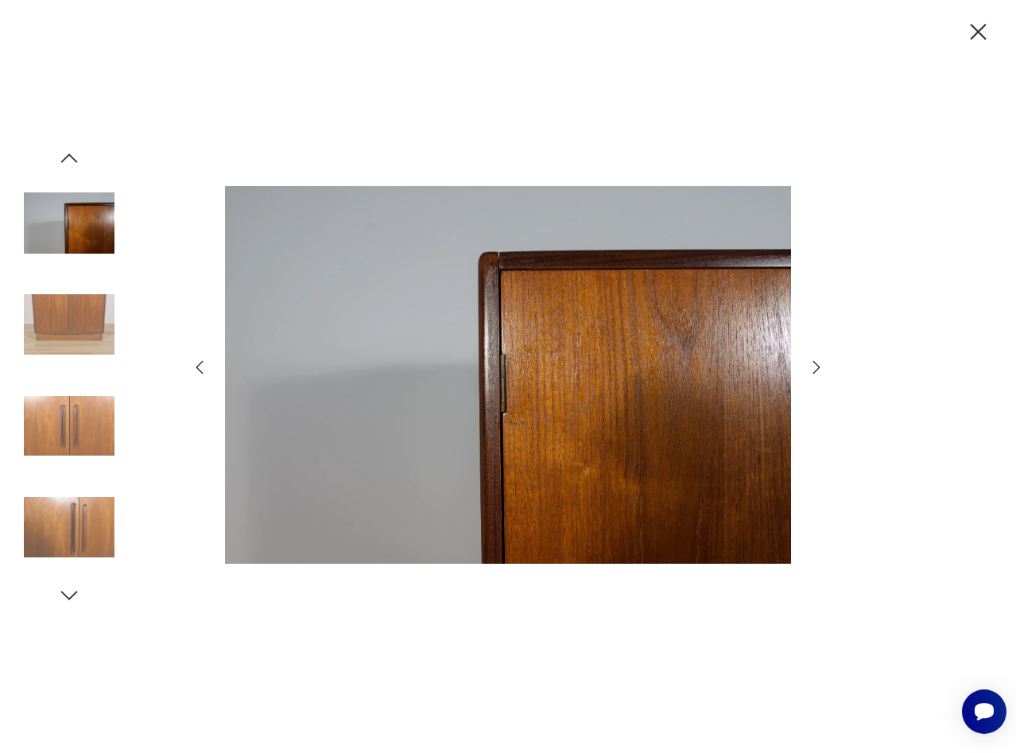
click at [64, 158] on icon "button" at bounding box center [69, 158] width 24 height 24
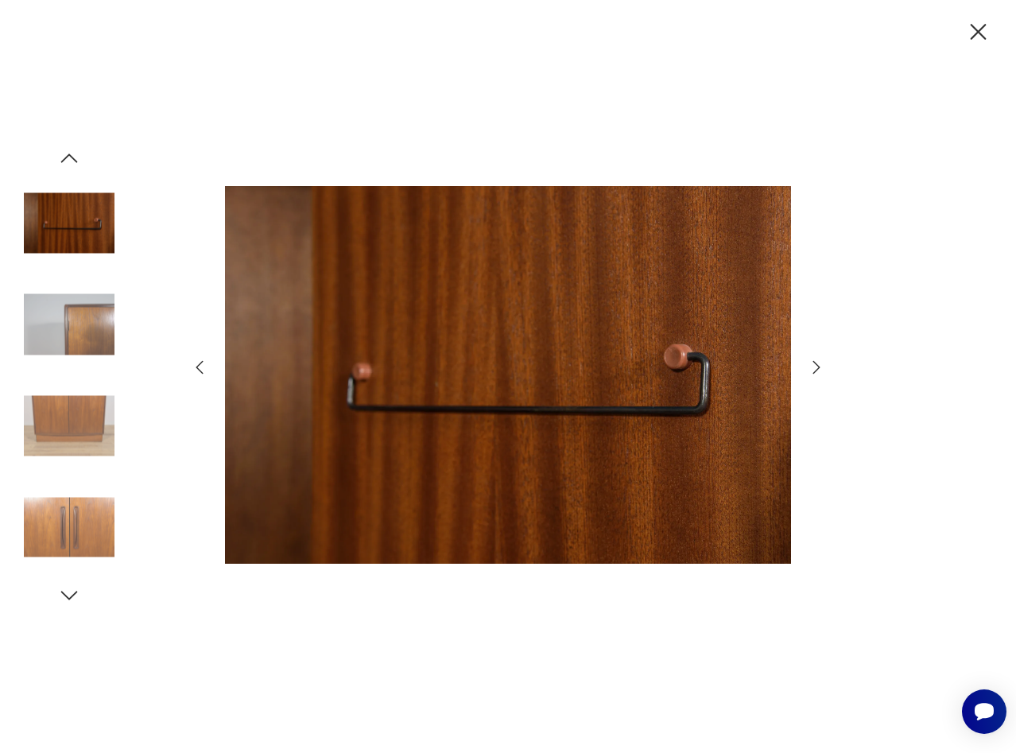
click at [64, 158] on icon "button" at bounding box center [69, 158] width 24 height 24
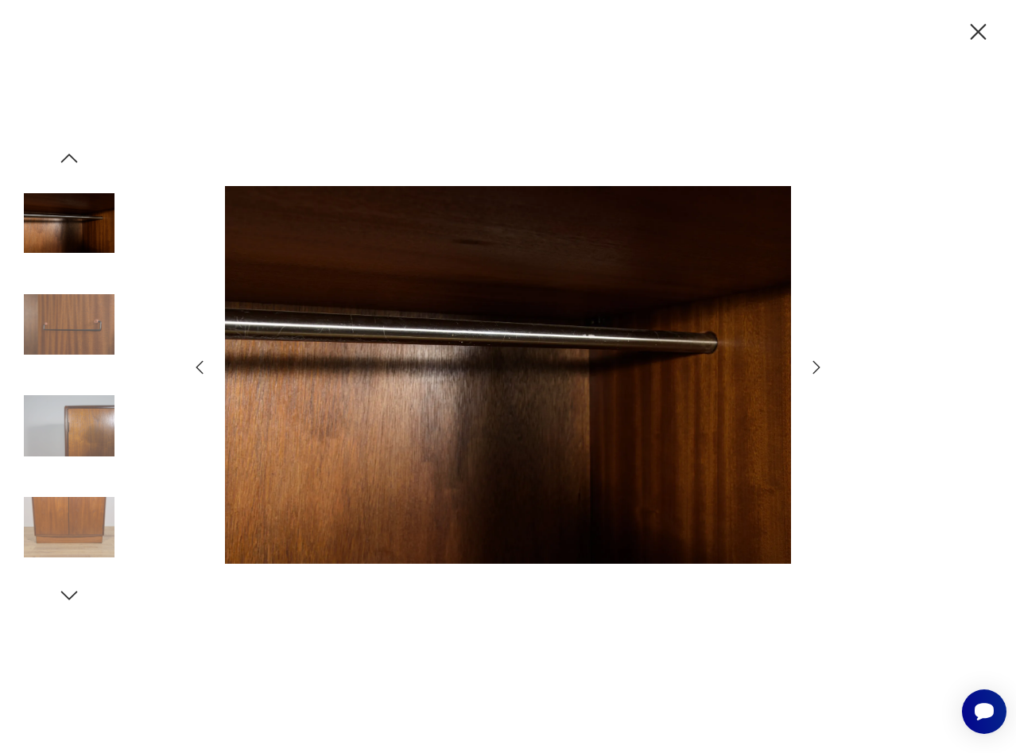
click at [64, 158] on icon "button" at bounding box center [69, 158] width 24 height 24
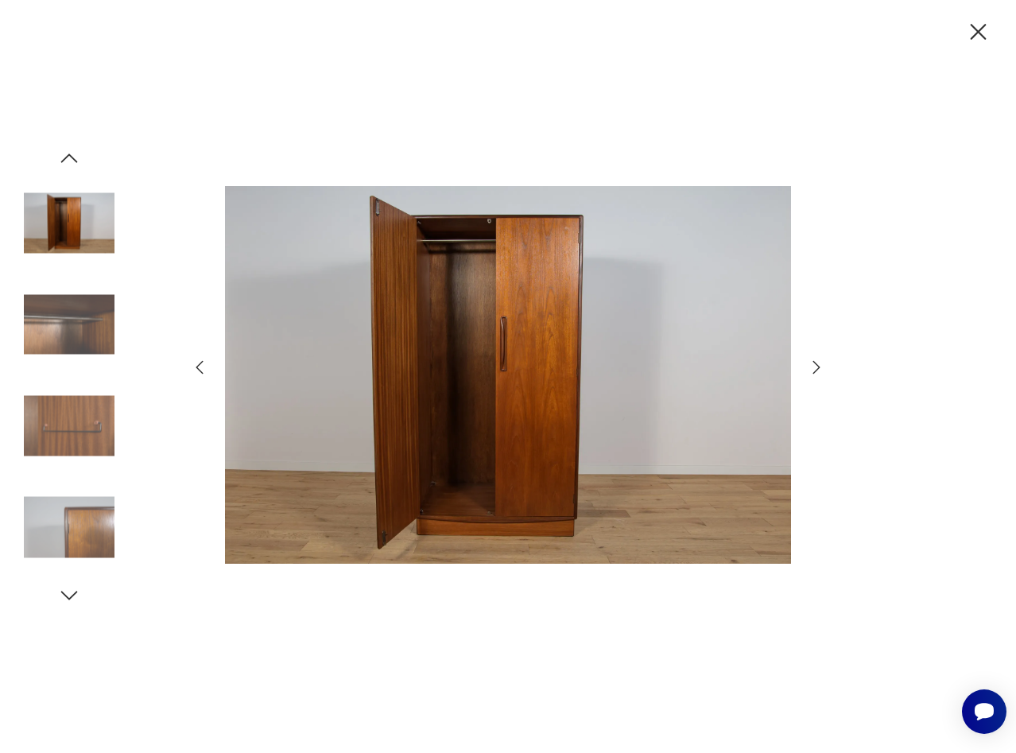
click at [64, 158] on icon "button" at bounding box center [69, 158] width 24 height 24
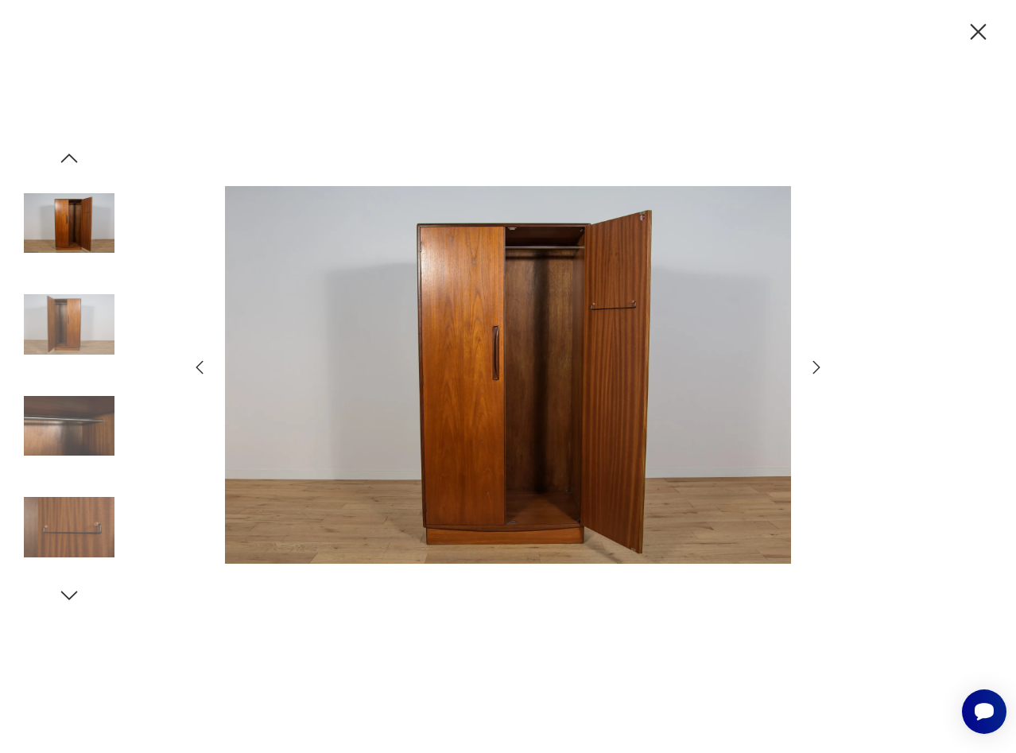
click at [64, 158] on icon "button" at bounding box center [69, 158] width 24 height 24
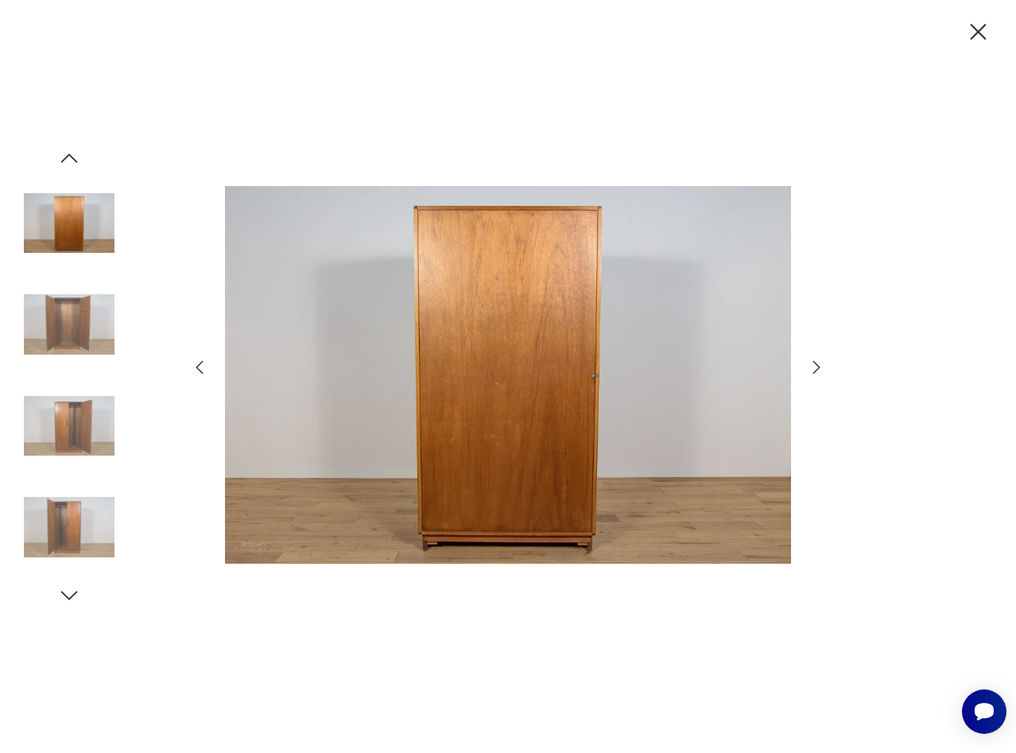
click at [64, 158] on icon "button" at bounding box center [69, 158] width 24 height 24
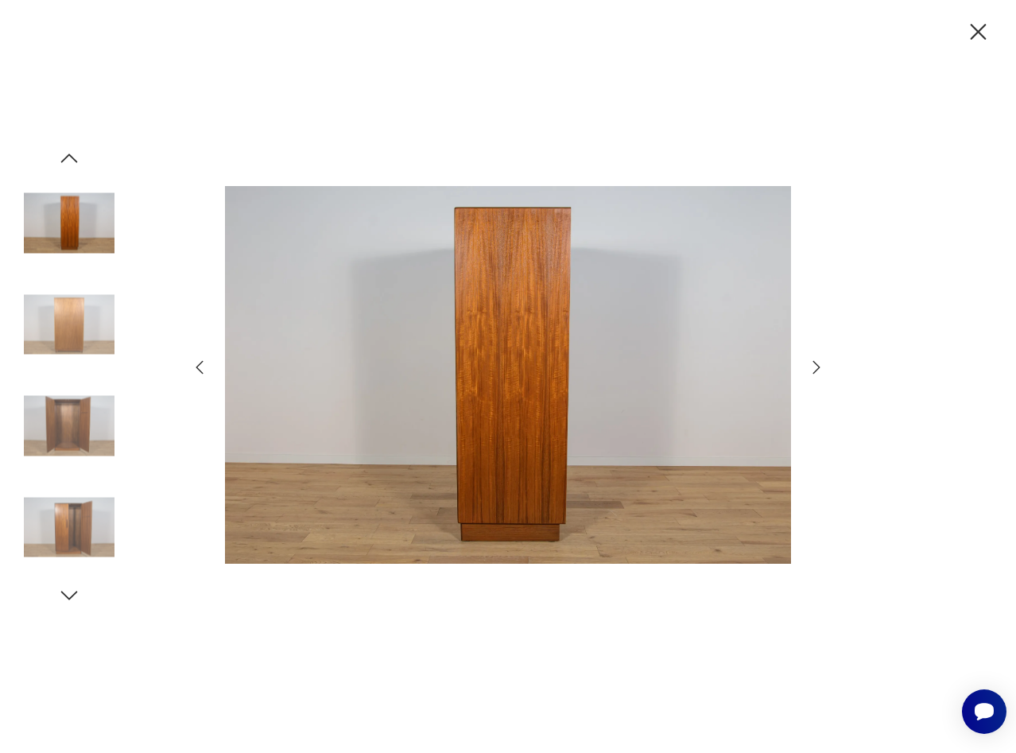
click at [64, 158] on icon "button" at bounding box center [69, 158] width 24 height 24
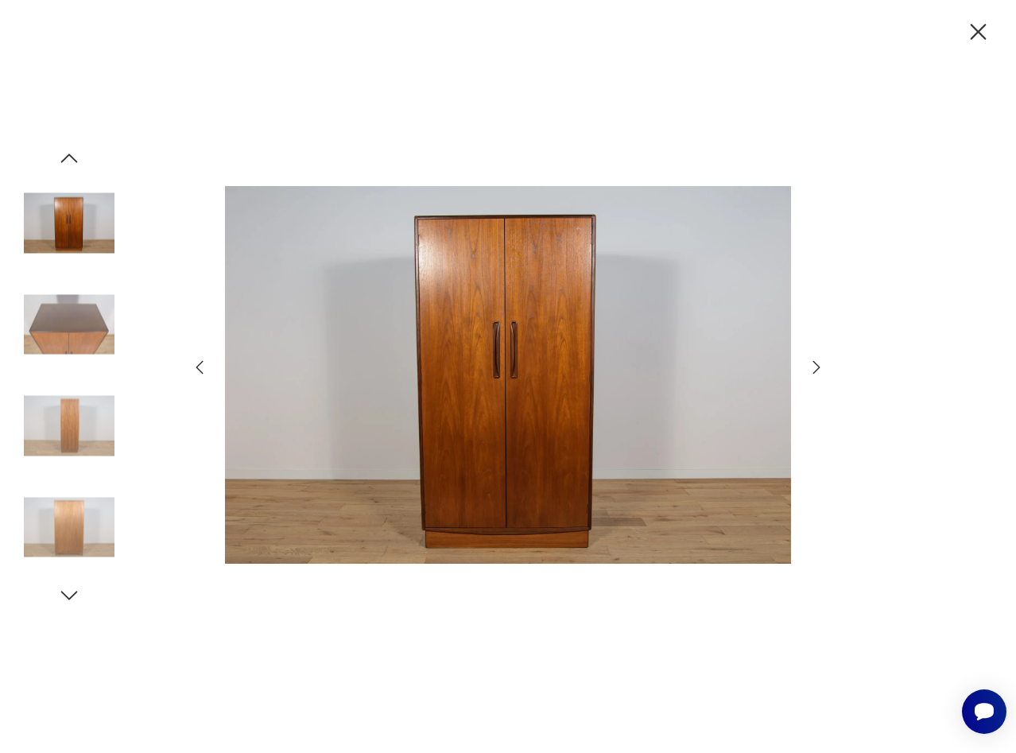
click at [64, 158] on icon "button" at bounding box center [69, 158] width 24 height 24
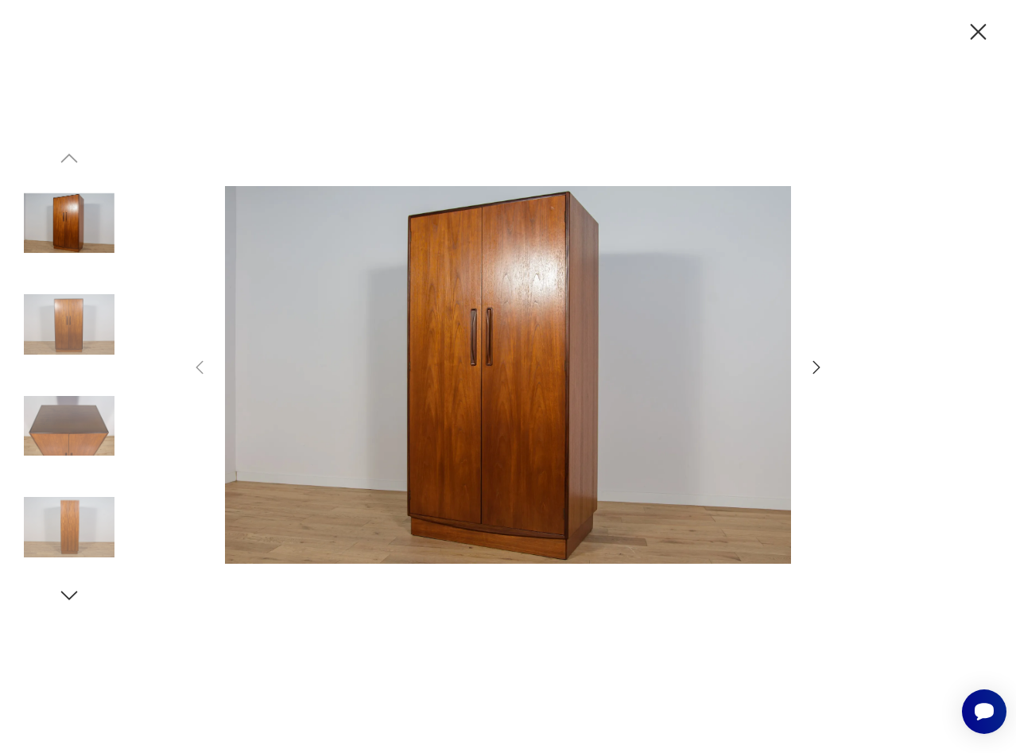
click at [77, 210] on img at bounding box center [69, 223] width 91 height 91
click at [61, 343] on img at bounding box center [69, 324] width 91 height 91
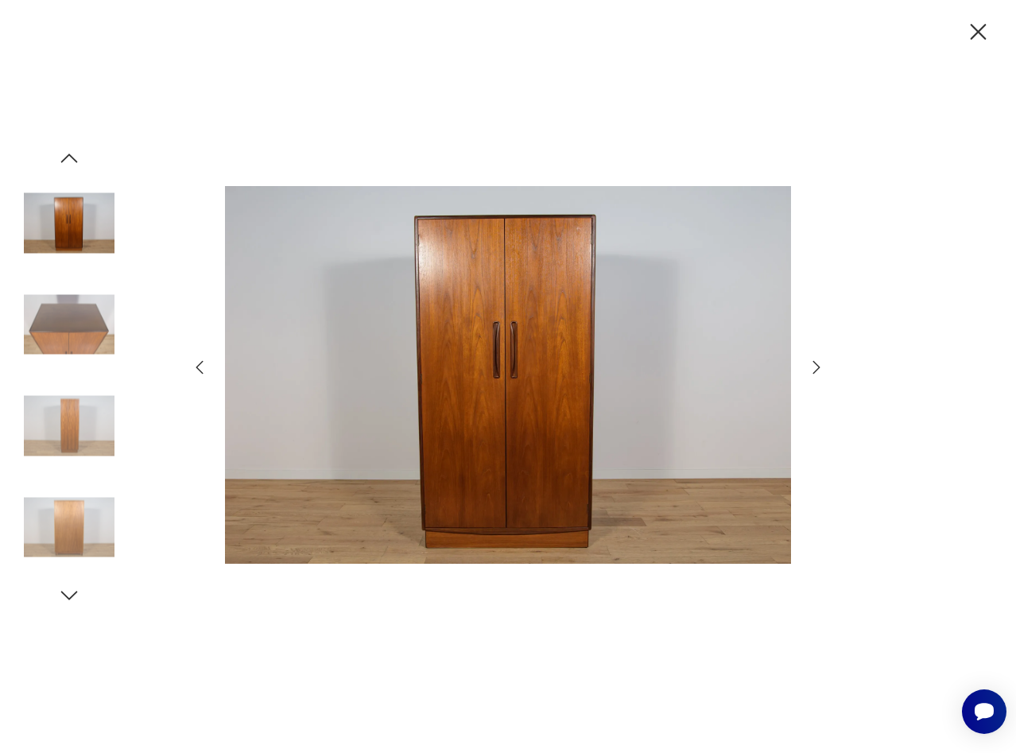
click at [64, 336] on img at bounding box center [69, 324] width 91 height 91
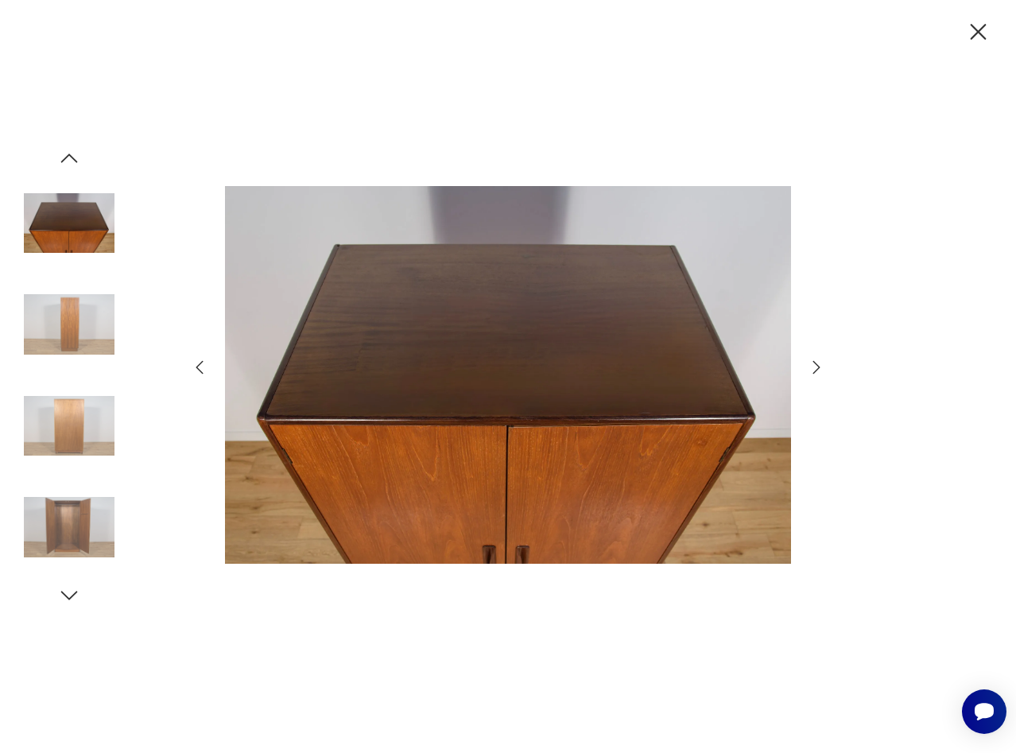
click at [68, 324] on img at bounding box center [69, 324] width 91 height 91
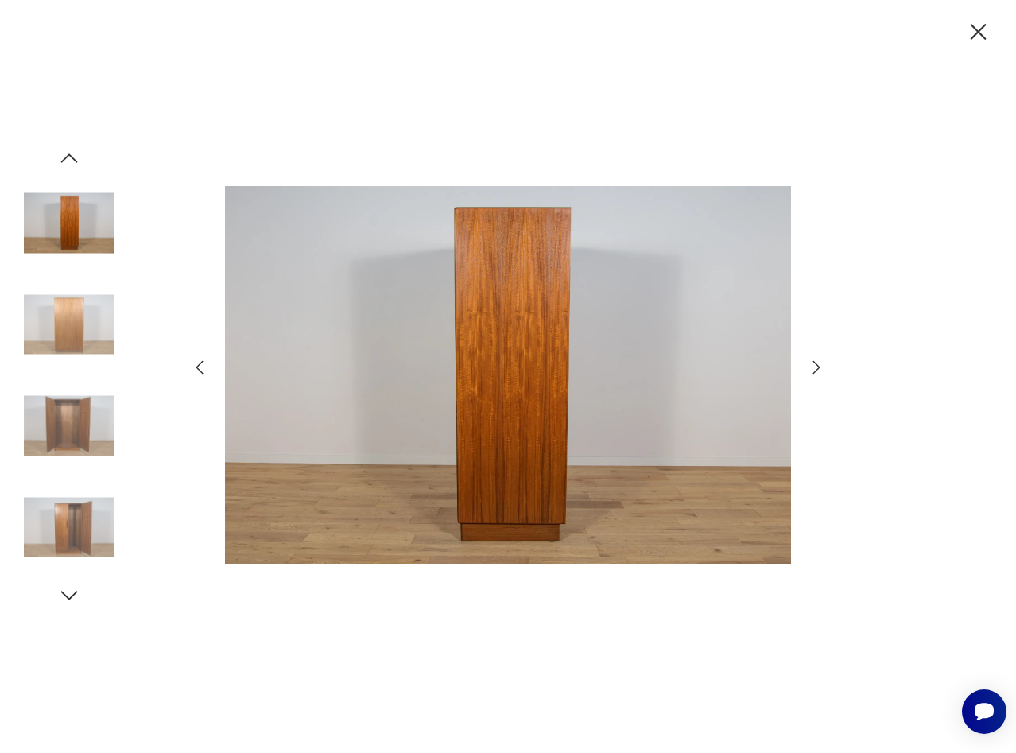
click at [68, 324] on img at bounding box center [69, 324] width 91 height 91
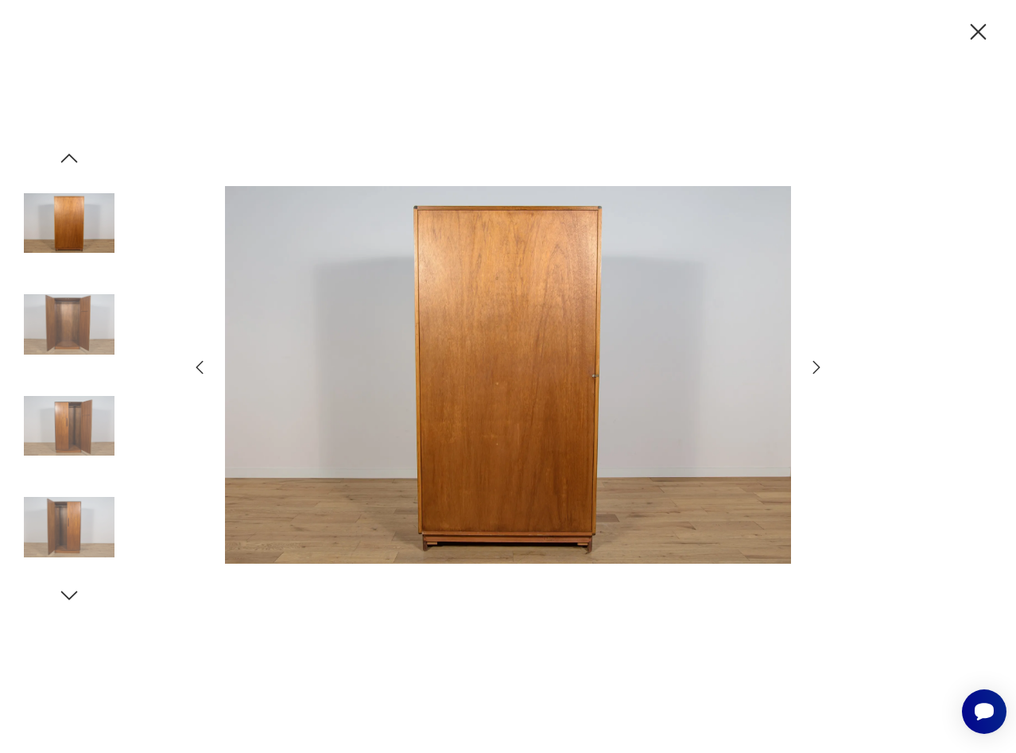
click at [68, 324] on img at bounding box center [69, 324] width 91 height 91
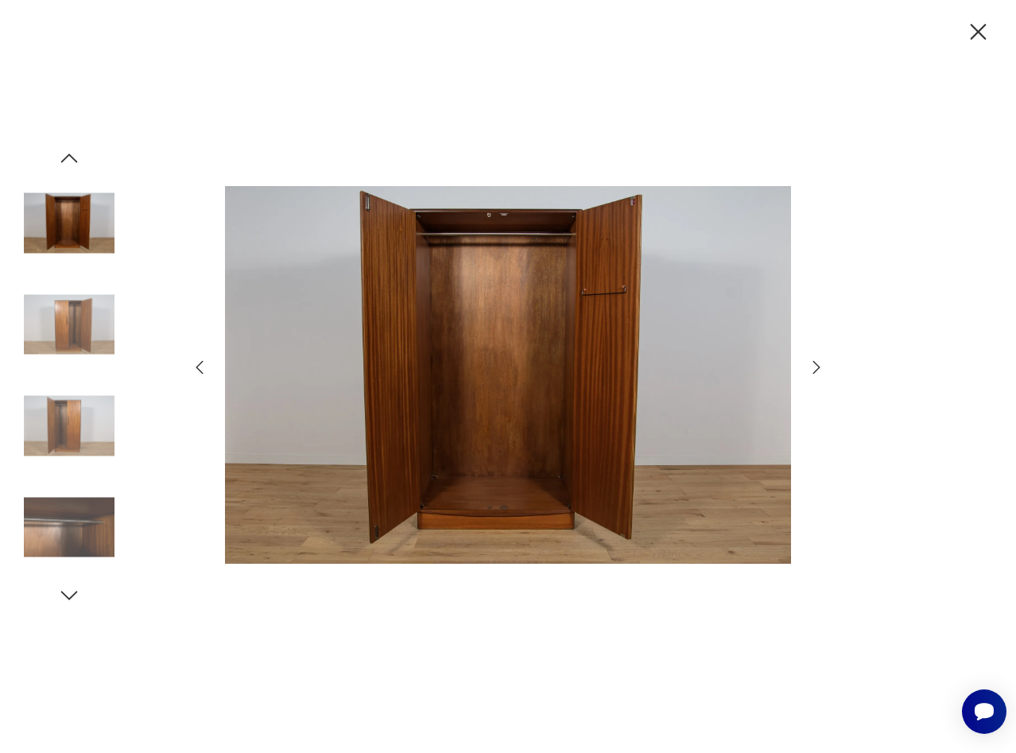
click at [68, 323] on img at bounding box center [69, 324] width 91 height 91
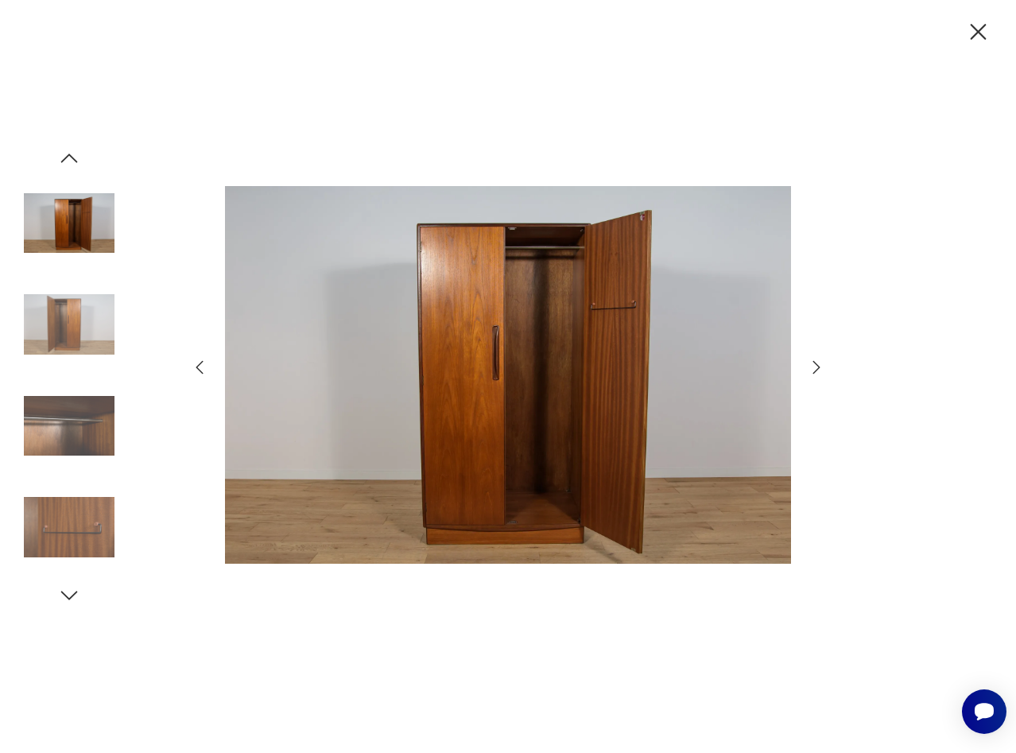
click at [68, 323] on img at bounding box center [69, 324] width 91 height 91
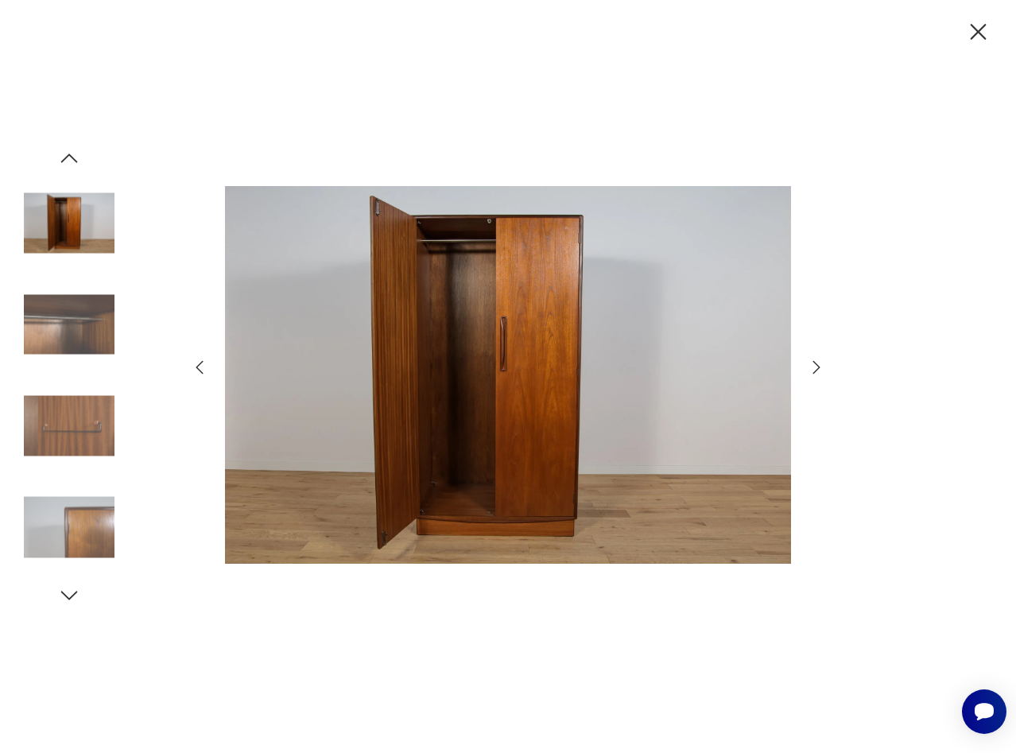
click at [68, 323] on img at bounding box center [69, 324] width 91 height 91
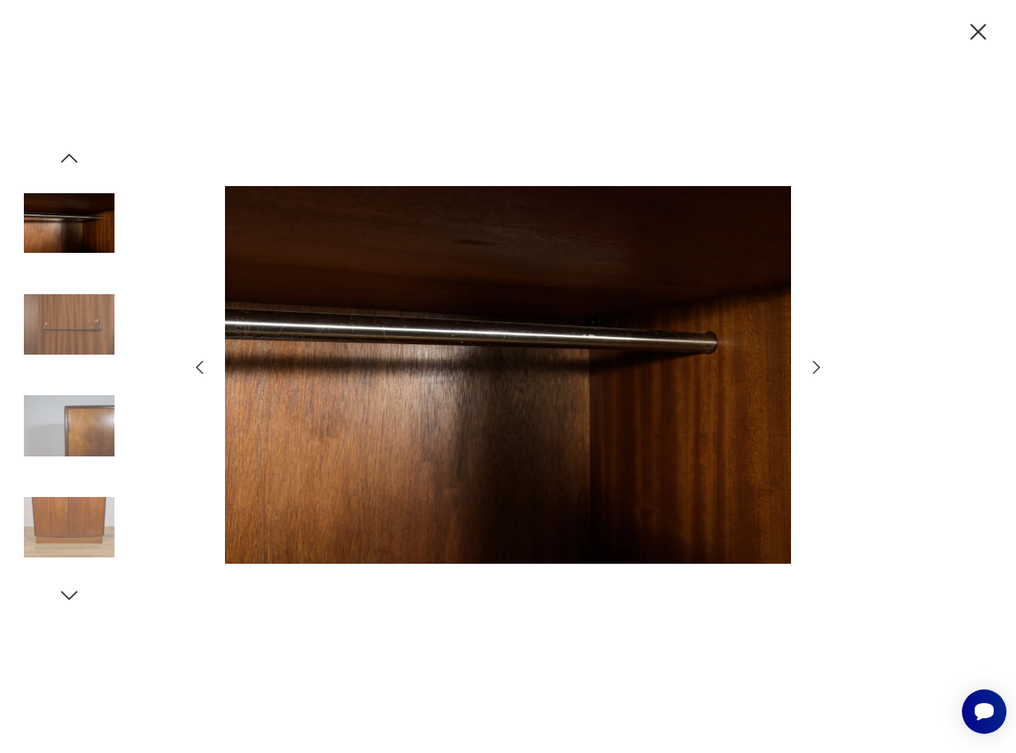
click at [68, 323] on img at bounding box center [69, 324] width 91 height 91
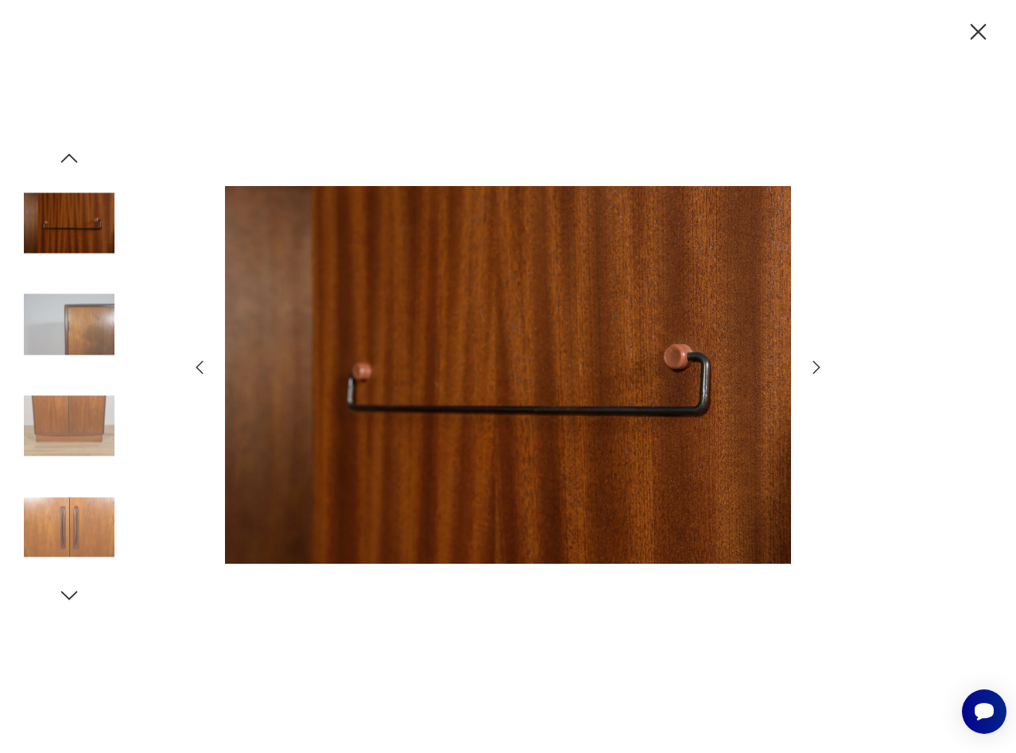
click at [68, 323] on img at bounding box center [69, 324] width 91 height 91
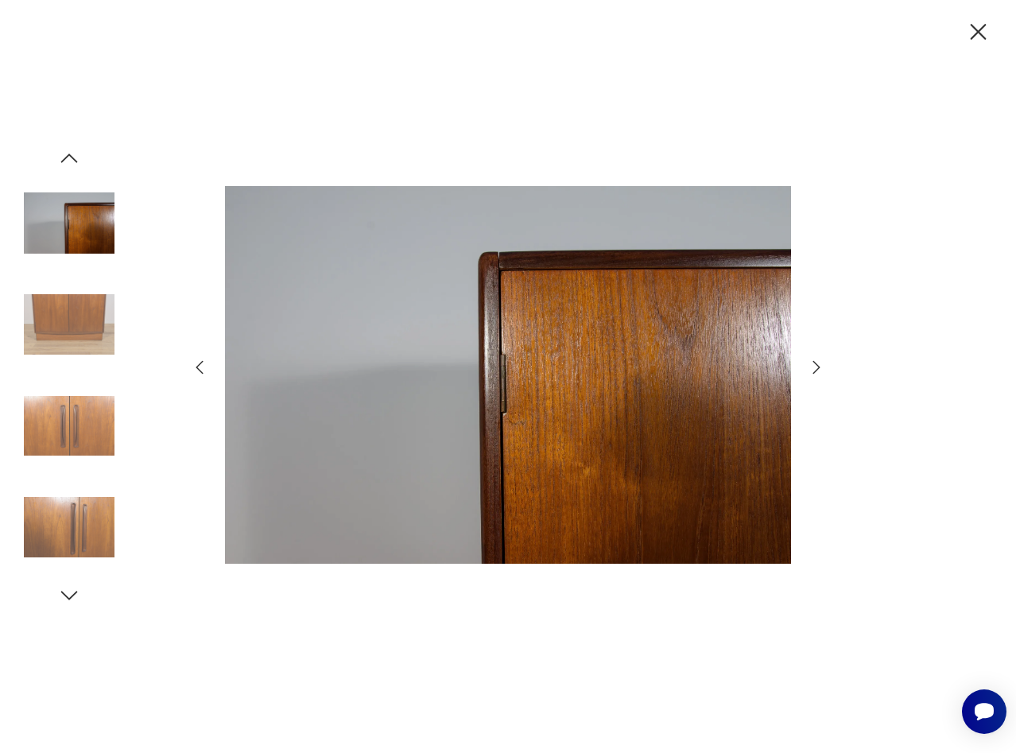
click at [68, 323] on img at bounding box center [69, 324] width 91 height 91
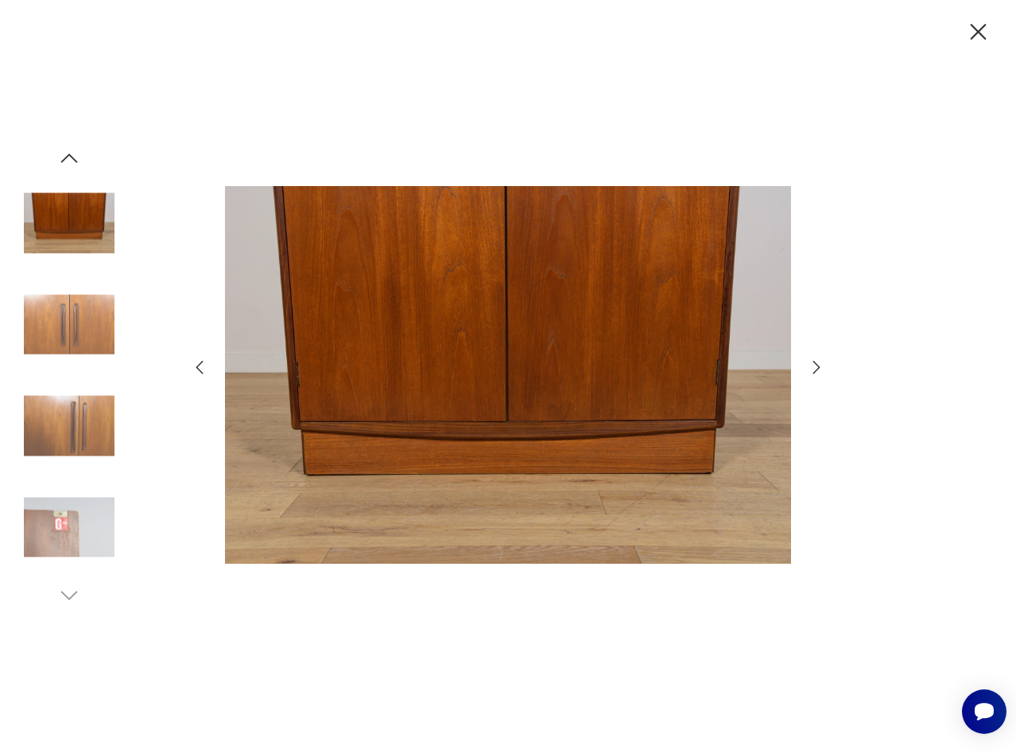
click at [68, 323] on img at bounding box center [69, 324] width 91 height 91
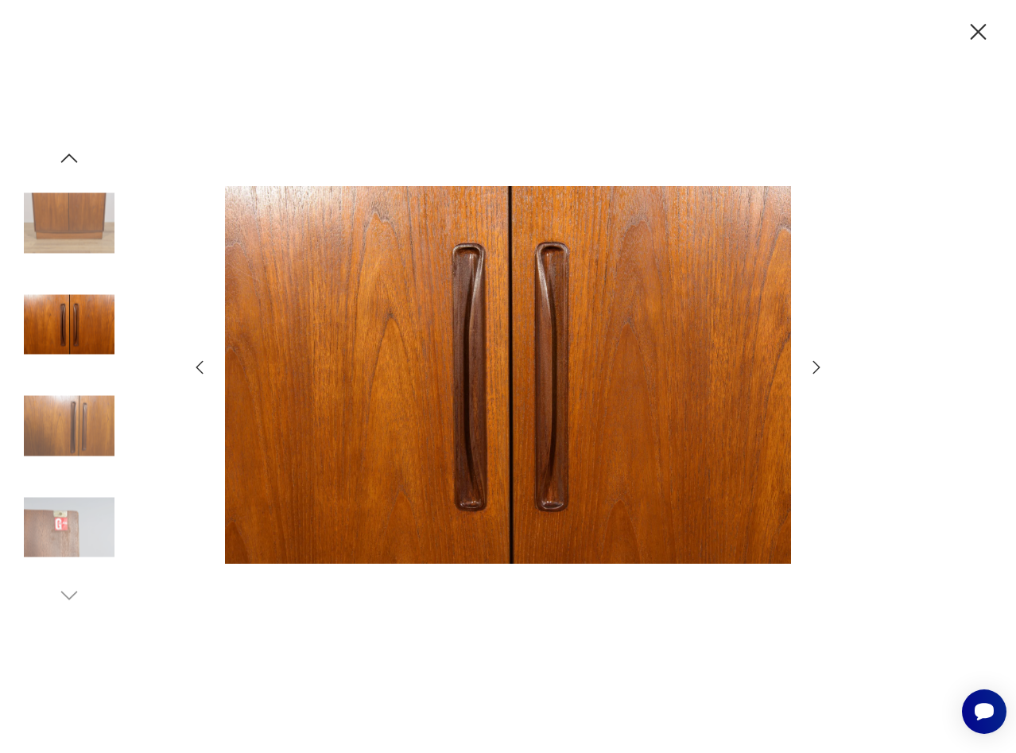
click at [68, 323] on img at bounding box center [69, 324] width 91 height 91
click at [68, 434] on img at bounding box center [69, 426] width 91 height 91
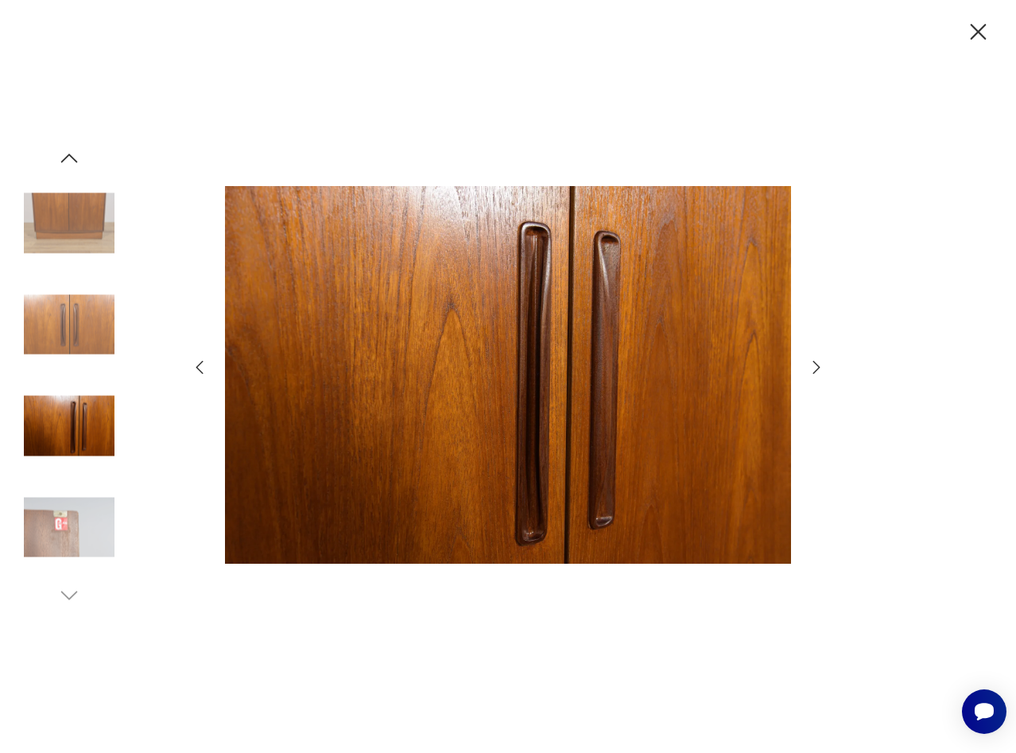
click at [55, 528] on img at bounding box center [69, 527] width 91 height 91
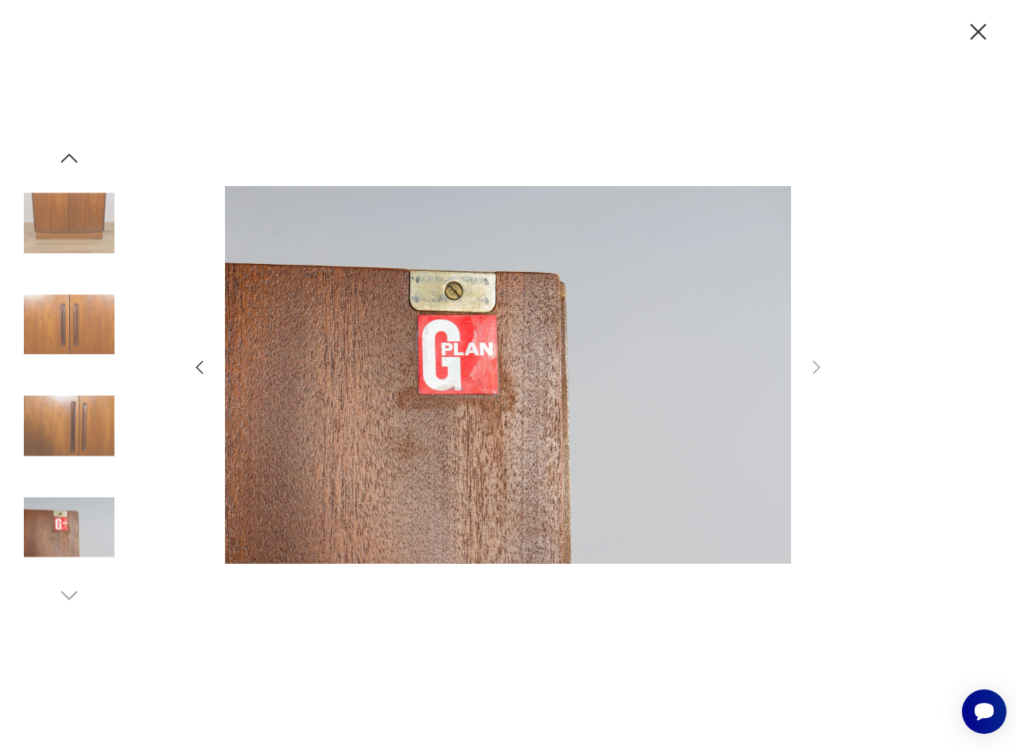
click at [64, 163] on icon "button" at bounding box center [69, 158] width 24 height 24
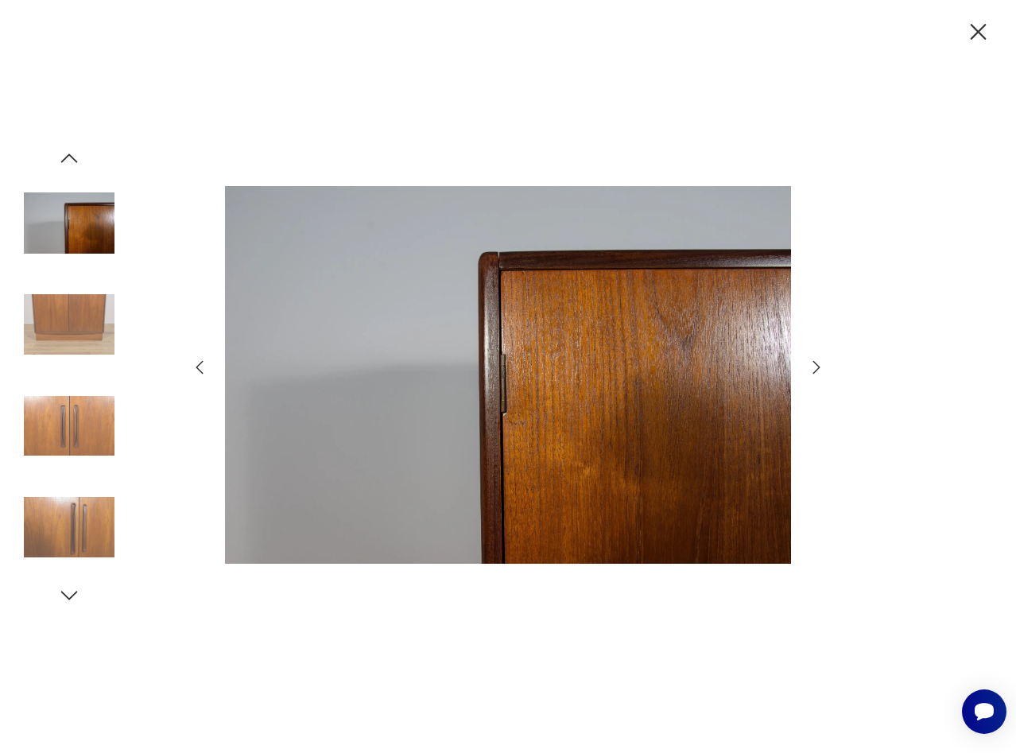
click at [64, 163] on icon "button" at bounding box center [69, 158] width 24 height 24
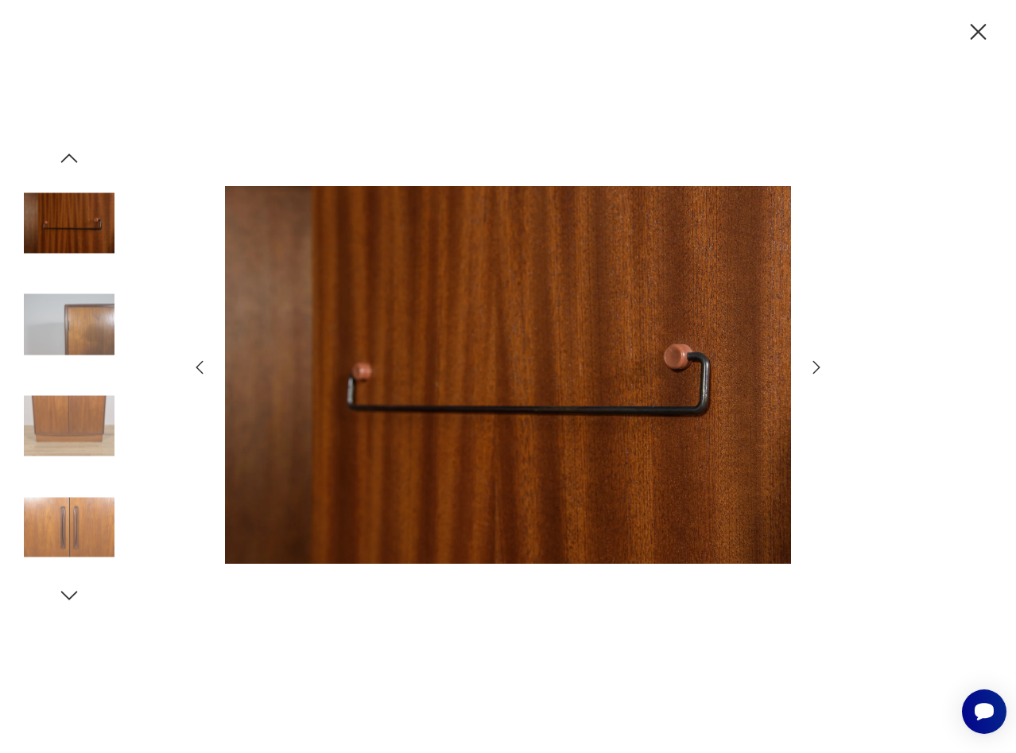
click at [64, 163] on icon "button" at bounding box center [69, 158] width 24 height 24
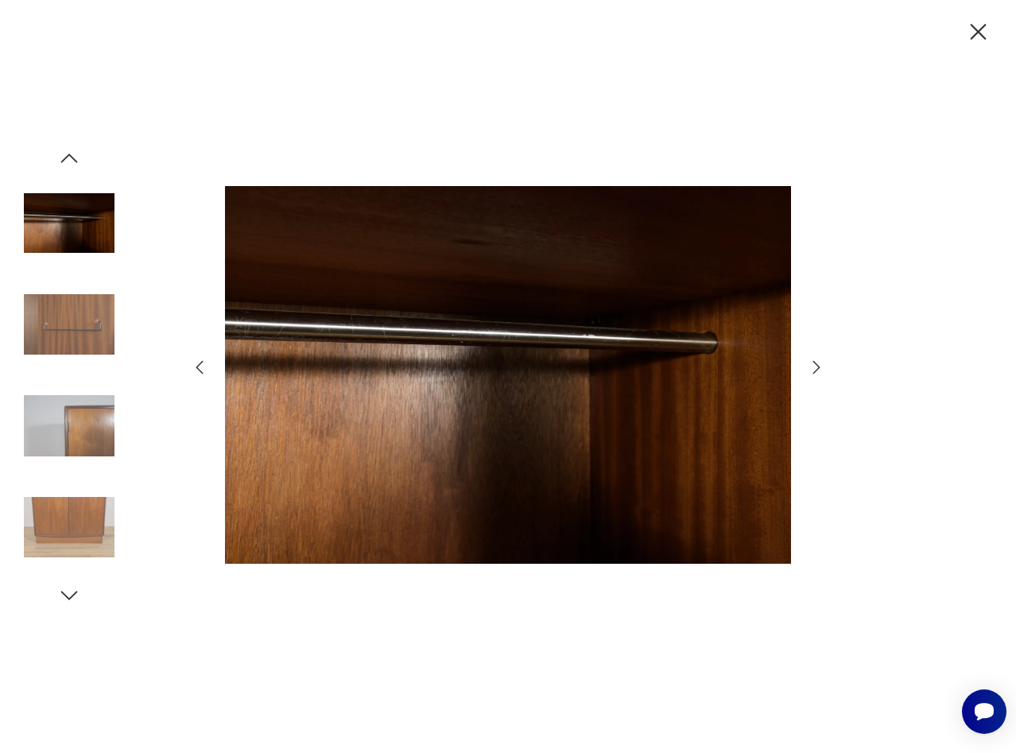
click at [64, 163] on icon "button" at bounding box center [69, 158] width 24 height 24
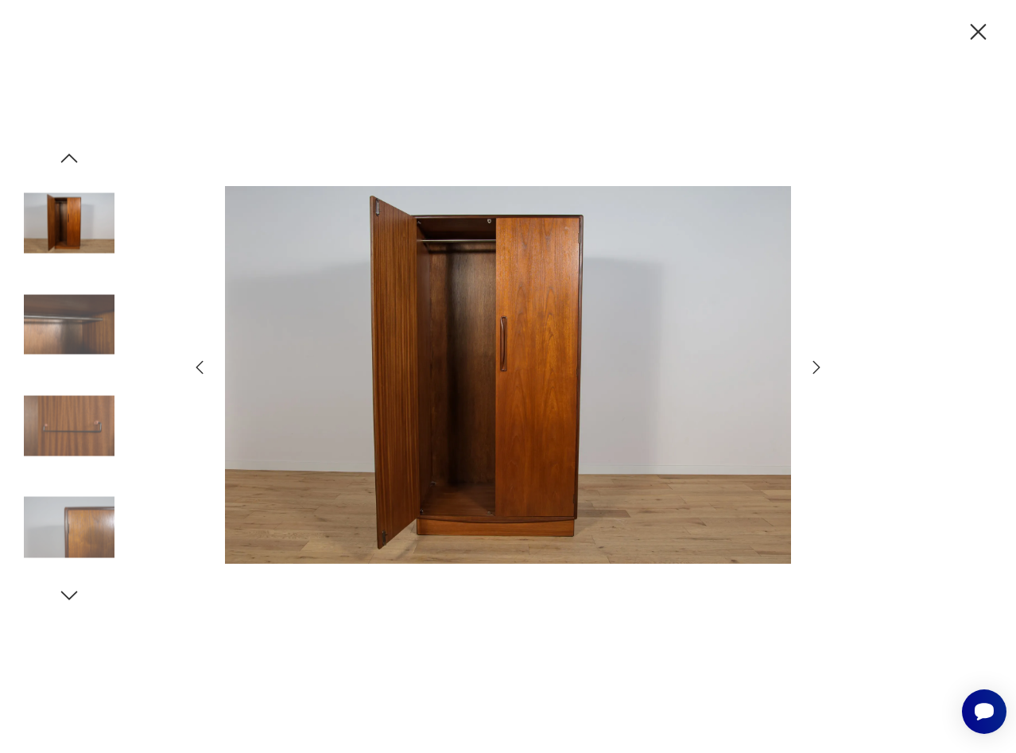
click at [64, 163] on icon "button" at bounding box center [69, 158] width 24 height 24
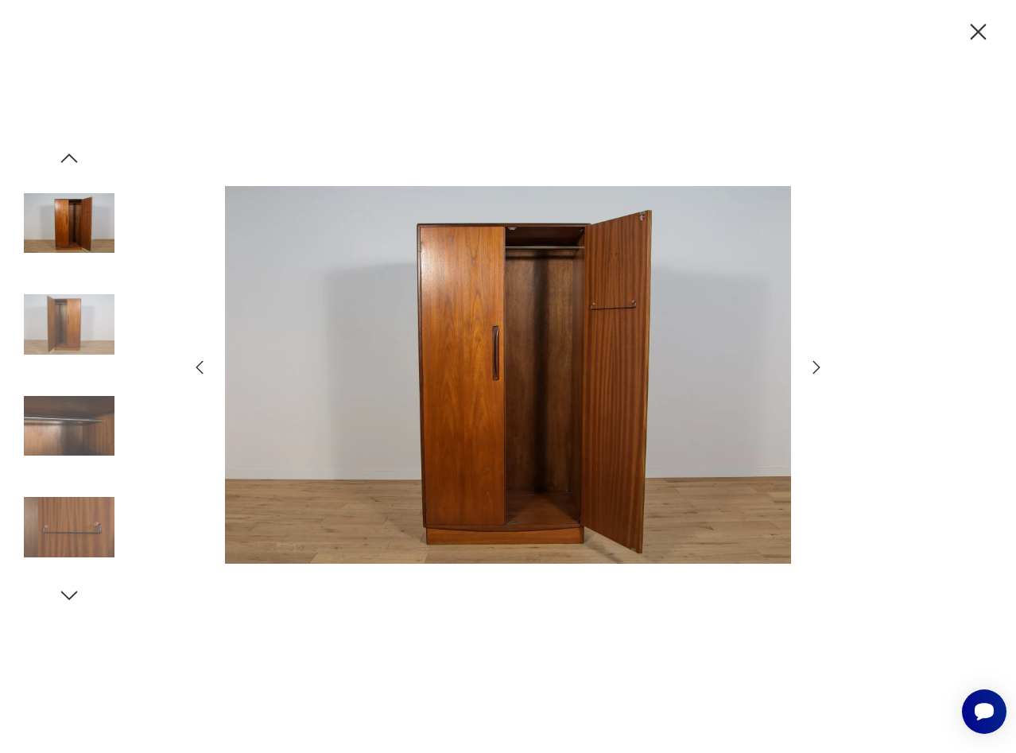
click at [64, 163] on icon "button" at bounding box center [69, 158] width 24 height 24
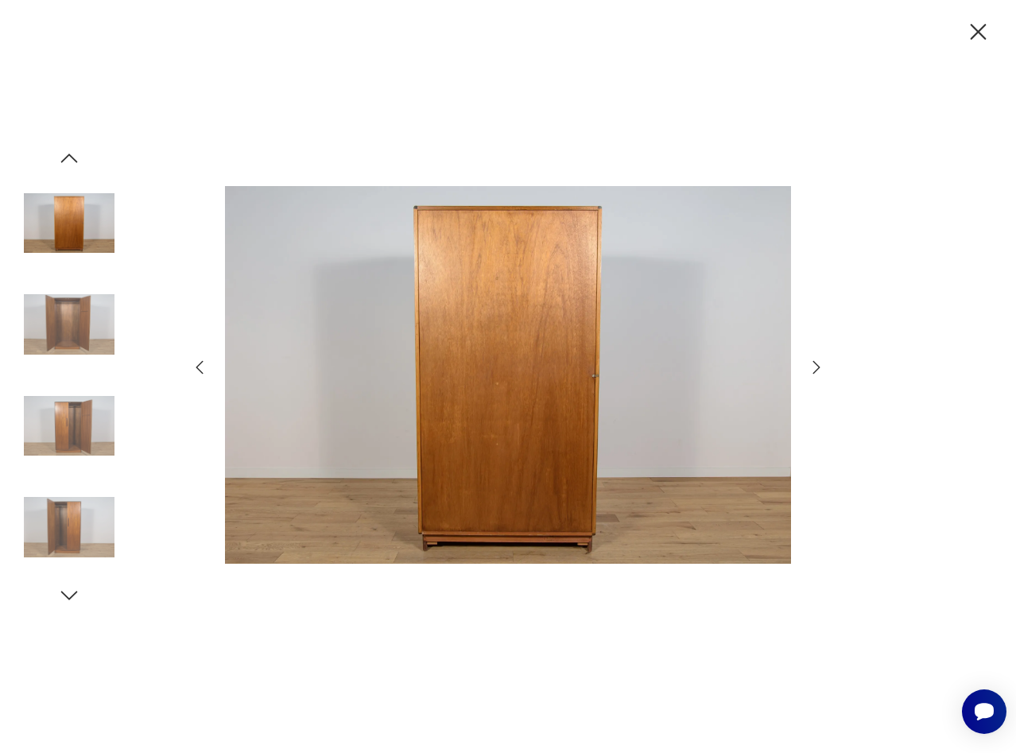
click at [64, 163] on icon "button" at bounding box center [69, 158] width 24 height 24
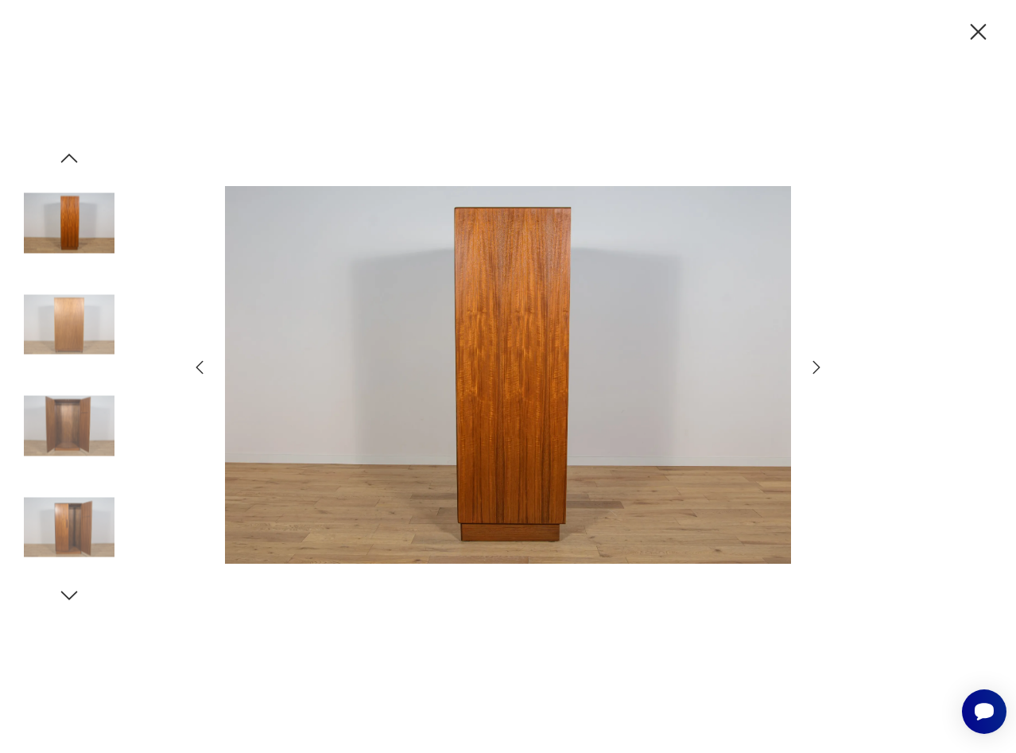
click at [64, 163] on icon "button" at bounding box center [69, 158] width 24 height 24
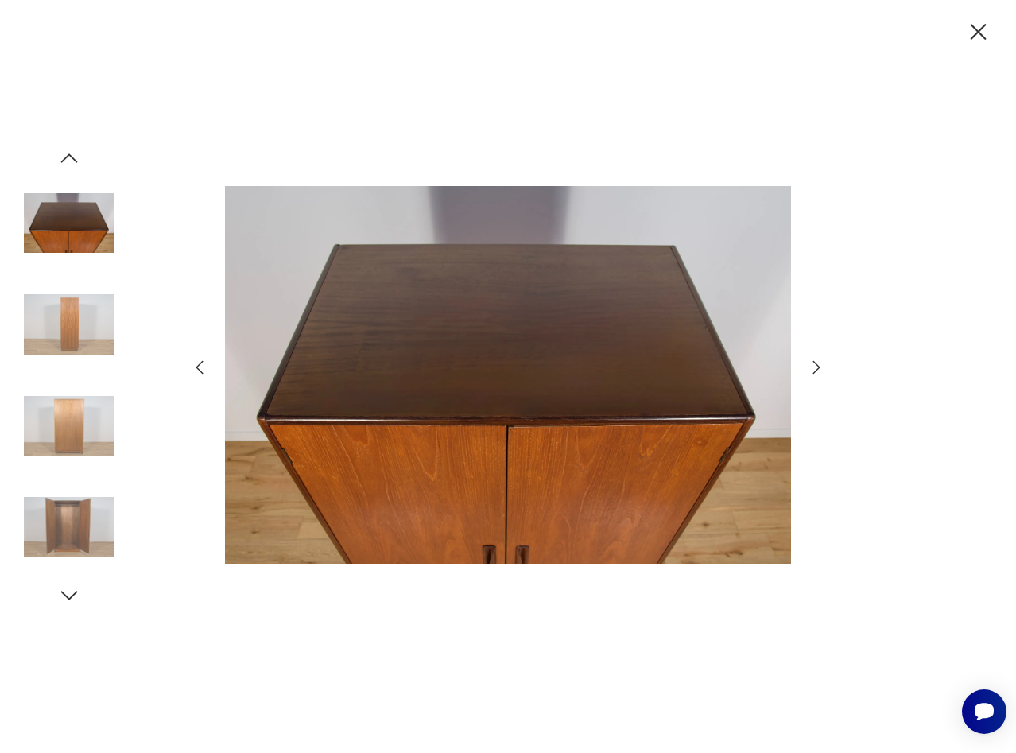
click at [64, 163] on icon "button" at bounding box center [69, 158] width 24 height 24
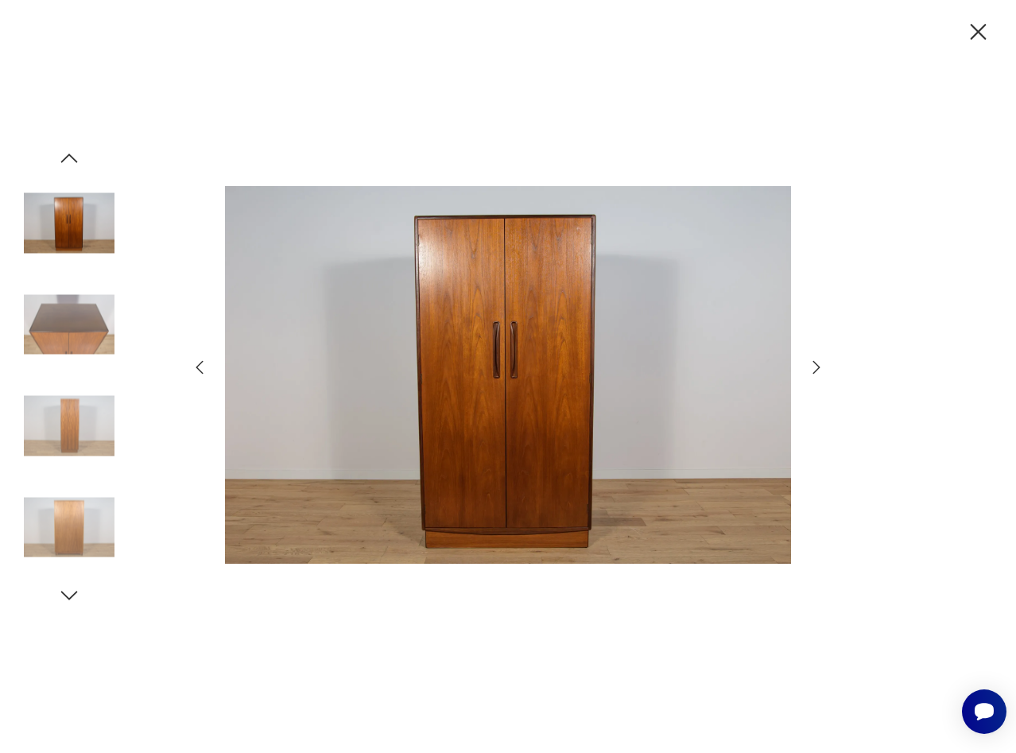
click at [64, 163] on icon "button" at bounding box center [69, 158] width 24 height 24
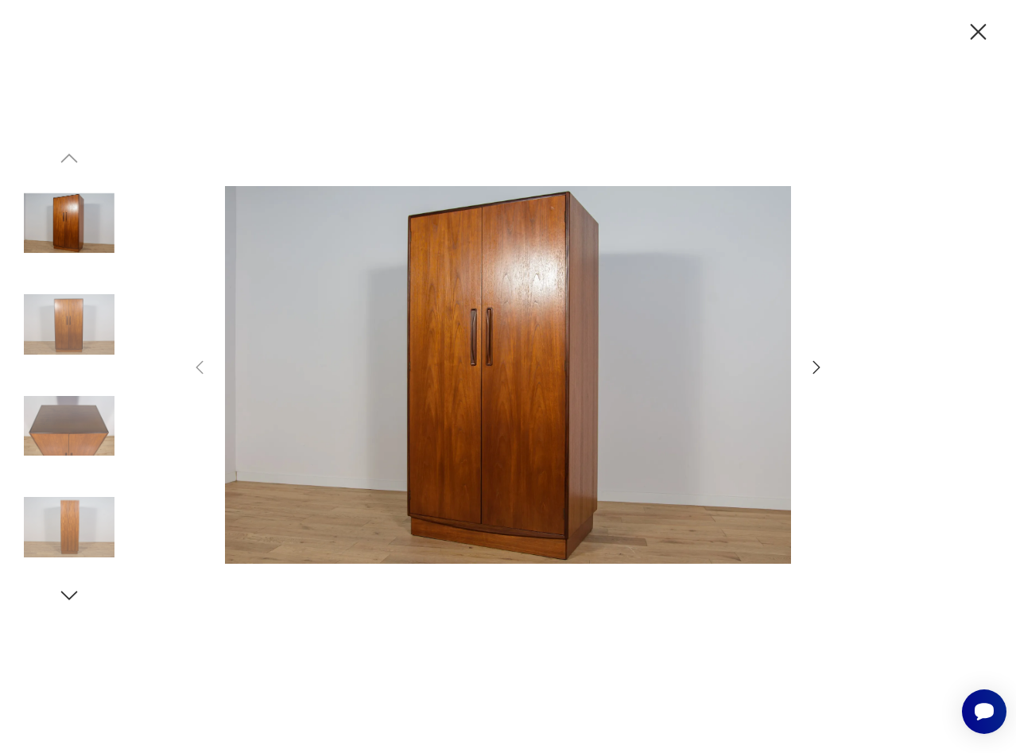
click at [75, 215] on img at bounding box center [69, 223] width 91 height 91
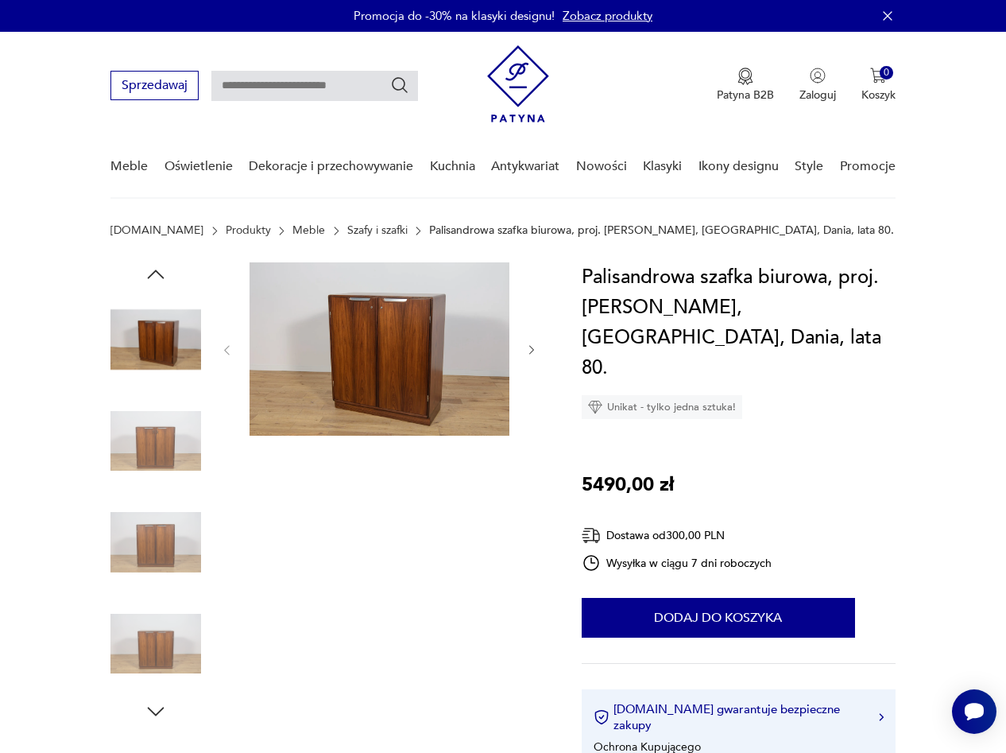
click at [366, 385] on img at bounding box center [380, 348] width 260 height 173
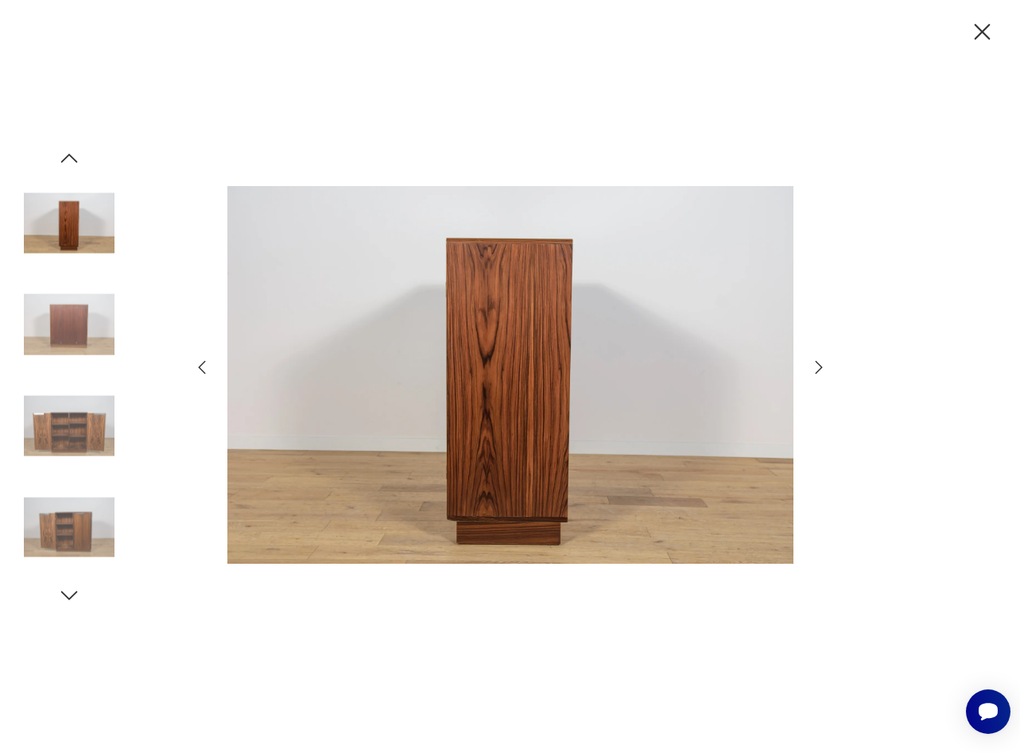
click at [822, 367] on icon "button" at bounding box center [818, 367] width 19 height 19
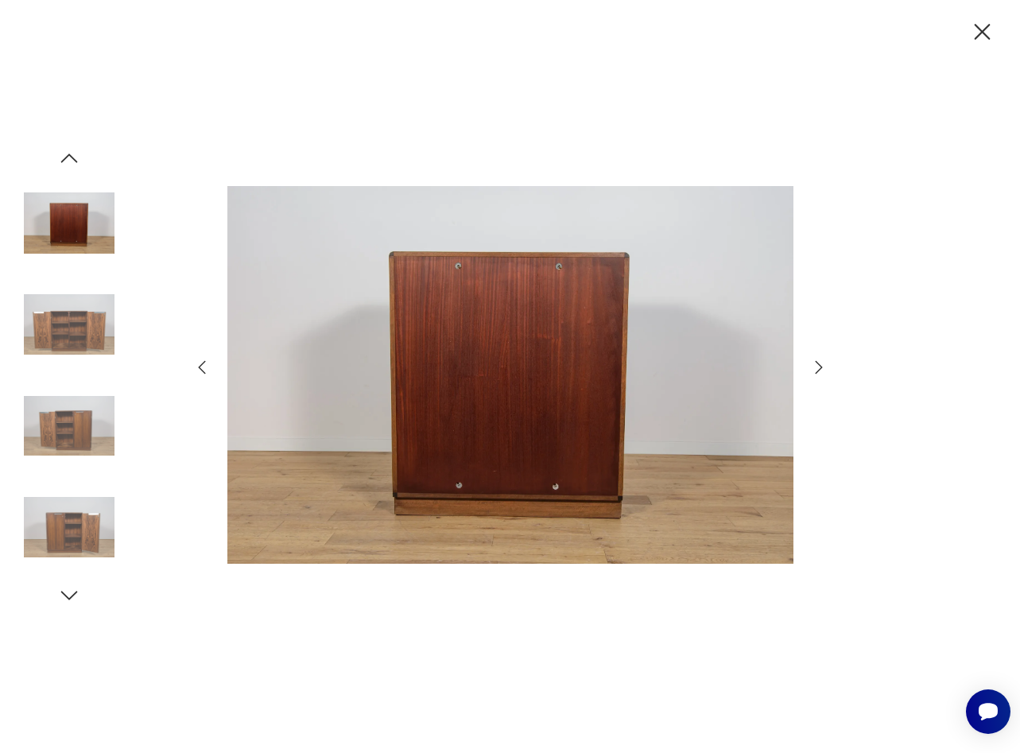
click at [821, 367] on icon "button" at bounding box center [818, 366] width 7 height 13
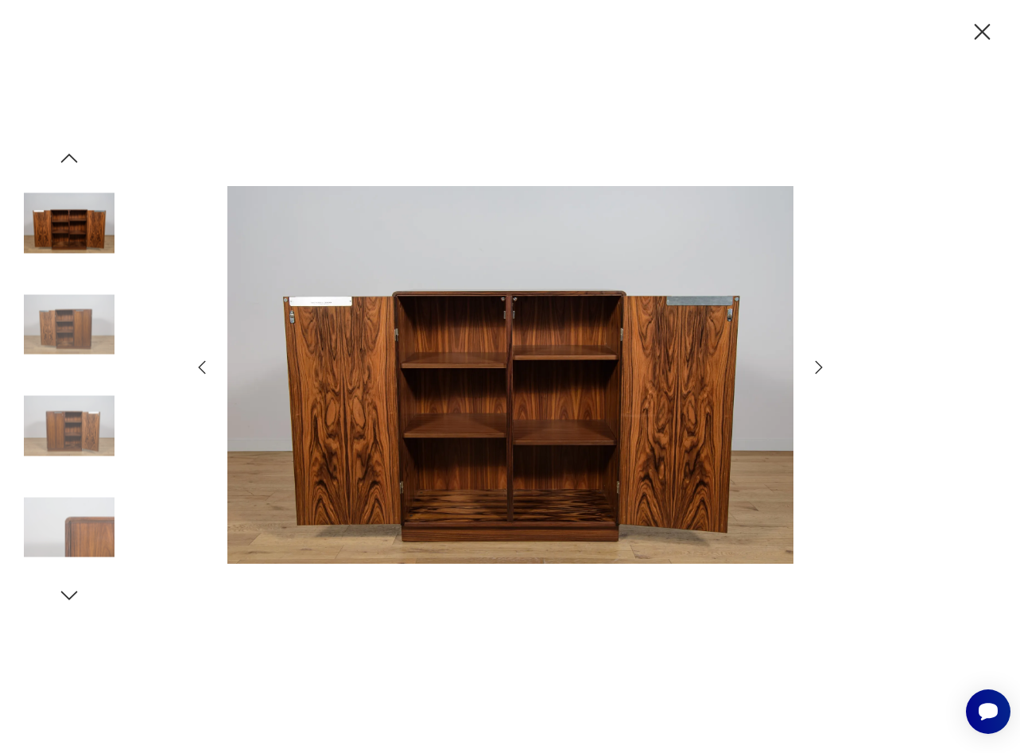
click at [821, 367] on icon "button" at bounding box center [818, 366] width 7 height 13
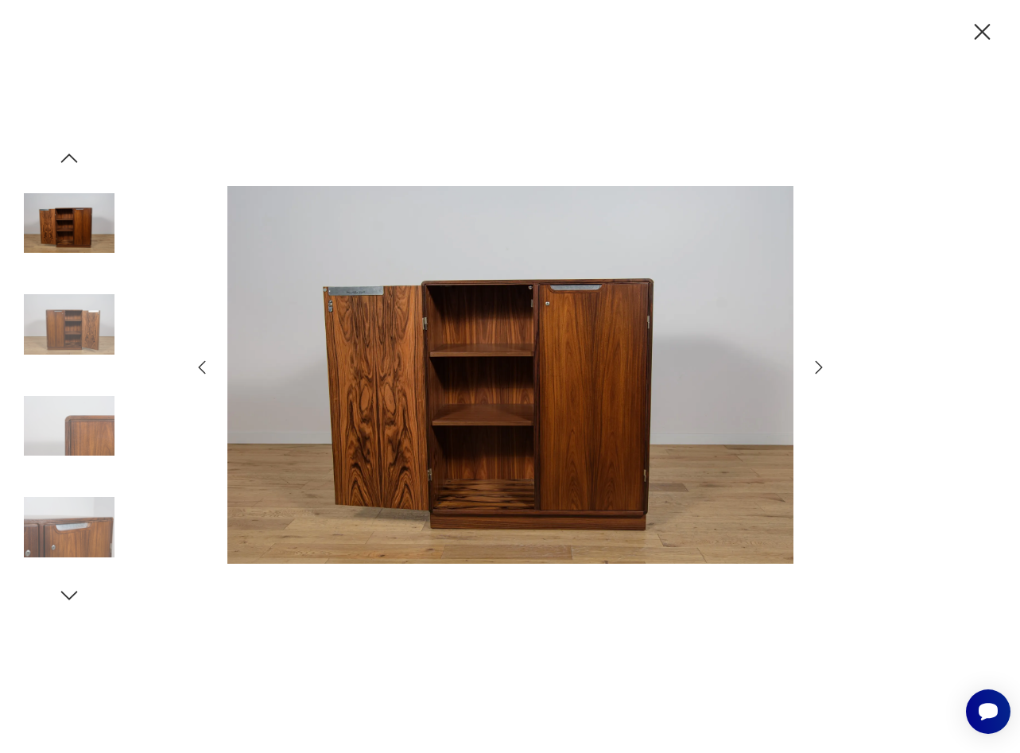
click at [821, 367] on icon "button" at bounding box center [818, 366] width 7 height 13
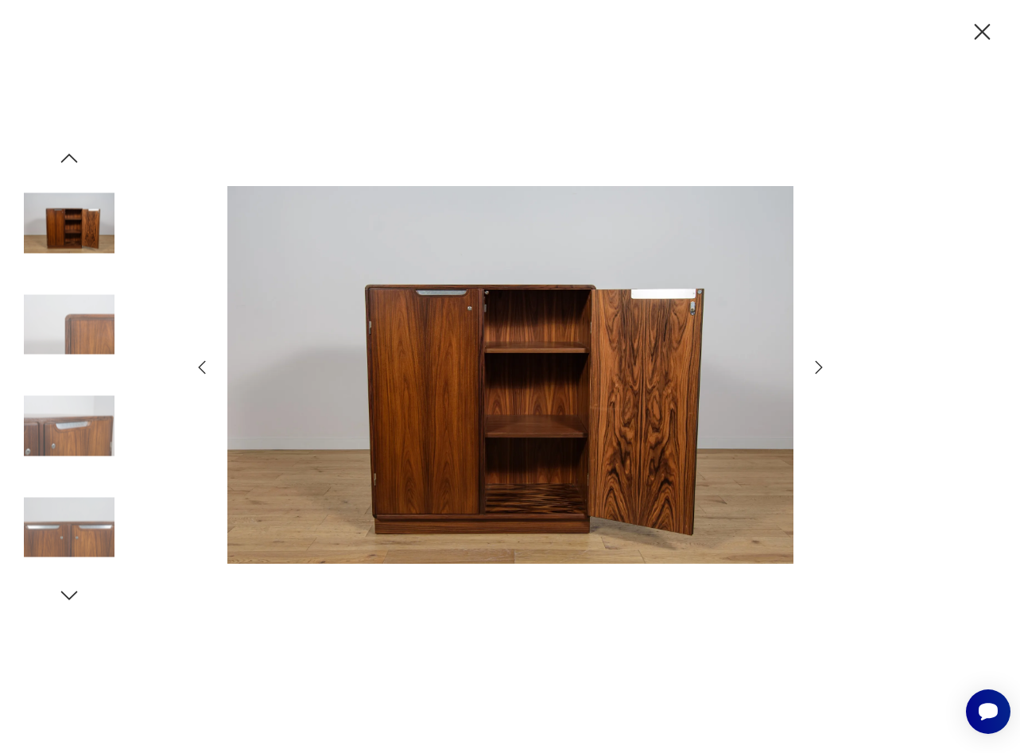
click at [821, 367] on icon "button" at bounding box center [818, 366] width 7 height 13
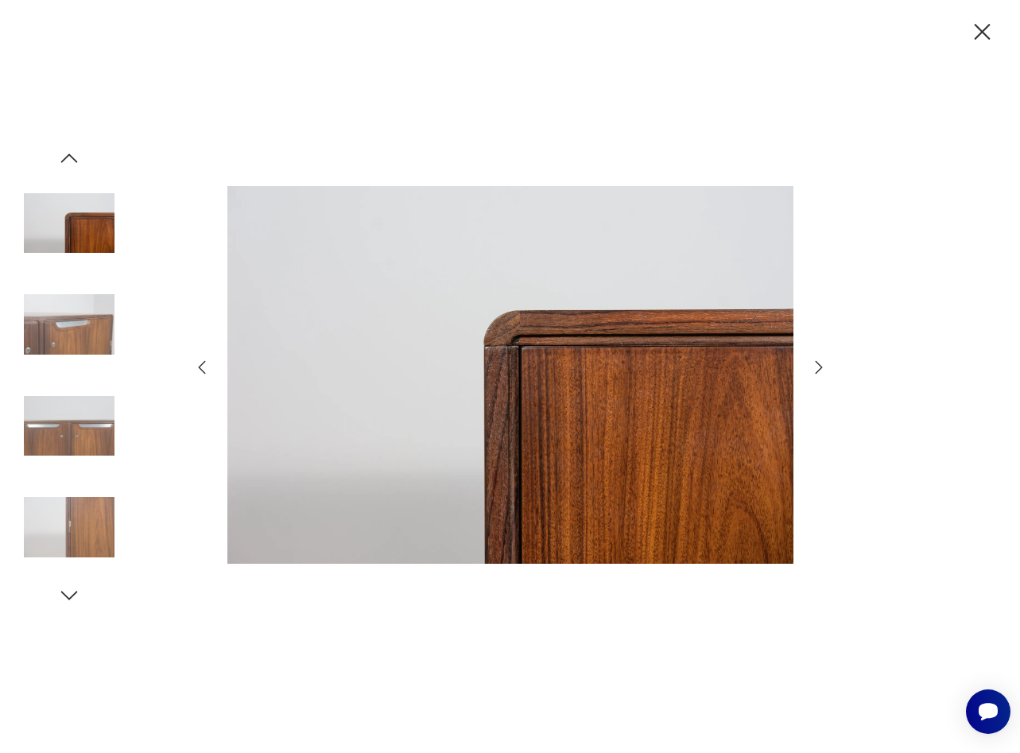
click at [980, 41] on icon "button" at bounding box center [982, 32] width 28 height 28
